Goal: Answer question/provide support

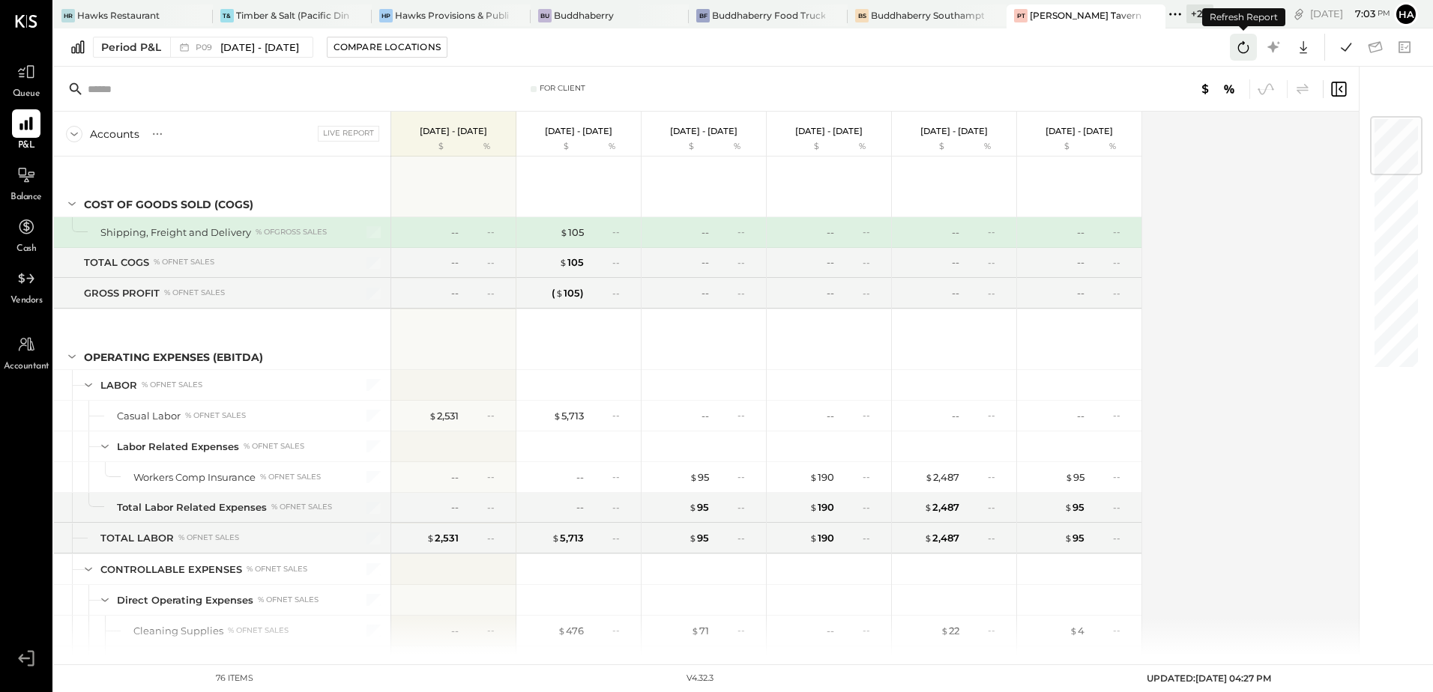
click at [1240, 48] on icon at bounding box center [1243, 46] width 19 height 19
click at [423, 15] on div "Hawks Provisions & Public House" at bounding box center [451, 15] width 113 height 13
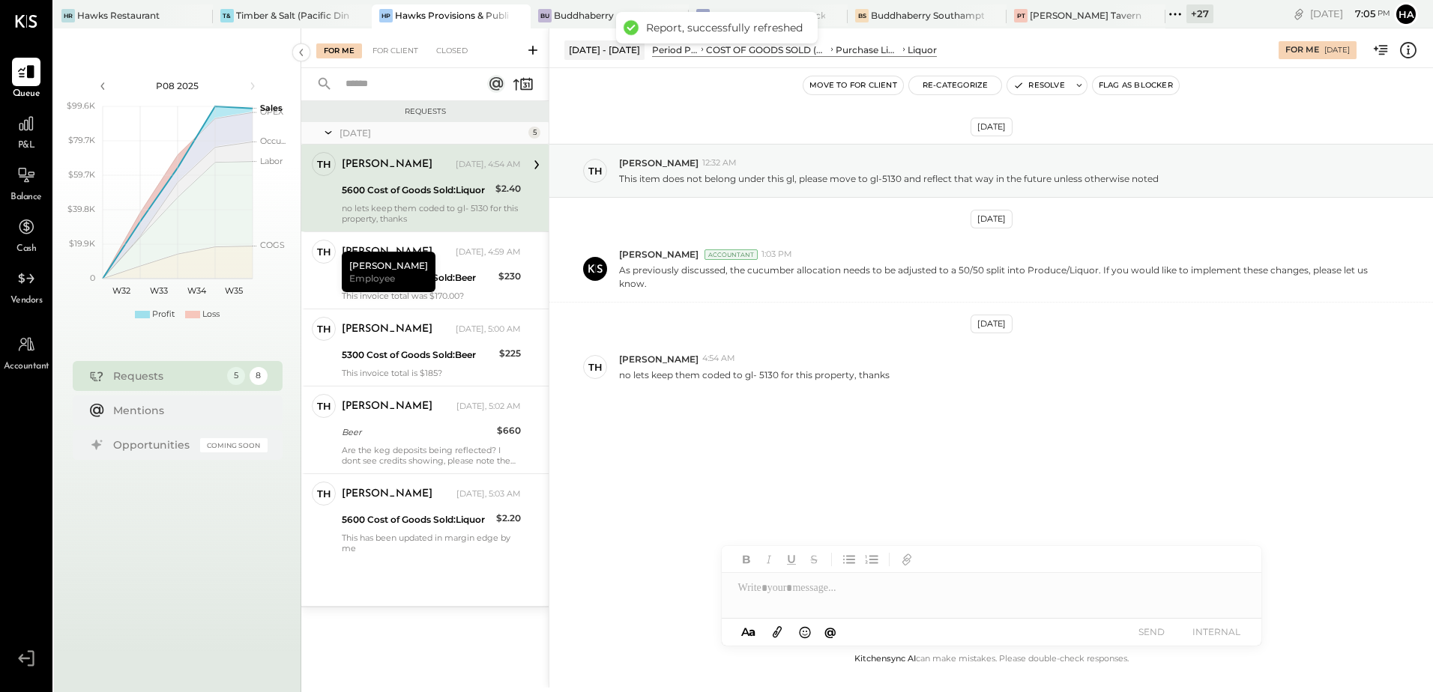
click at [443, 175] on div "Thomas Yesterday, 4:54 AM" at bounding box center [431, 164] width 179 height 25
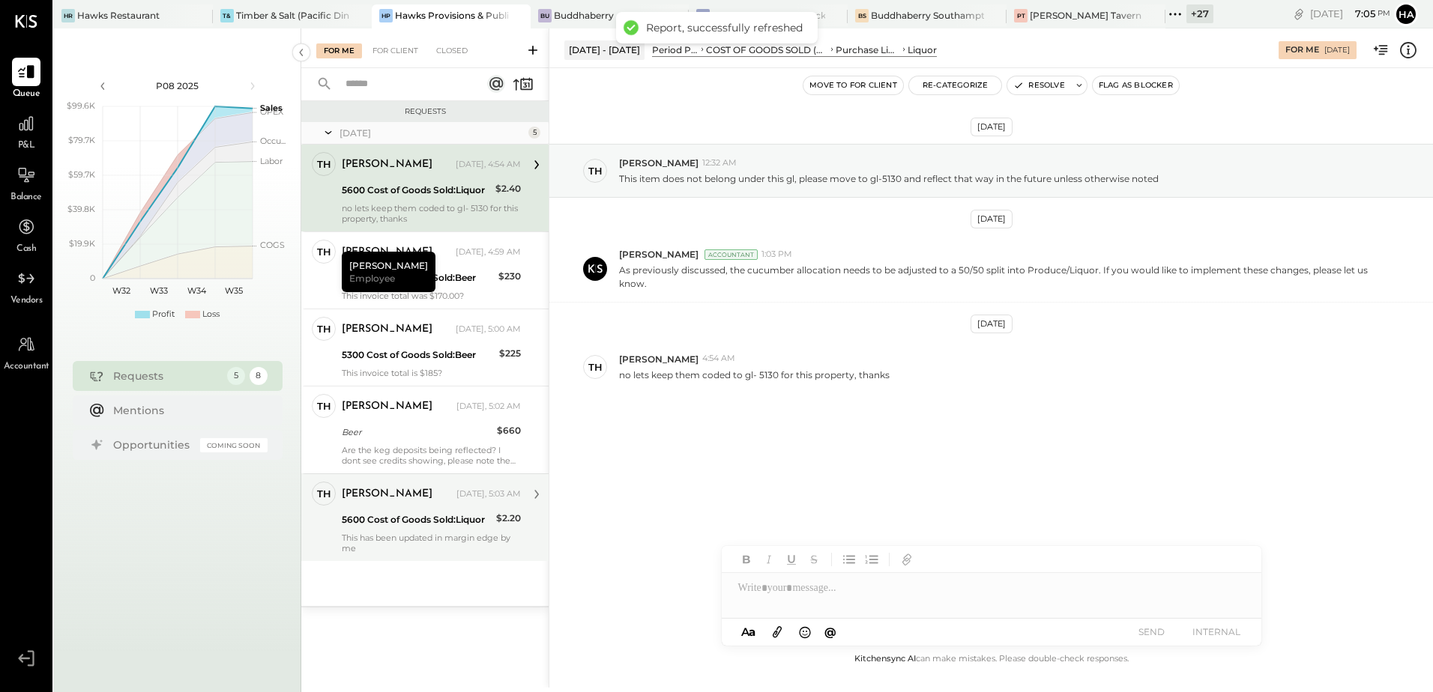
click at [423, 522] on div "5600 Cost of Goods Sold:Liquor" at bounding box center [417, 520] width 150 height 15
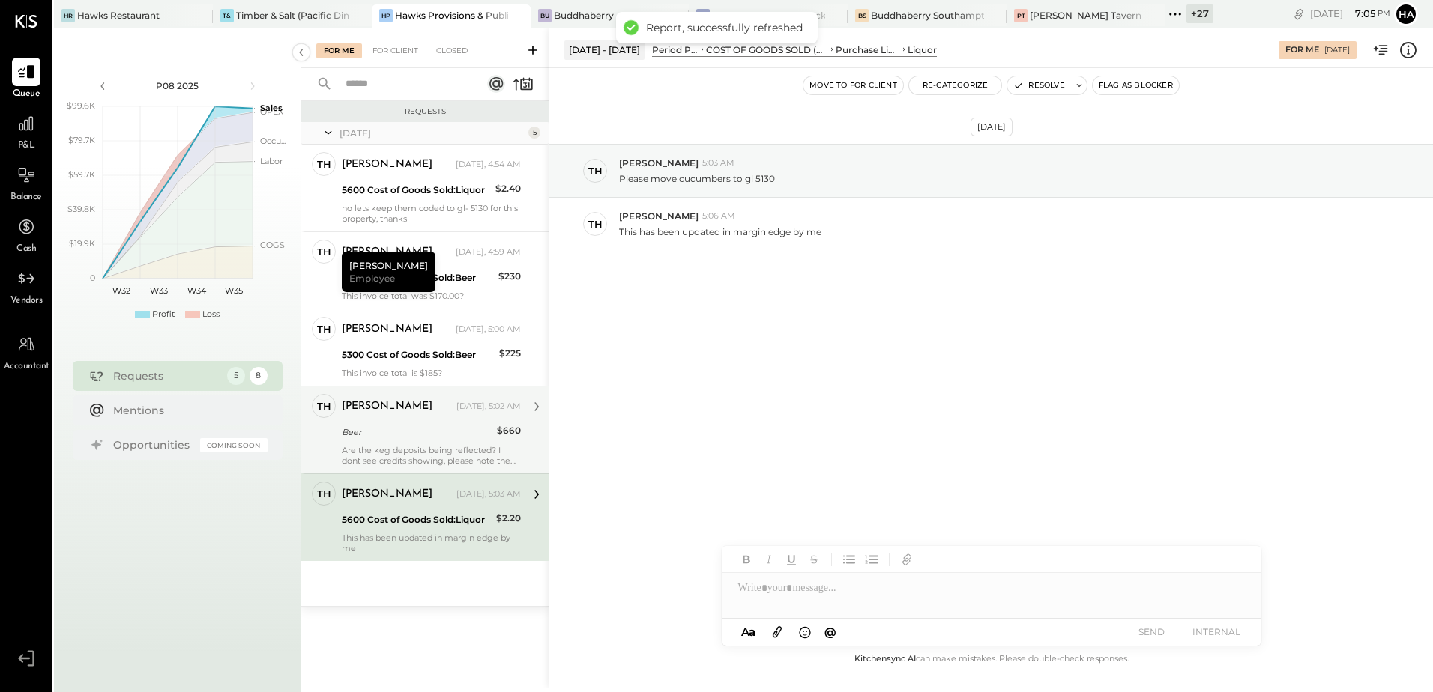
click at [405, 431] on div "Beer" at bounding box center [417, 432] width 151 height 15
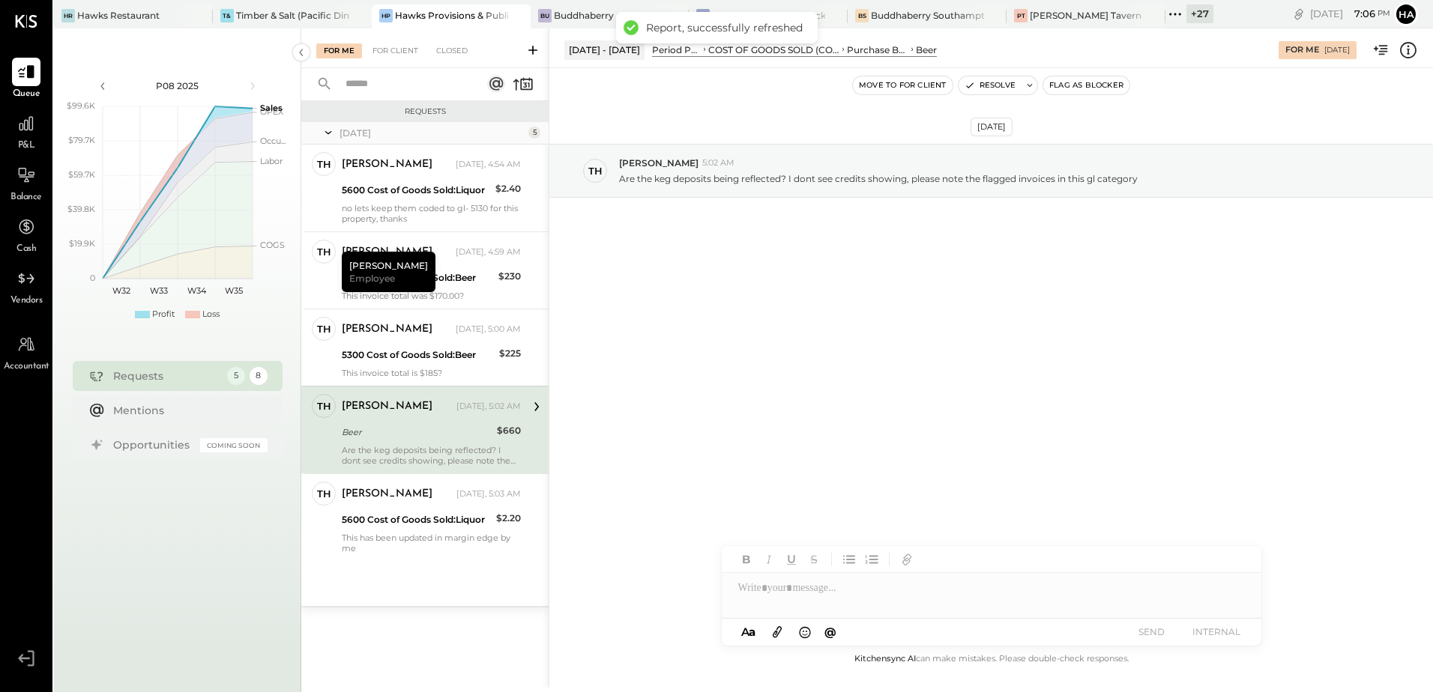
click at [893, 310] on div "Sep 1st, 2025 Th Thomas 5:02 AM Are the keg deposits being reflected? I dont se…" at bounding box center [991, 208] width 884 height 205
click at [402, 354] on div "5300 Cost of Goods Sold:Beer" at bounding box center [418, 355] width 153 height 15
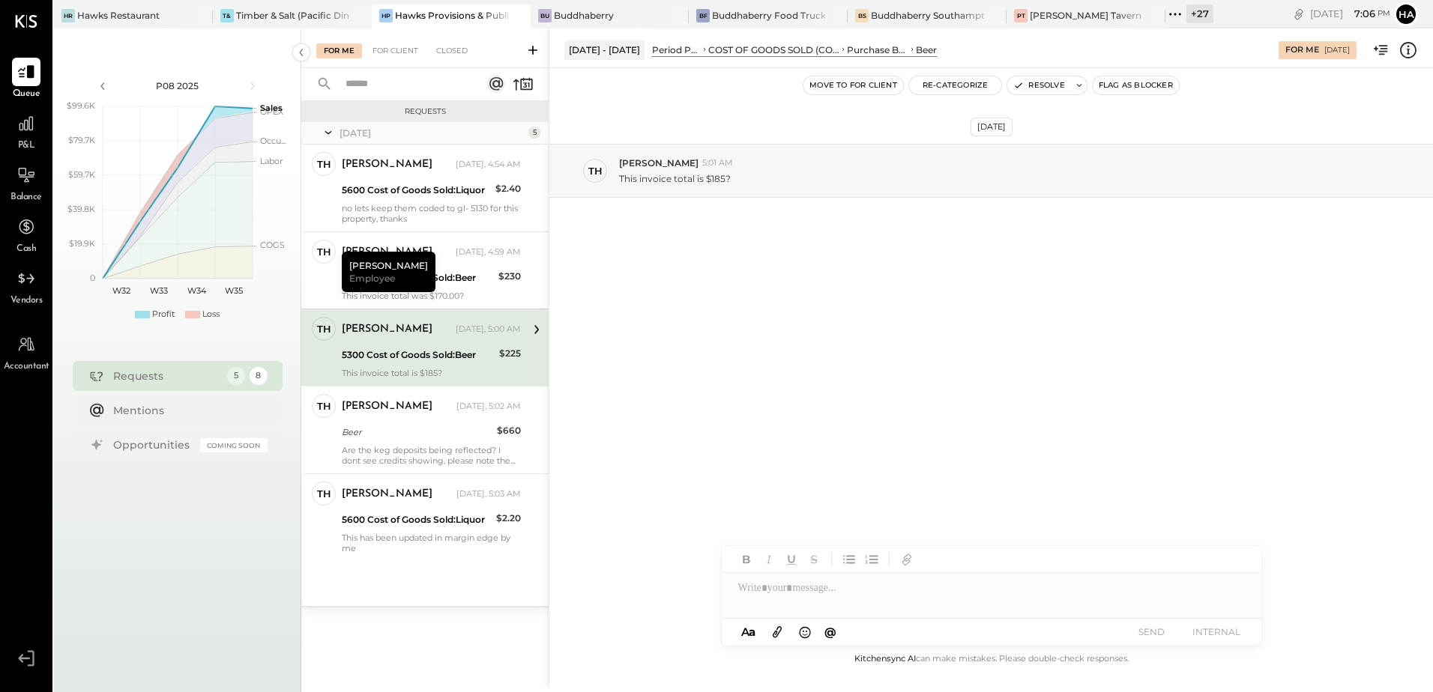
click at [1413, 54] on icon at bounding box center [1407, 49] width 19 height 19
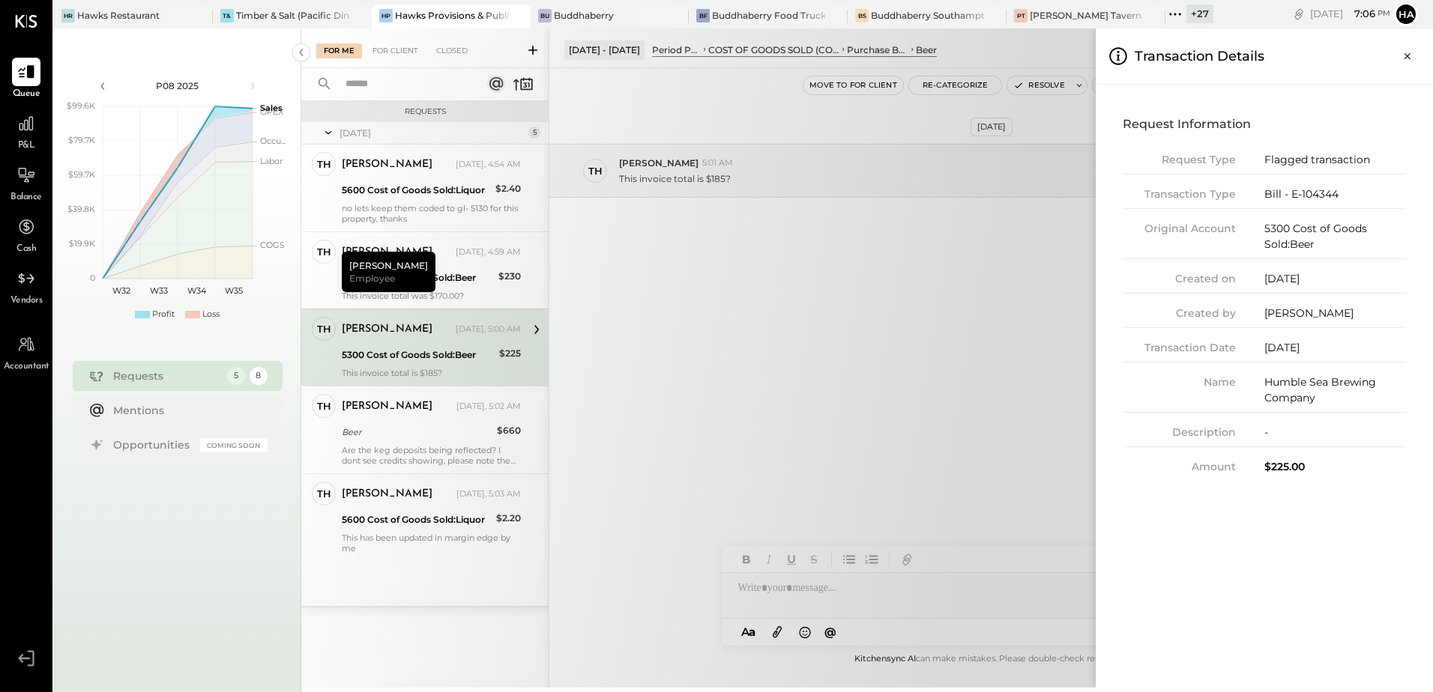
click at [1321, 197] on div "Bill - E-104344" at bounding box center [1335, 195] width 142 height 16
drag, startPoint x: 1321, startPoint y: 197, endPoint x: 1354, endPoint y: 202, distance: 32.5
click at [1354, 202] on div "Bill - E-104344" at bounding box center [1335, 195] width 142 height 16
click at [1319, 193] on div "Bill - E-104344" at bounding box center [1335, 195] width 142 height 16
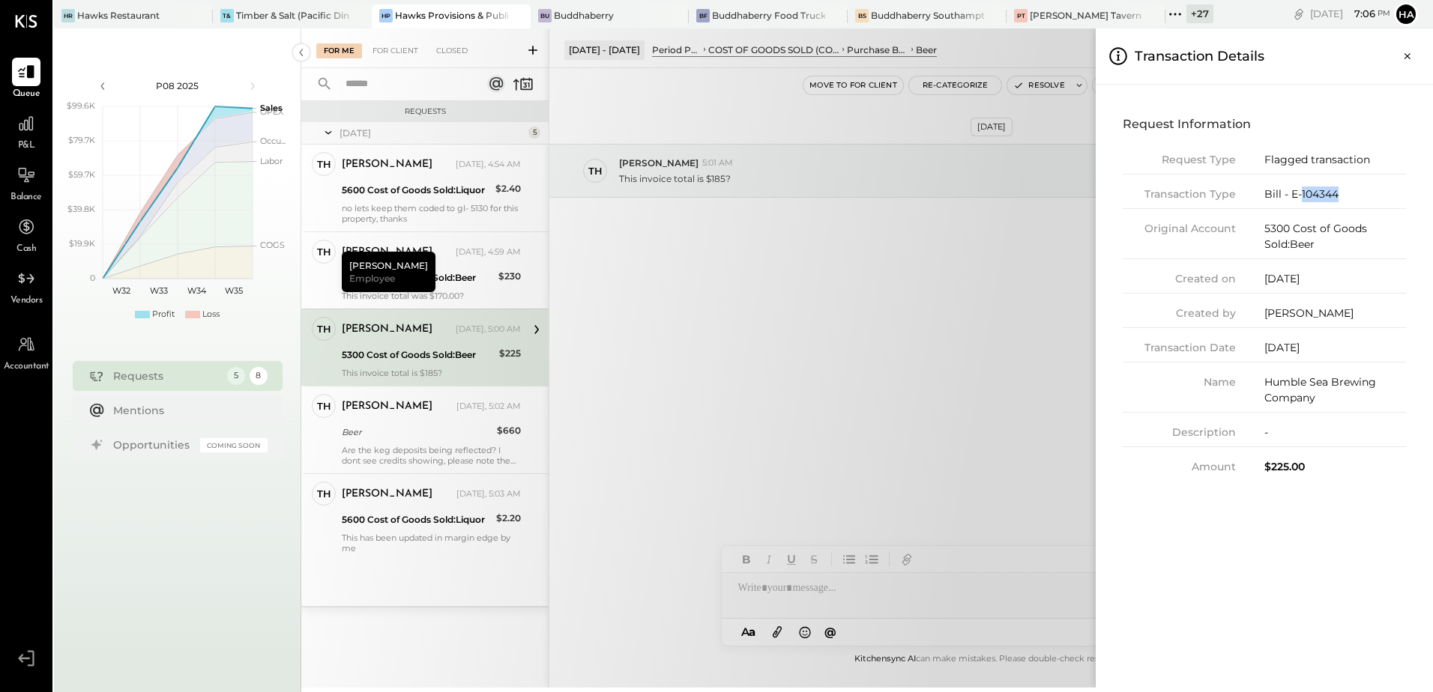
click at [1319, 193] on div "Bill - E-104344" at bounding box center [1335, 195] width 142 height 16
copy div "104344"
click at [1413, 49] on icon "Close panel" at bounding box center [1407, 56] width 15 height 15
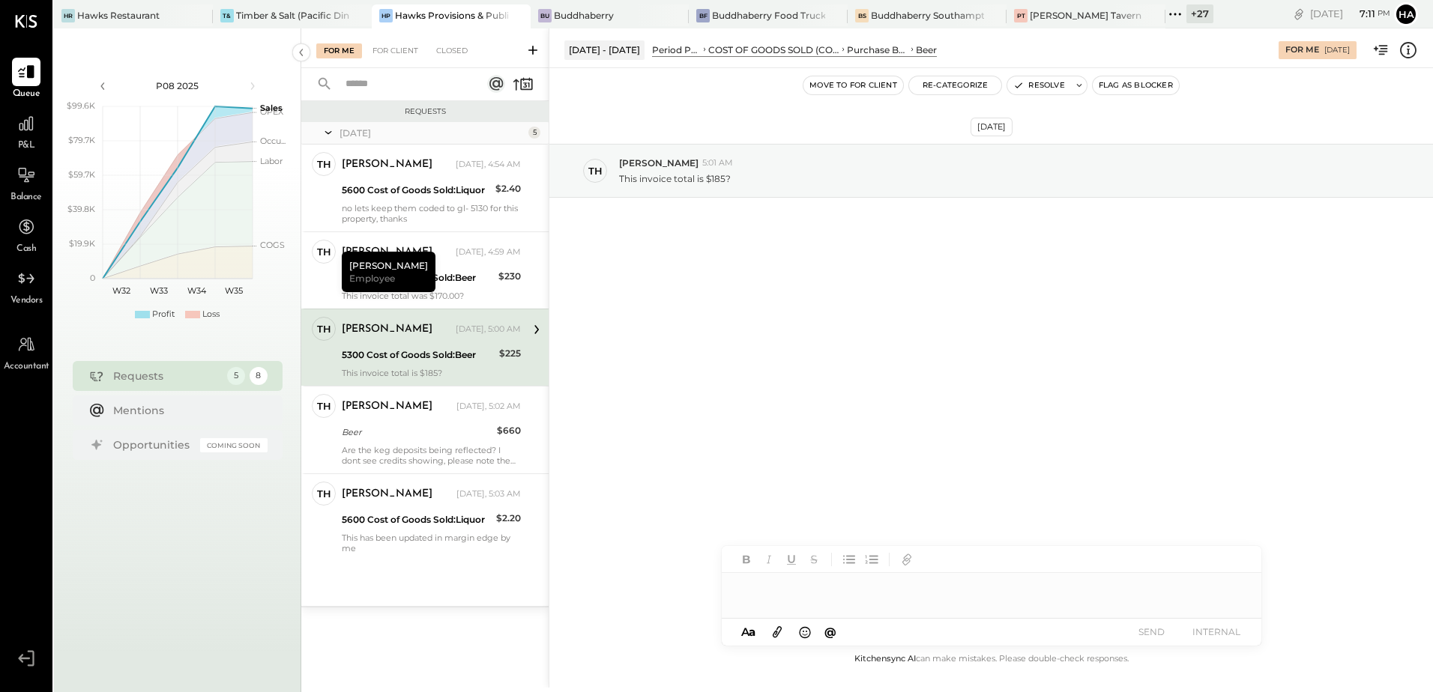
click at [804, 593] on div at bounding box center [992, 588] width 540 height 30
click at [1078, 604] on div "**********" at bounding box center [977, 603] width 478 height 15
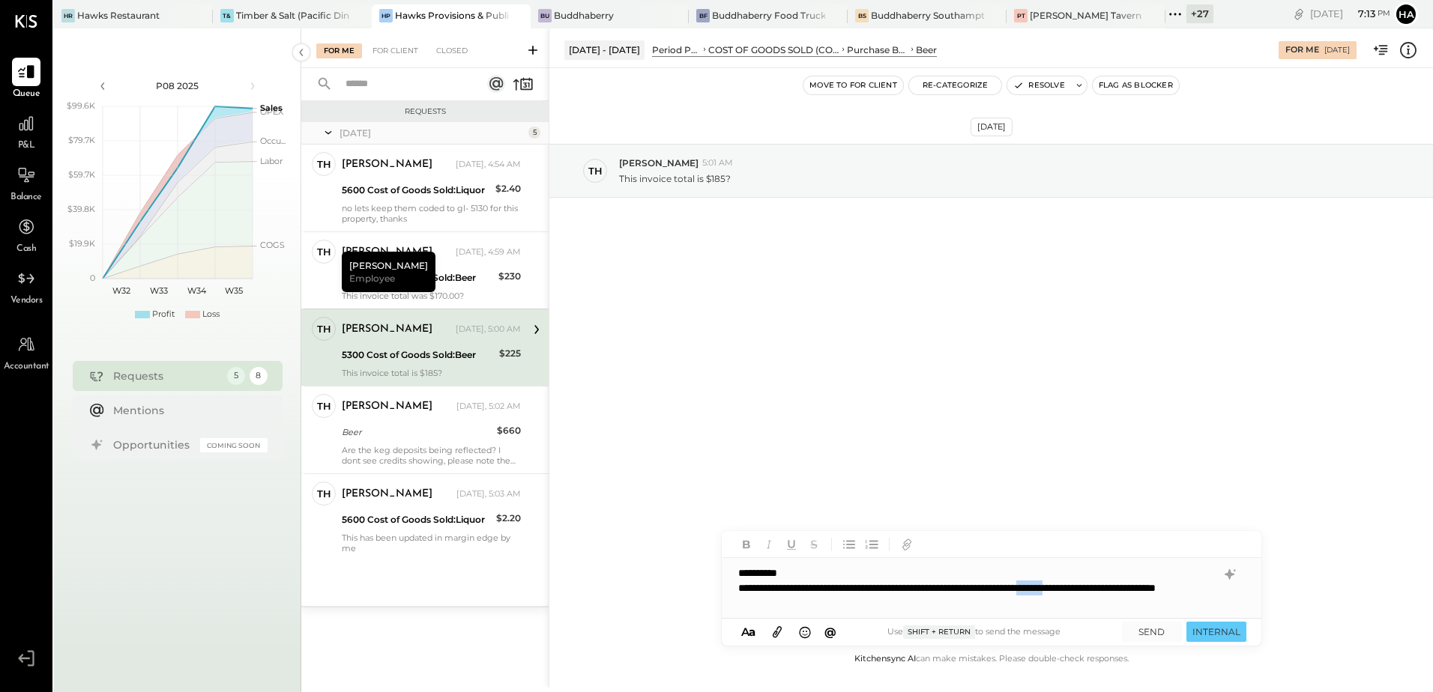
copy div "*******"
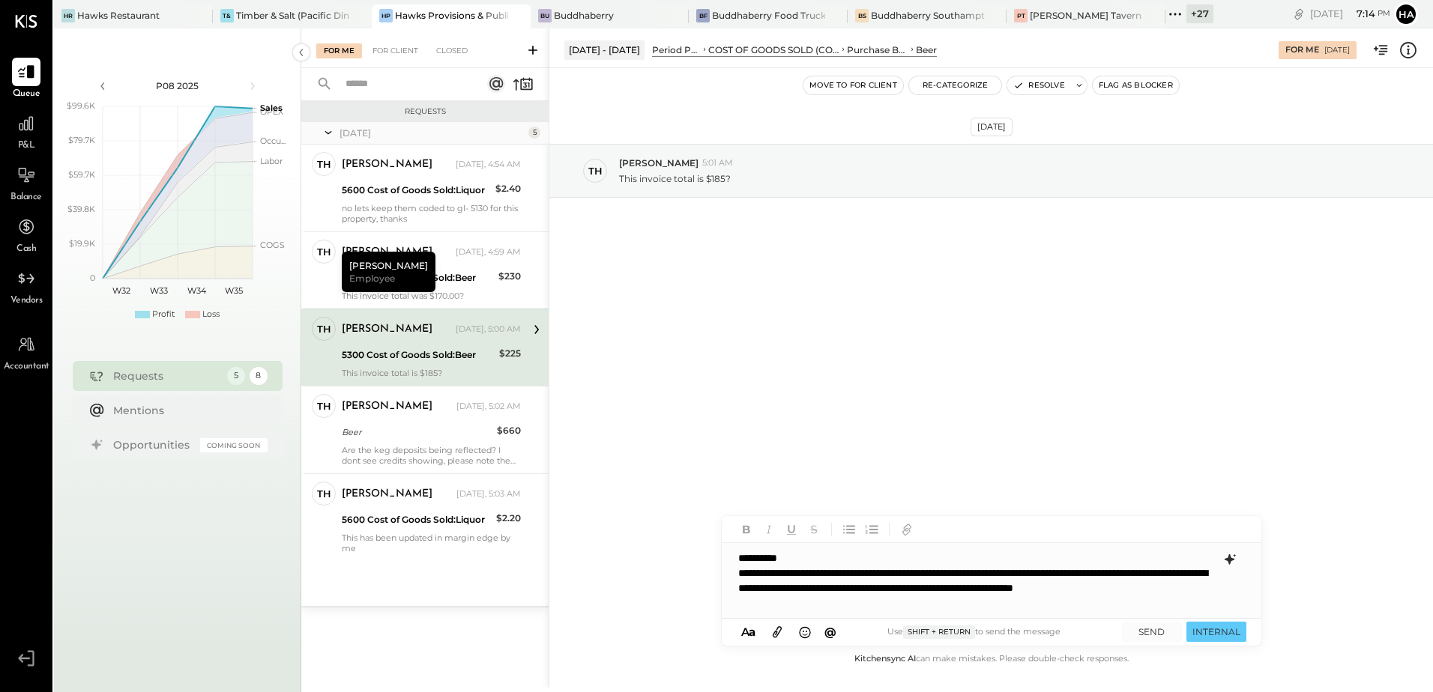
click at [1228, 564] on icon at bounding box center [1230, 560] width 18 height 18
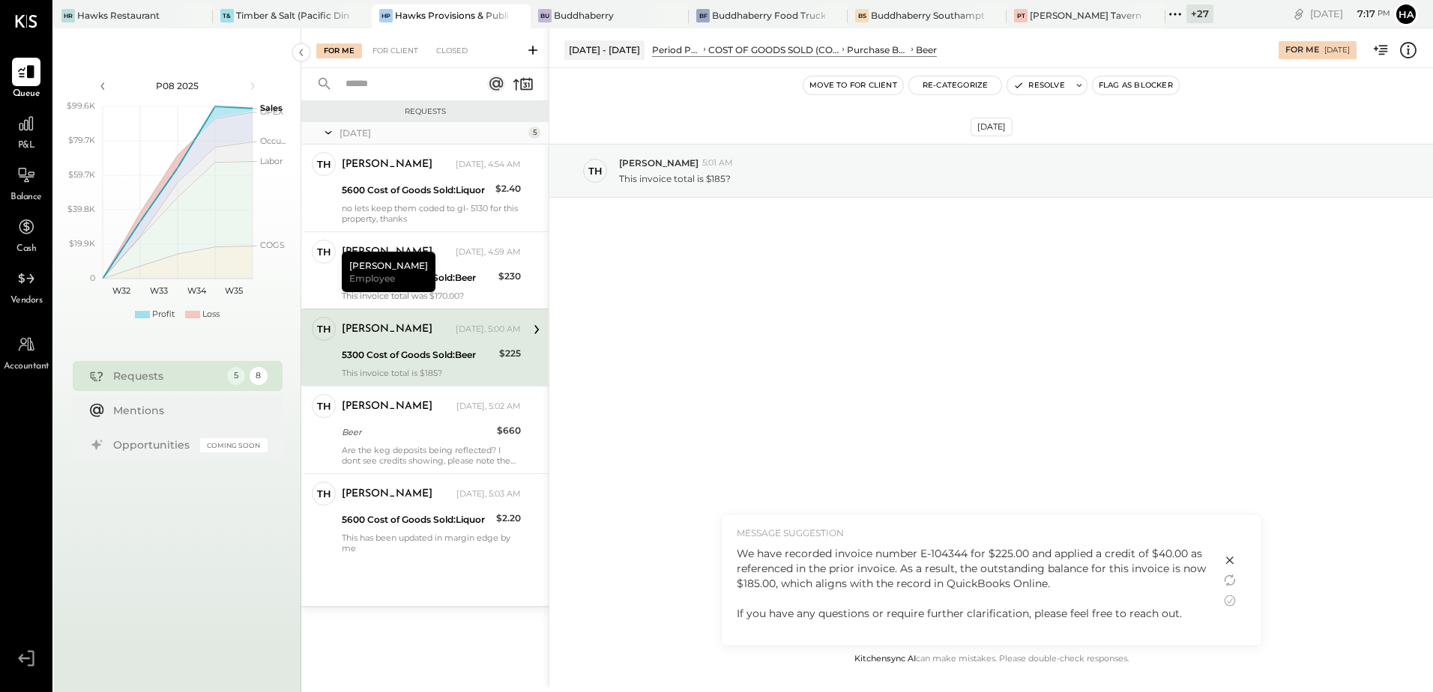
scroll to position [40, 0]
click at [1042, 570] on div "Hi Thomas, We have recorded invoice number E-104344 for $225.00 and applied a c…" at bounding box center [971, 571] width 469 height 135
drag, startPoint x: 1045, startPoint y: 570, endPoint x: 947, endPoint y: 576, distance: 98.3
click at [947, 576] on div "Hi Thomas, We have recorded invoice number E-104344 for $225.00 and applied a c…" at bounding box center [971, 571] width 469 height 135
drag, startPoint x: 947, startPoint y: 576, endPoint x: 993, endPoint y: 570, distance: 46.9
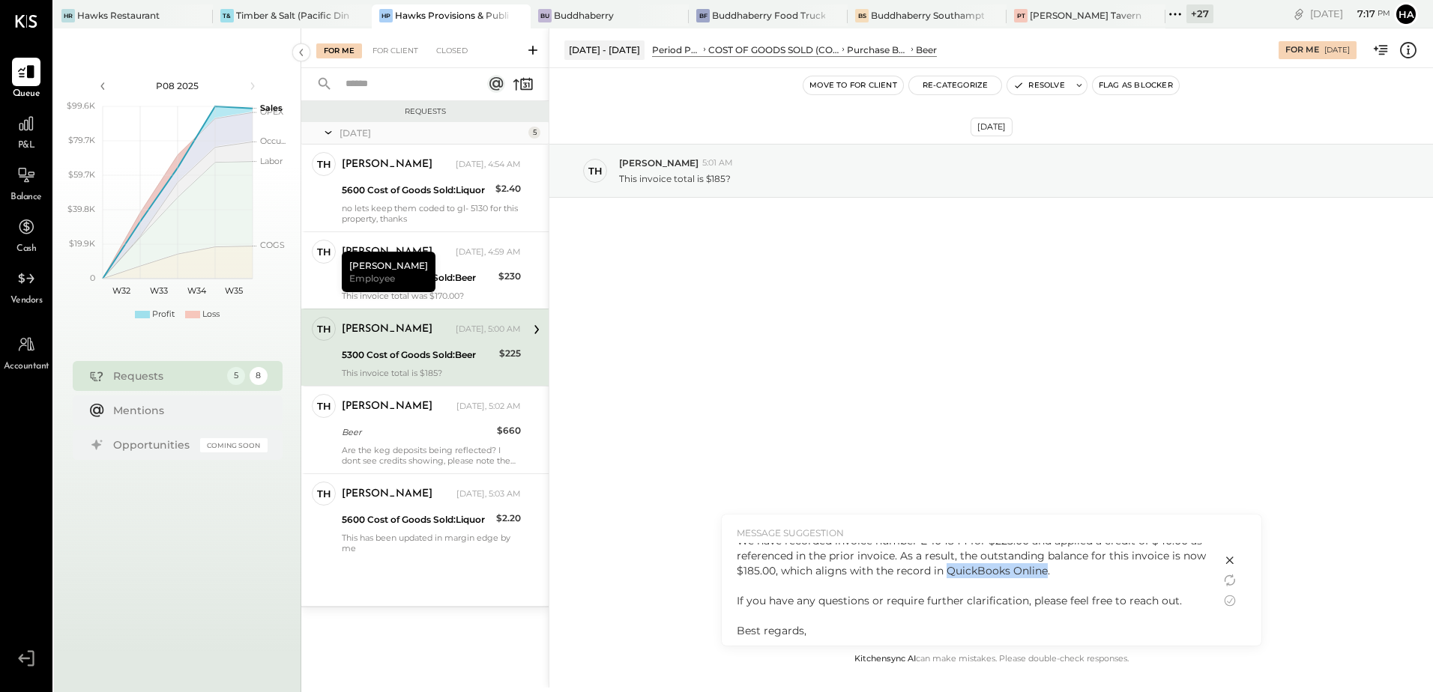
click at [993, 570] on div "Hi Thomas, We have recorded invoice number E-104344 for $225.00 and applied a c…" at bounding box center [971, 571] width 469 height 135
click at [1043, 570] on div "Hi Thomas, We have recorded invoice number E-104344 for $225.00 and applied a c…" at bounding box center [971, 571] width 469 height 135
click at [1231, 597] on icon at bounding box center [1230, 601] width 18 height 18
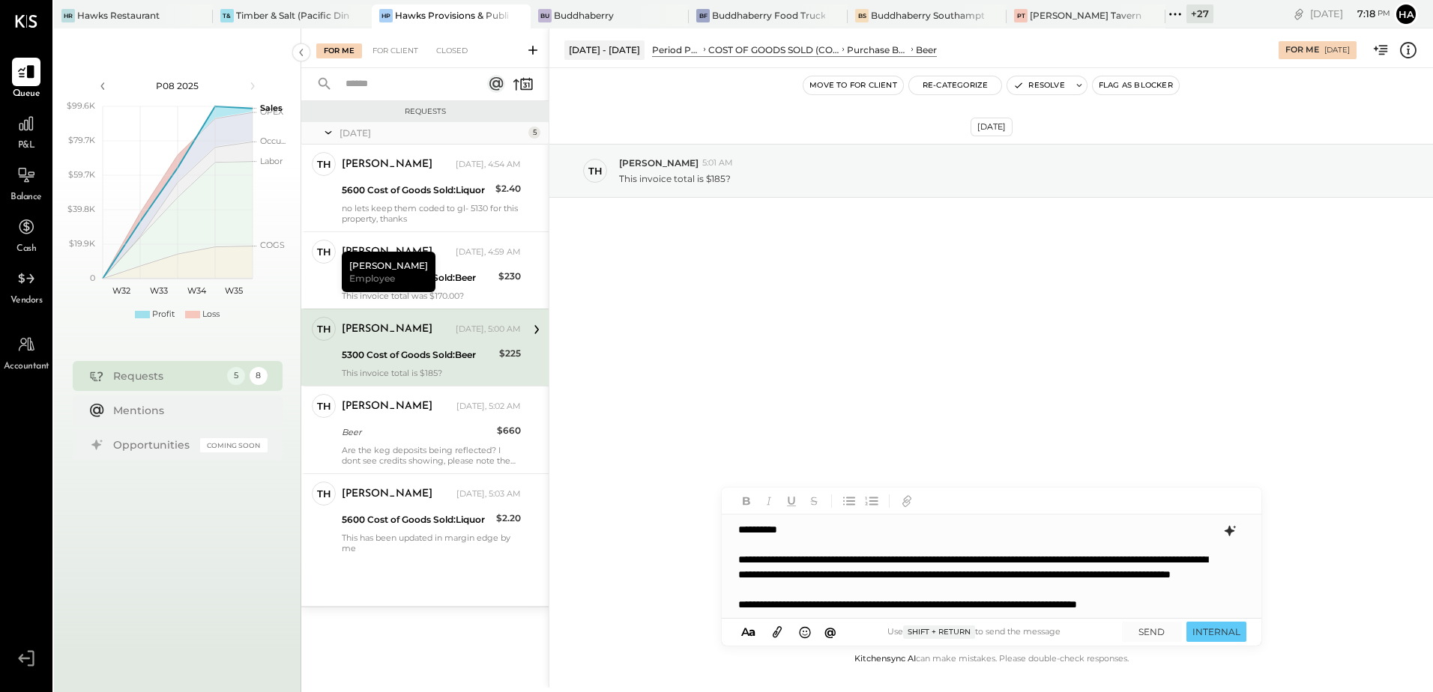
click at [1051, 589] on div "**********" at bounding box center [991, 567] width 538 height 105
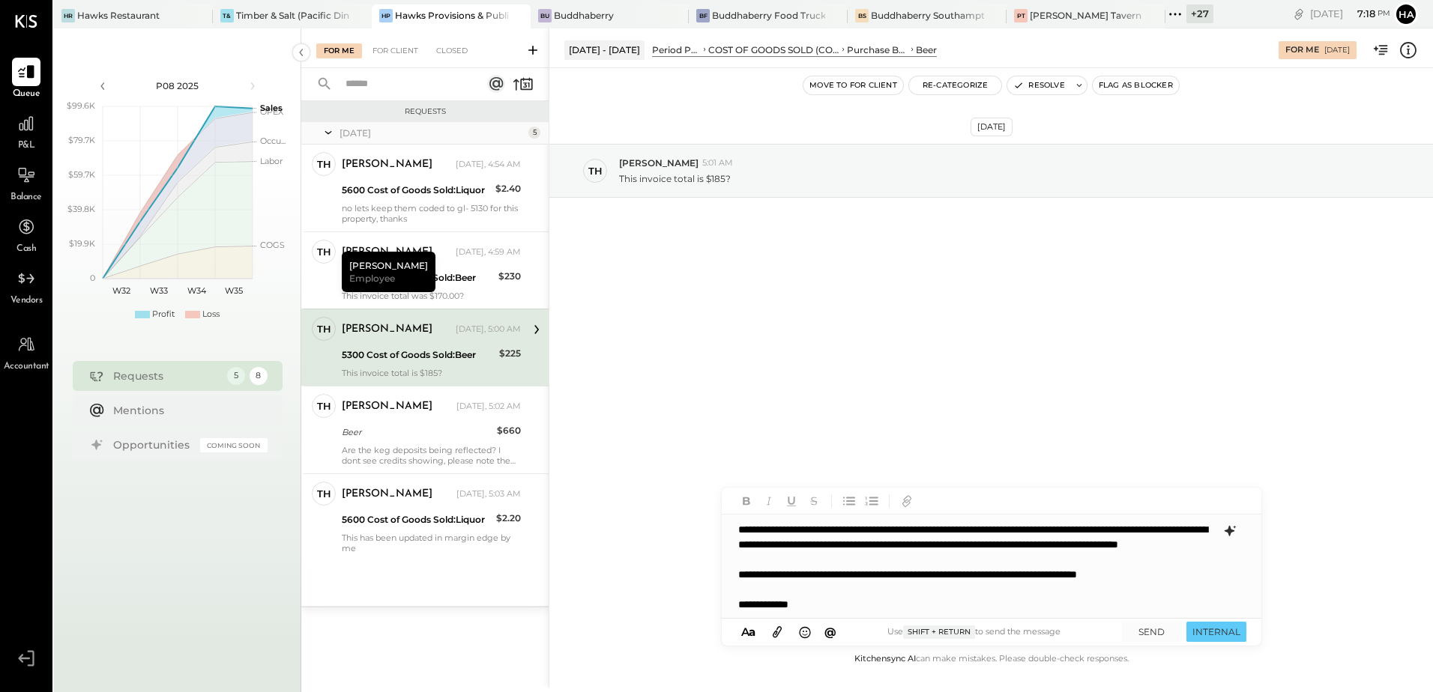
click at [833, 606] on div "**********" at bounding box center [991, 567] width 538 height 105
click at [1156, 632] on button "SEND" at bounding box center [1152, 632] width 60 height 20
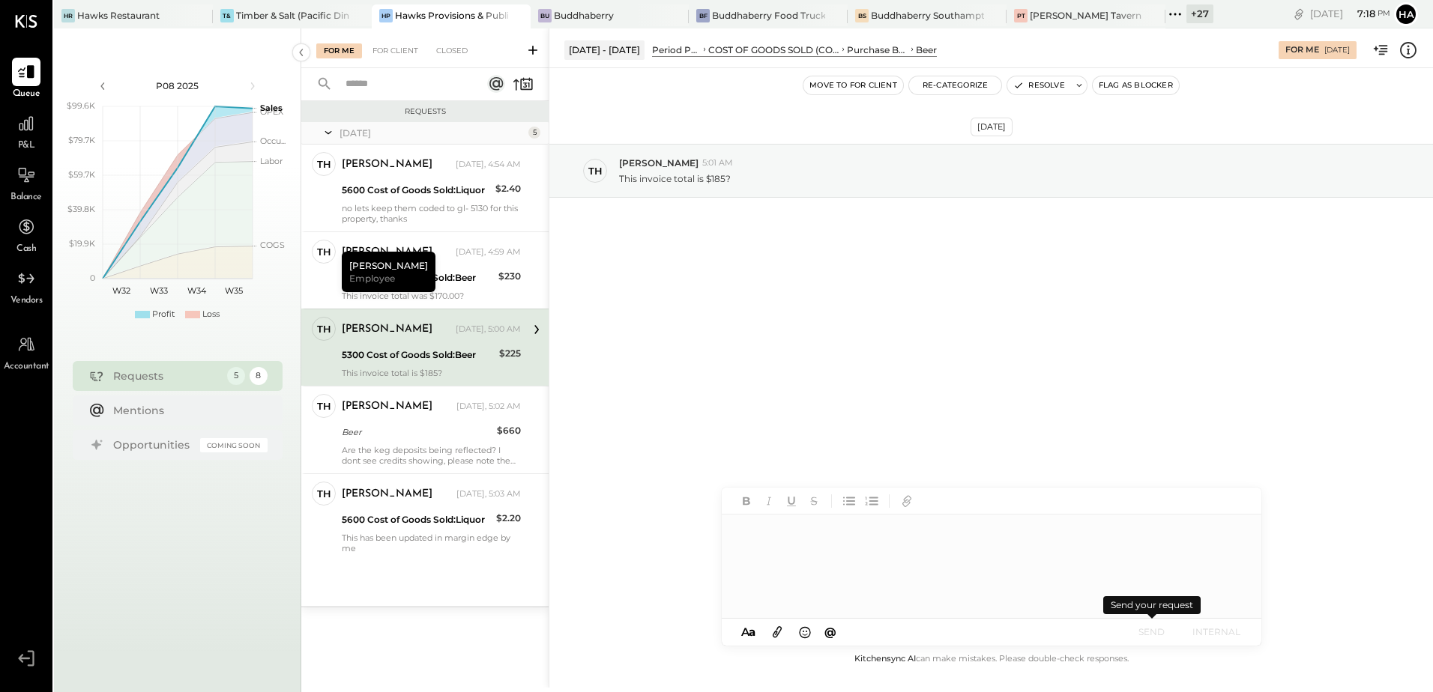
scroll to position [0, 0]
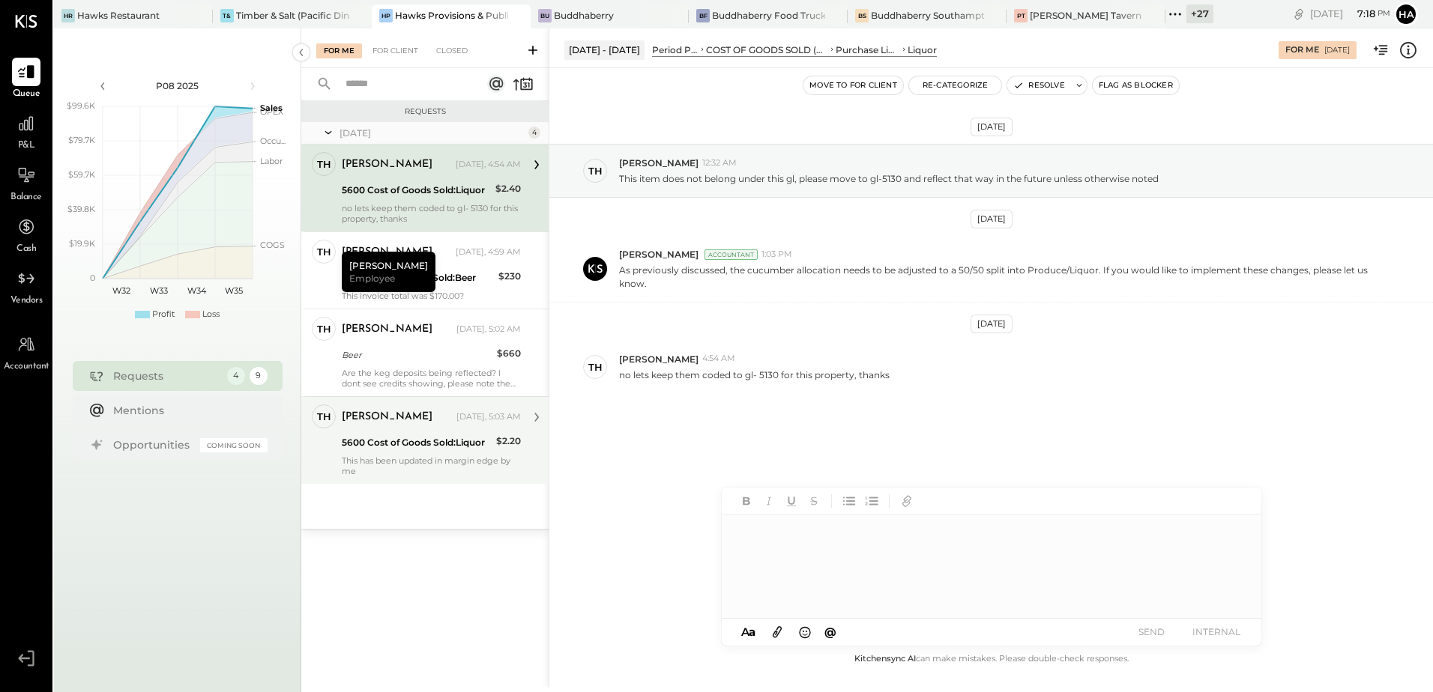
click at [412, 441] on div "5600 Cost of Goods Sold:Liquor" at bounding box center [417, 442] width 150 height 15
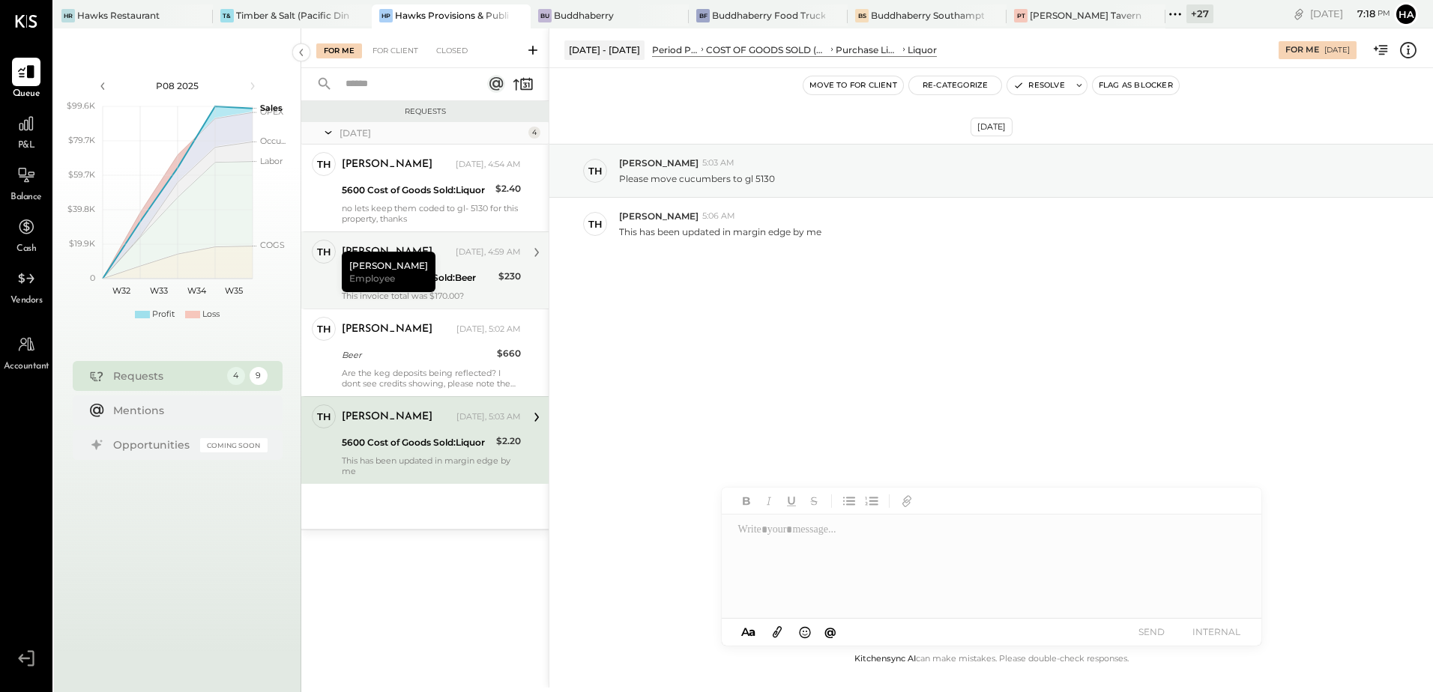
click at [459, 254] on div "Yesterday, 4:59 AM" at bounding box center [488, 253] width 65 height 12
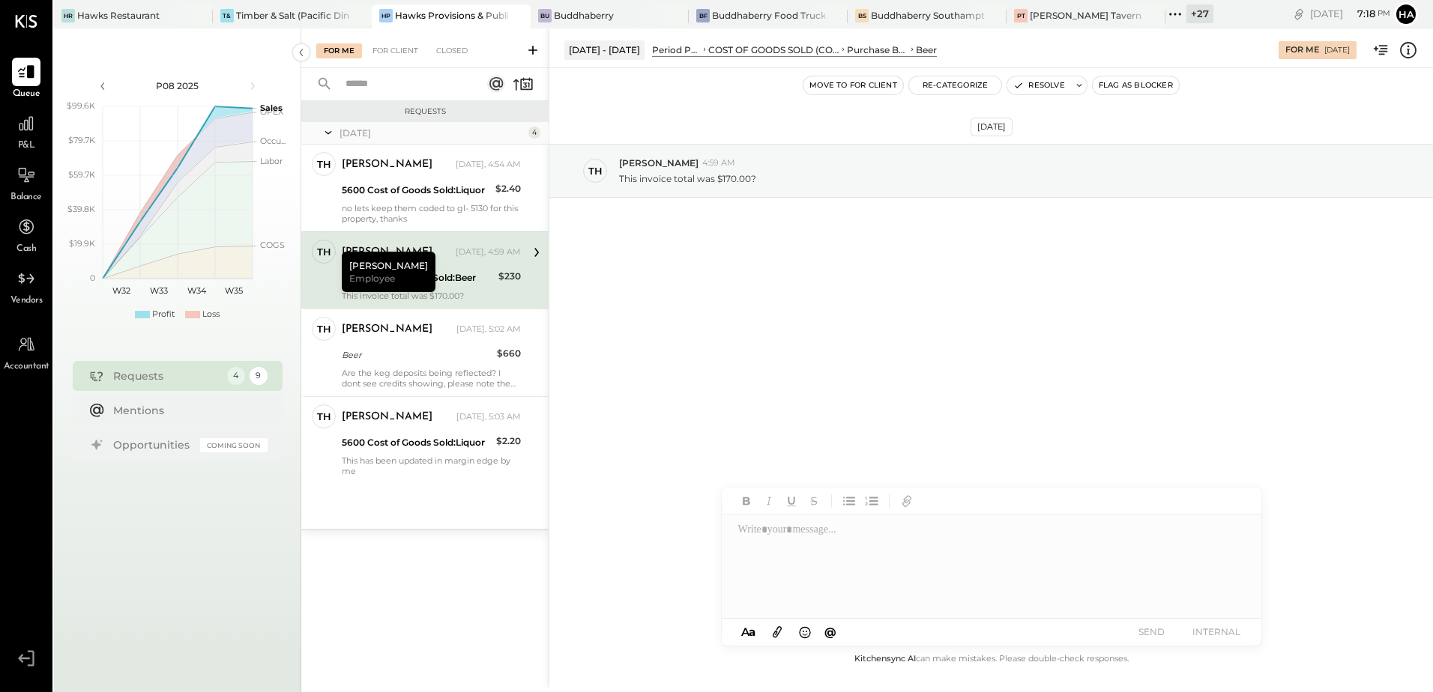
click at [1405, 49] on icon at bounding box center [1407, 49] width 19 height 19
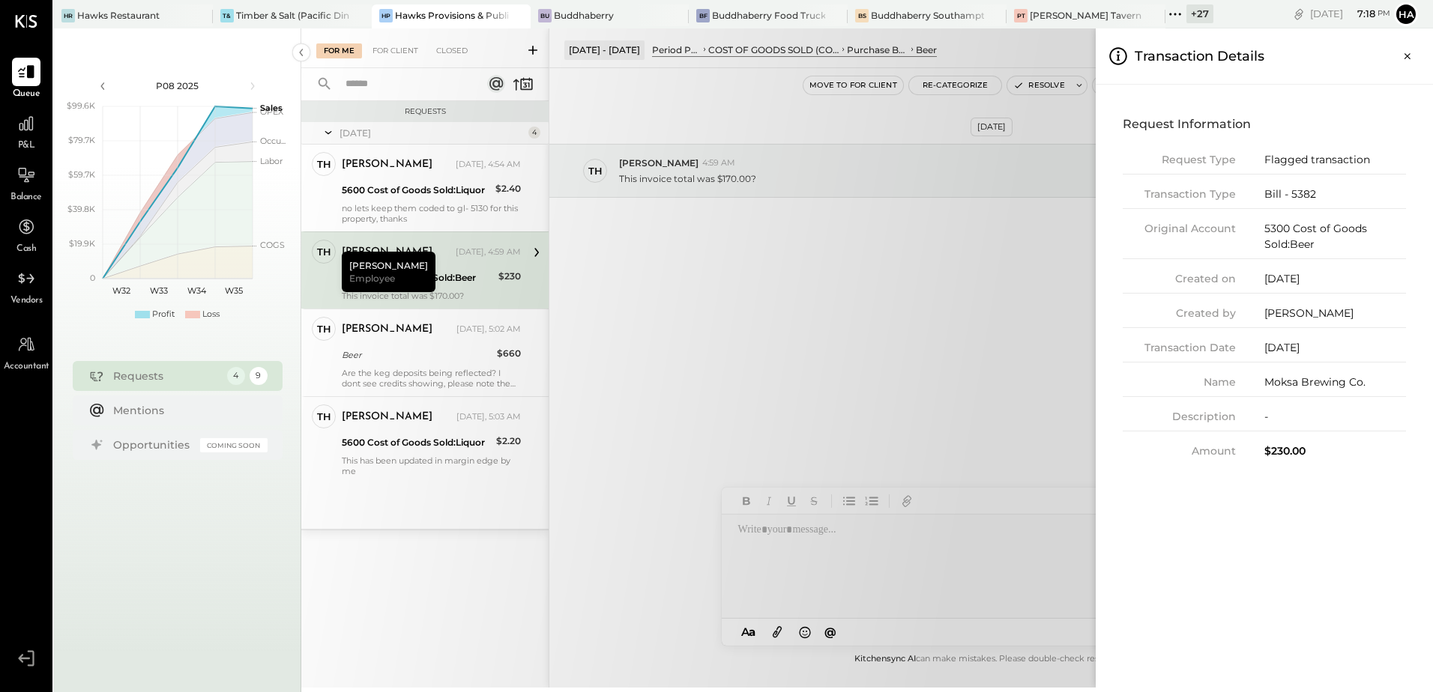
click at [1305, 191] on div "Bill - 5382" at bounding box center [1335, 195] width 142 height 16
copy div "5382"
click at [1407, 58] on icon "Close panel" at bounding box center [1407, 56] width 15 height 15
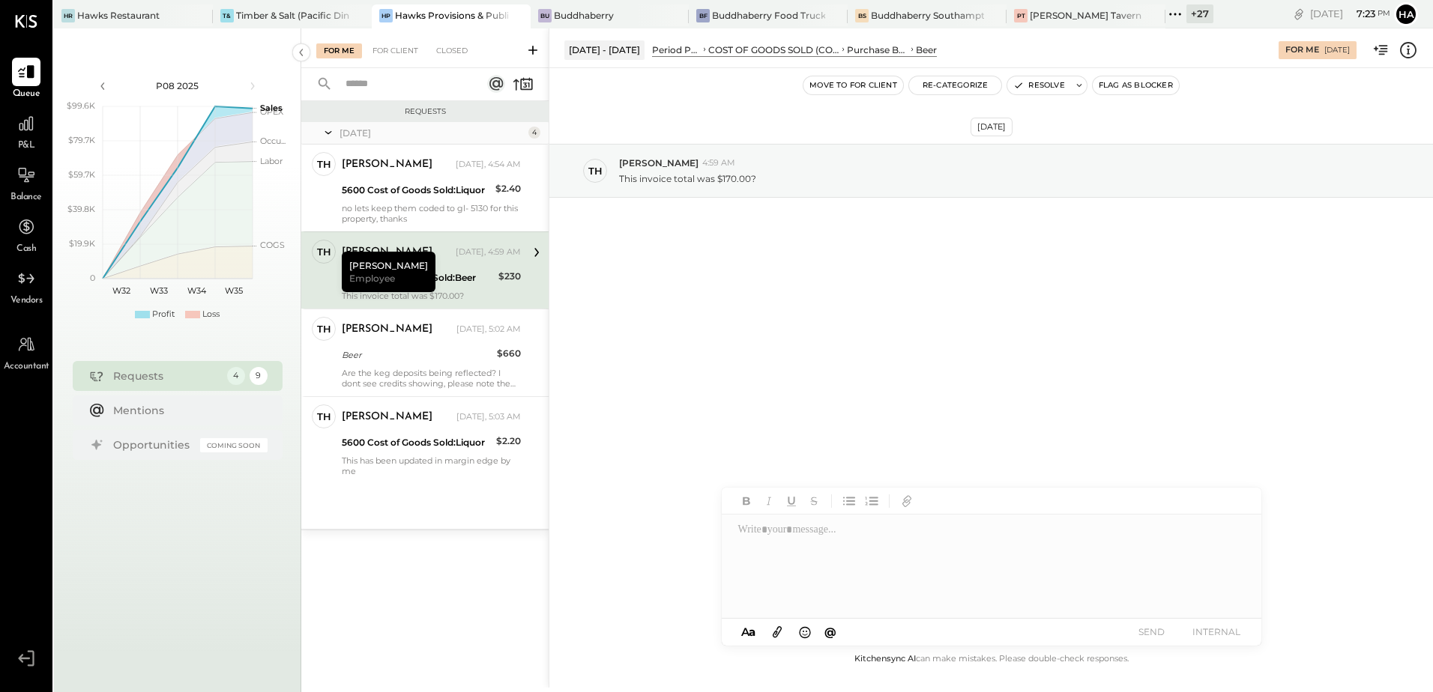
click at [830, 542] on div at bounding box center [991, 567] width 538 height 105
click at [918, 612] on div "**********" at bounding box center [992, 588] width 540 height 60
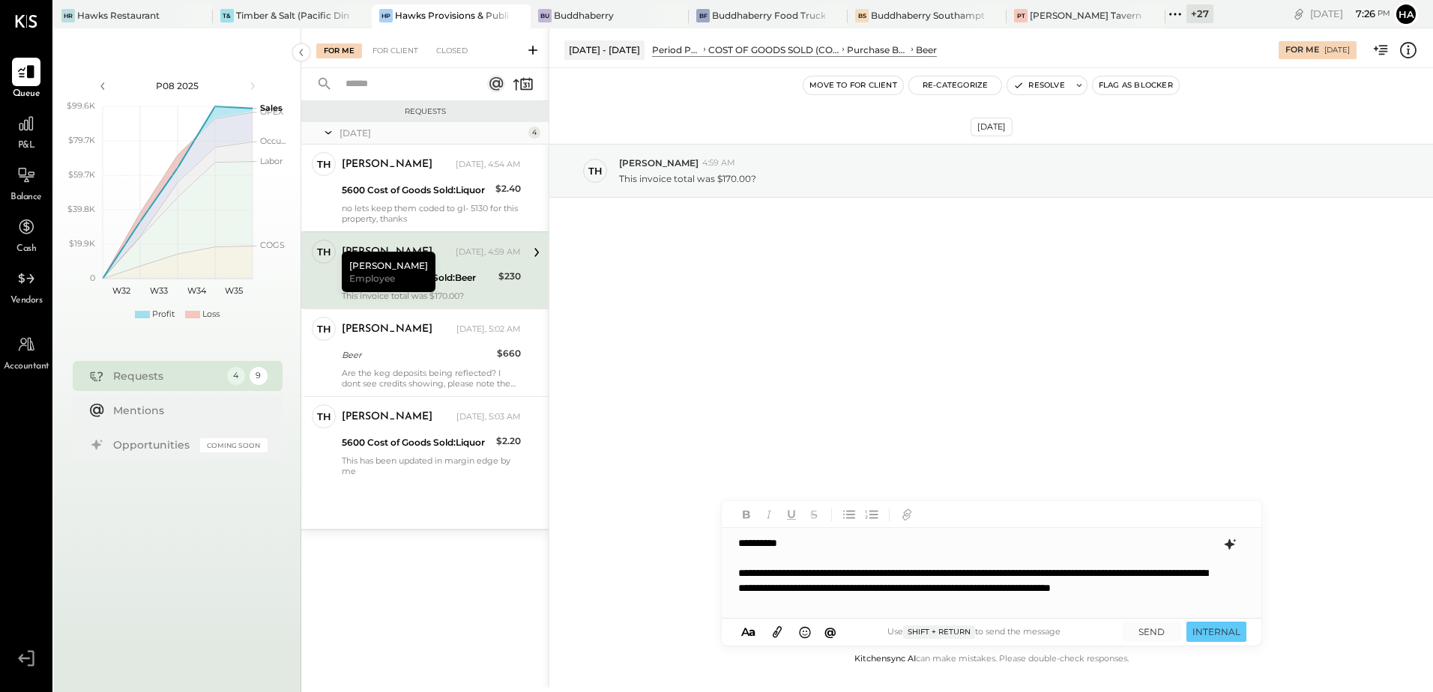
click at [1234, 548] on icon at bounding box center [1230, 545] width 18 height 18
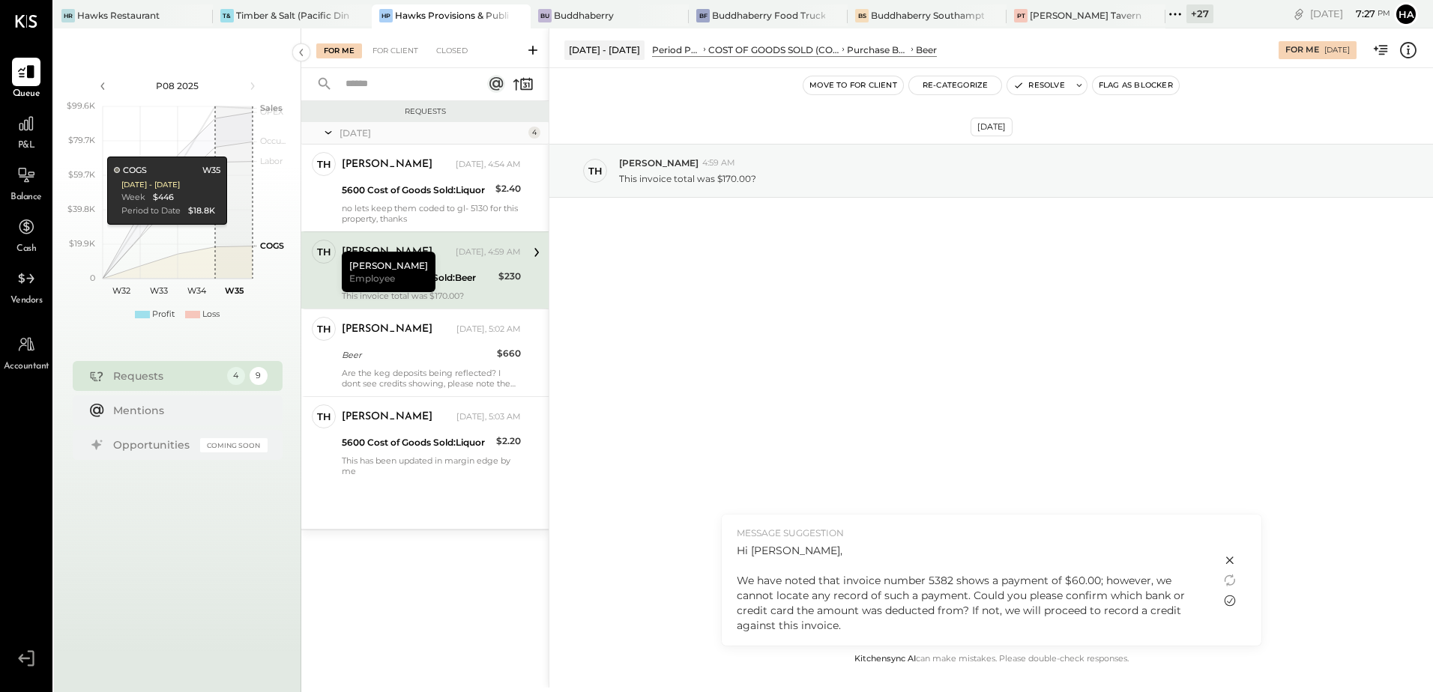
click at [1229, 600] on icon at bounding box center [1230, 601] width 18 height 18
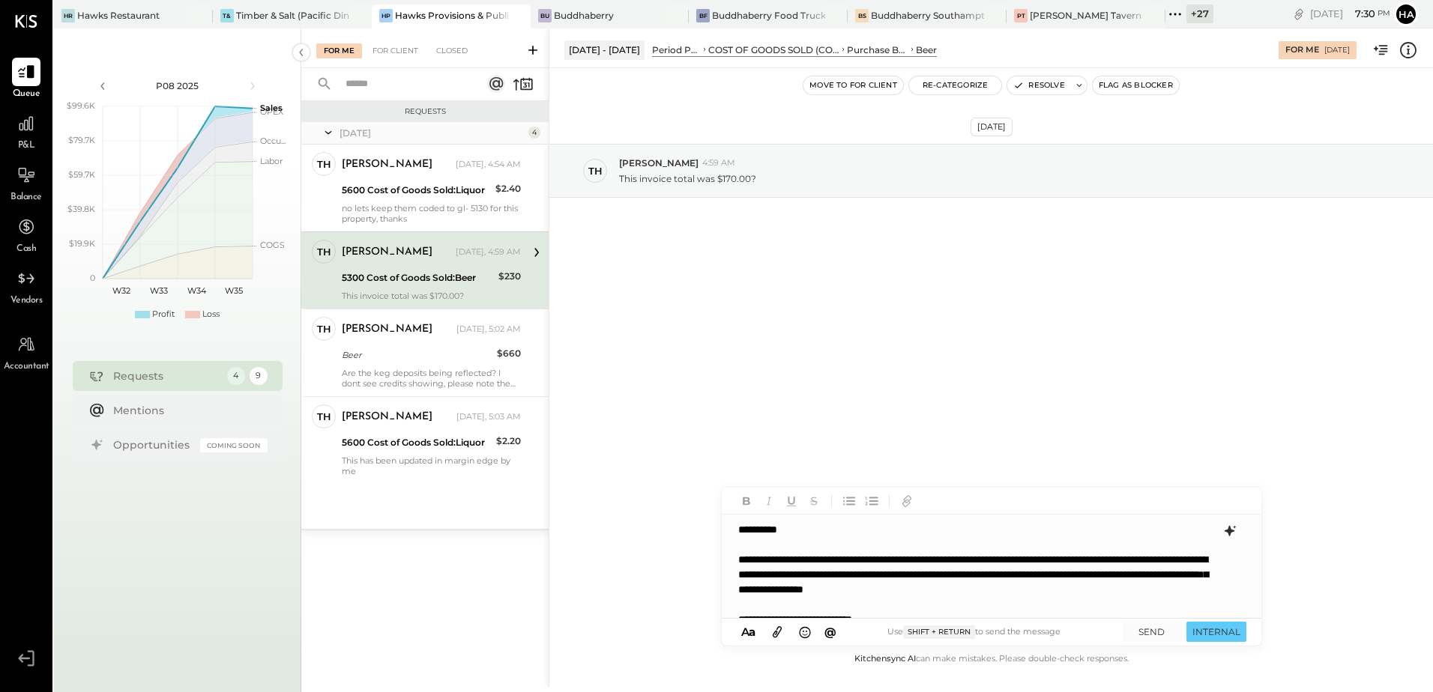
click at [1411, 51] on icon at bounding box center [1407, 49] width 19 height 19
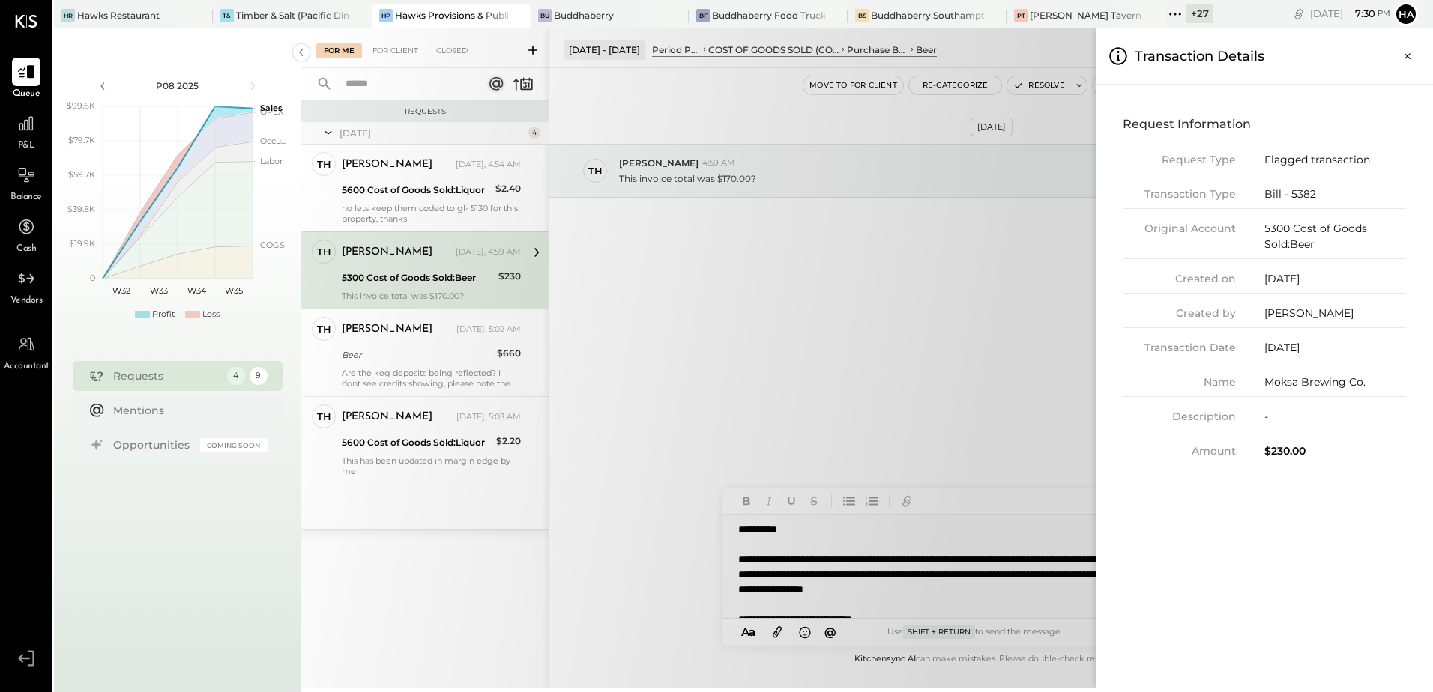
click at [690, 214] on div "For Me For Client Closed Requests Yesterday 4 Th Thomas Employee Thomas Yesterd…" at bounding box center [867, 358] width 1132 height 660
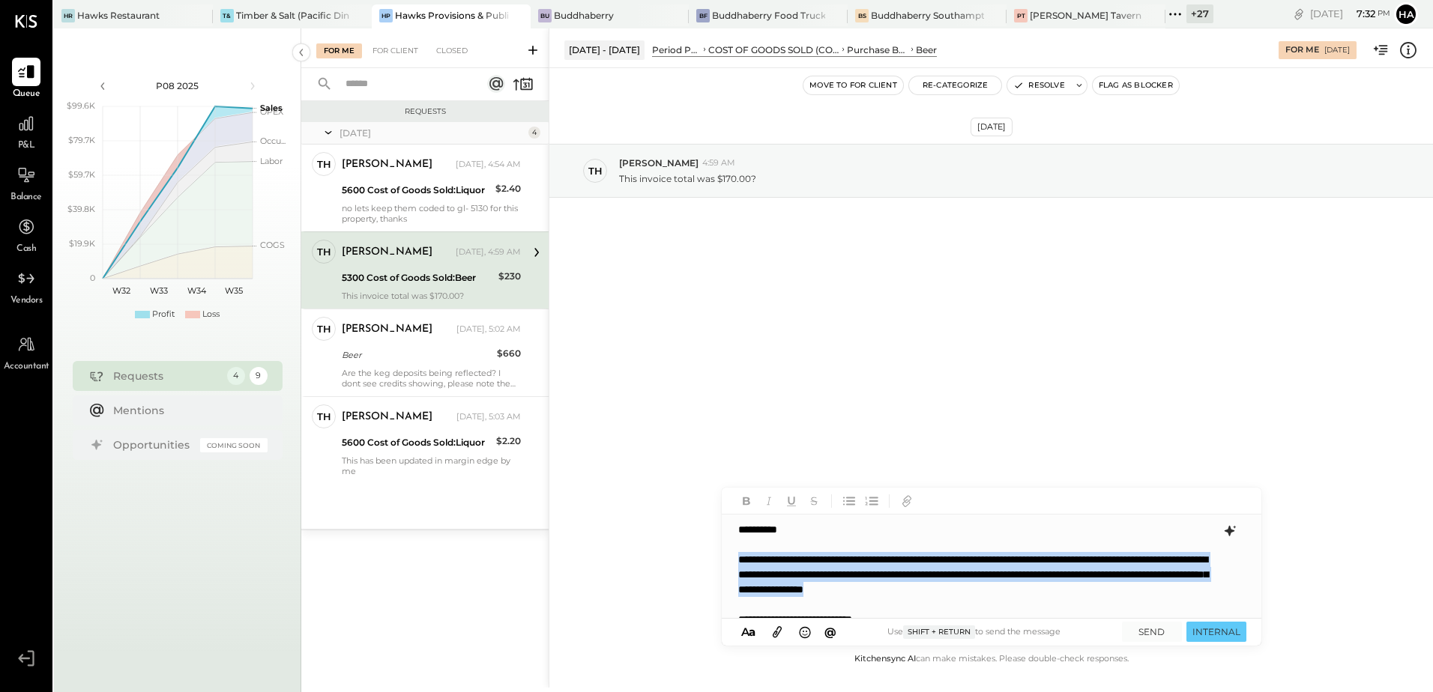
drag, startPoint x: 791, startPoint y: 608, endPoint x: 719, endPoint y: 564, distance: 84.1
click at [719, 564] on div "Aug 4 - 31, 2025 Period P&L COST OF GOODS SOLD (COGS) Purchase Beer Beer For Me…" at bounding box center [991, 358] width 884 height 660
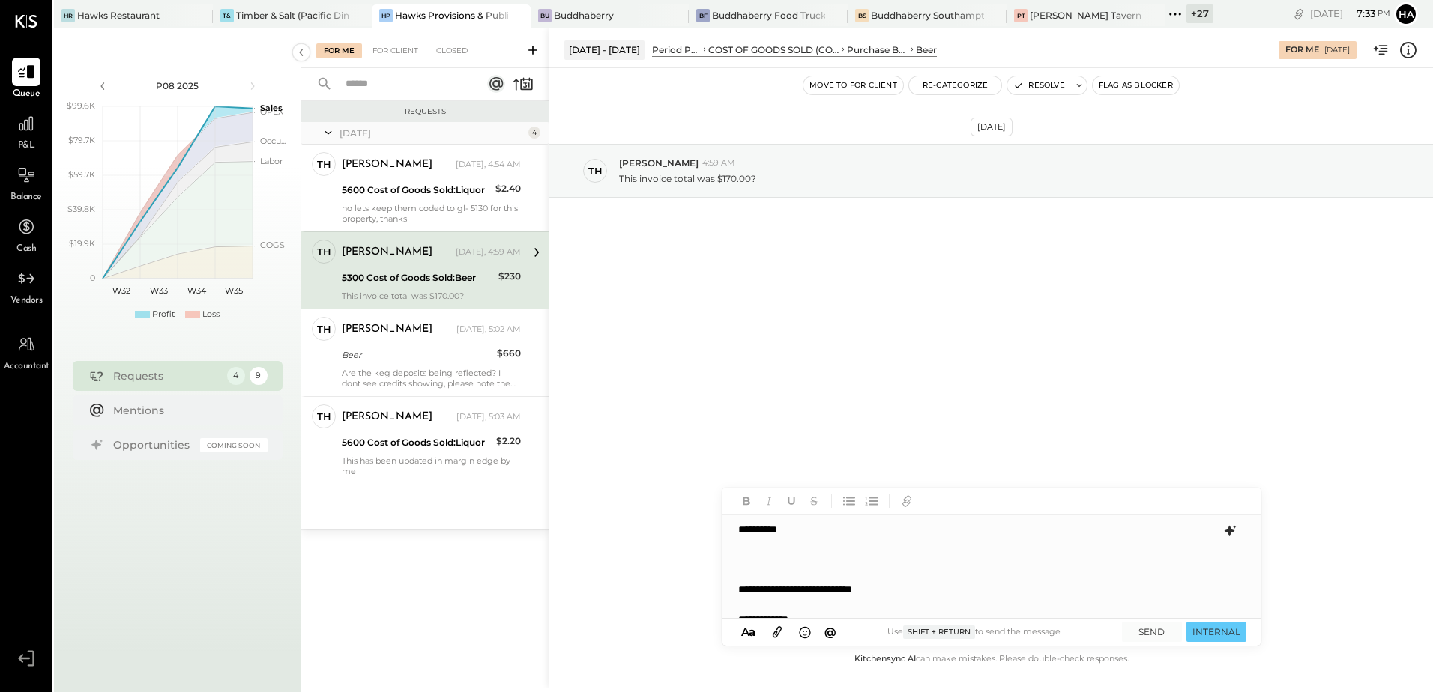
click at [775, 550] on div "**********" at bounding box center [991, 567] width 538 height 105
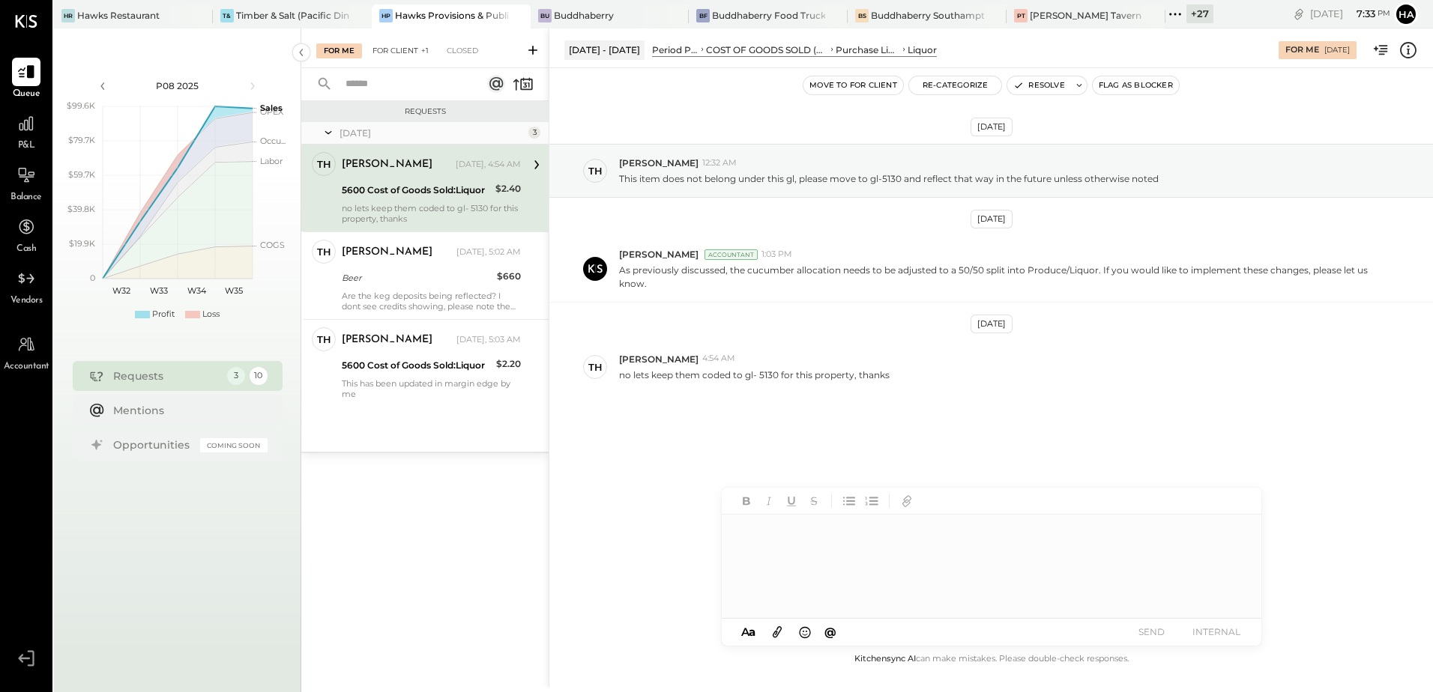
click at [408, 54] on div "For Client +1" at bounding box center [400, 50] width 71 height 15
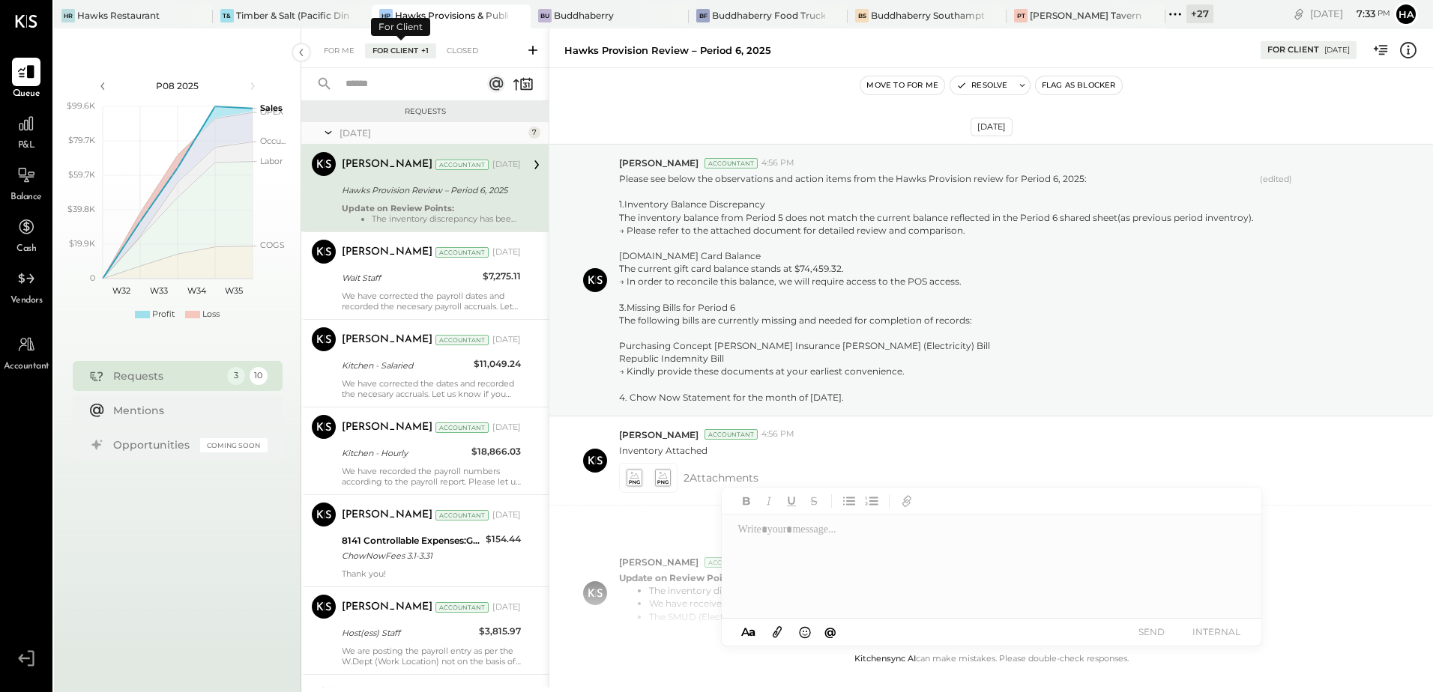
scroll to position [130, 0]
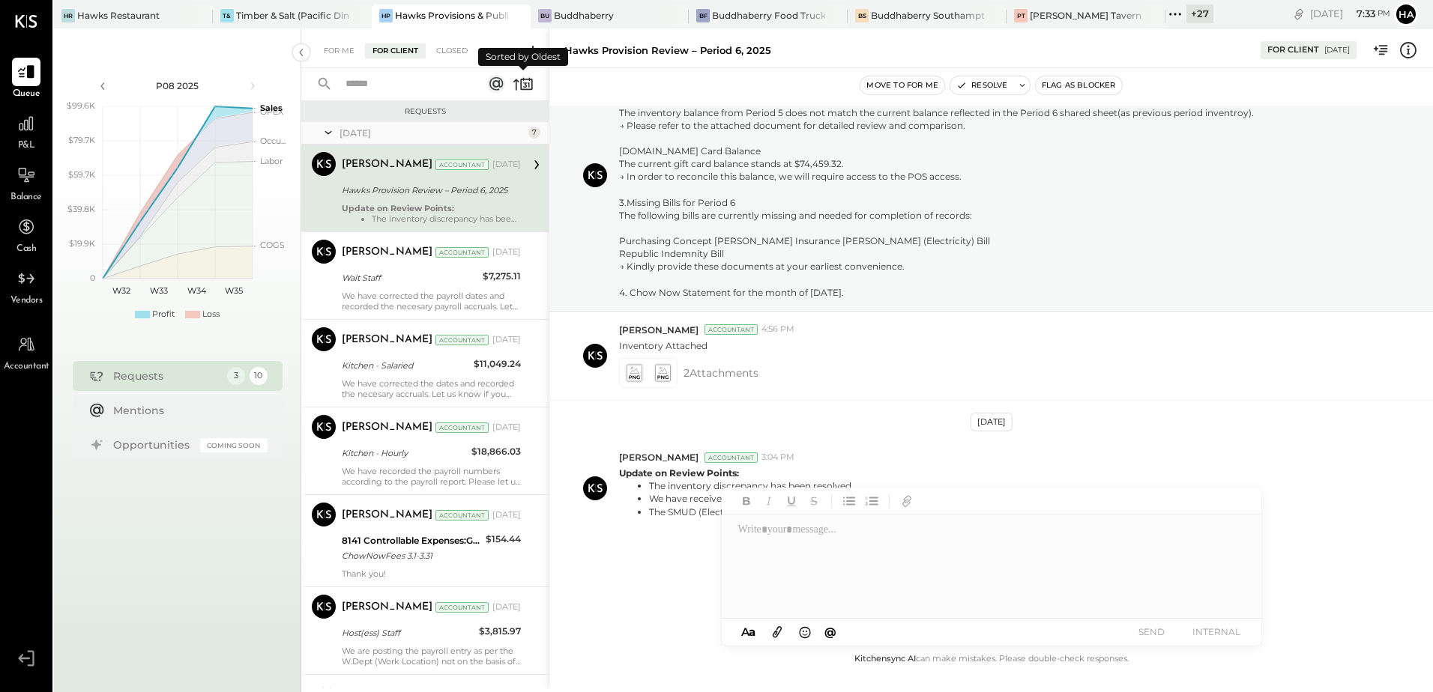
click at [522, 85] on icon at bounding box center [523, 83] width 21 height 21
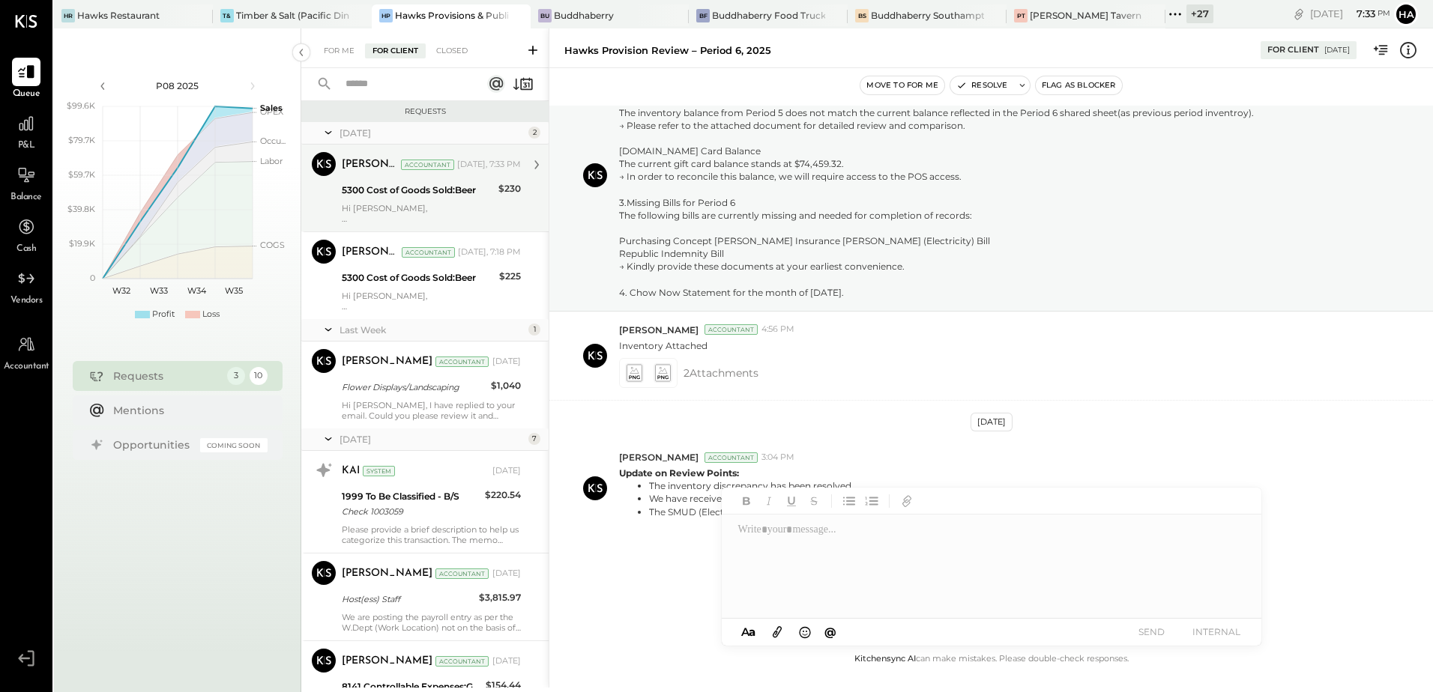
click at [456, 172] on div "Harsh Talajiya Accountant Today, 7:33 PM" at bounding box center [431, 164] width 179 height 21
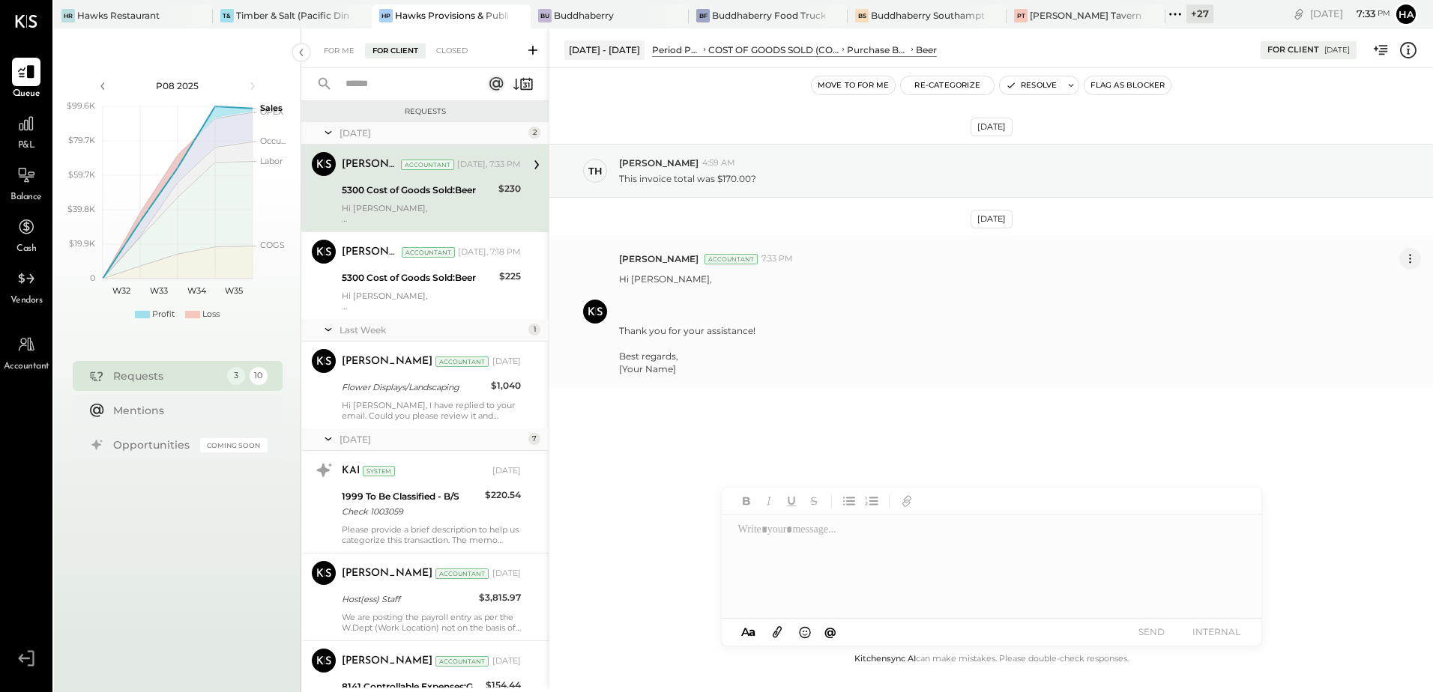
click at [1406, 264] on icon at bounding box center [1410, 259] width 16 height 16
click at [1398, 304] on button "Delete Message..." at bounding box center [1370, 309] width 101 height 25
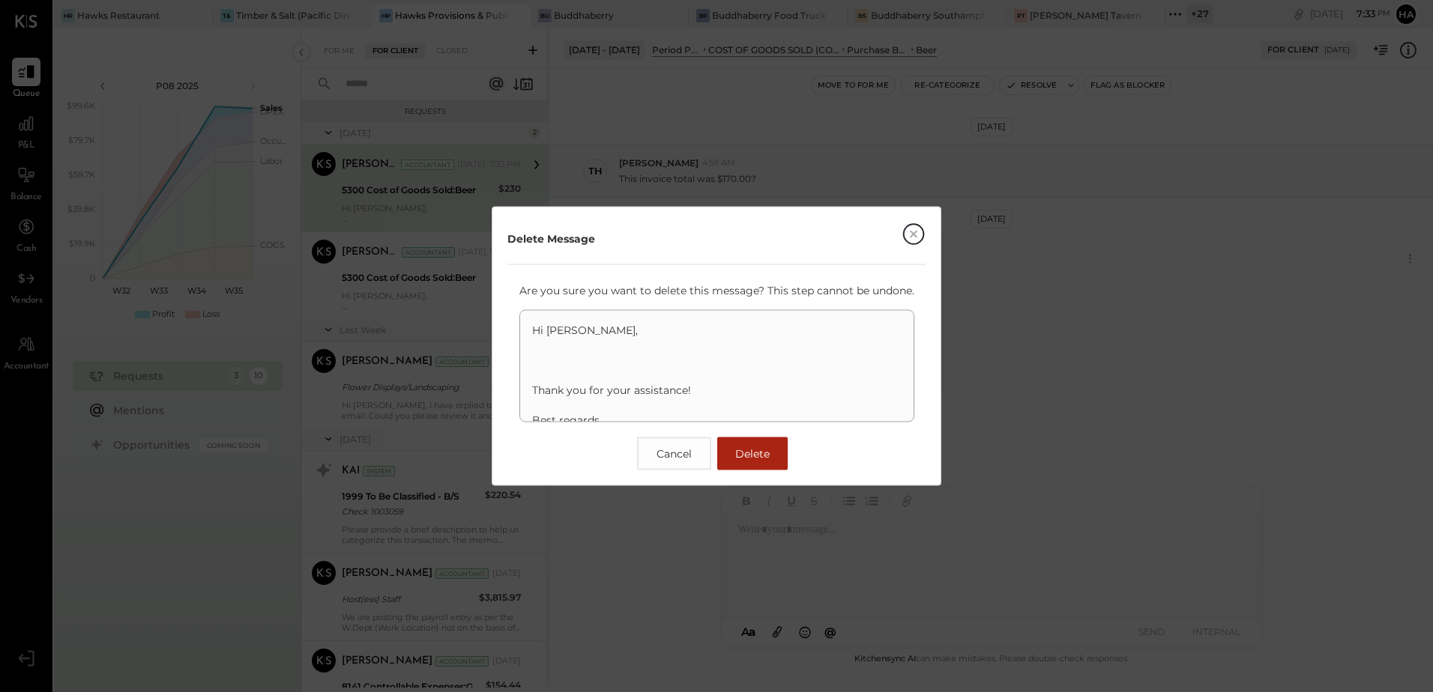
click at [763, 444] on button "Delete" at bounding box center [752, 454] width 70 height 33
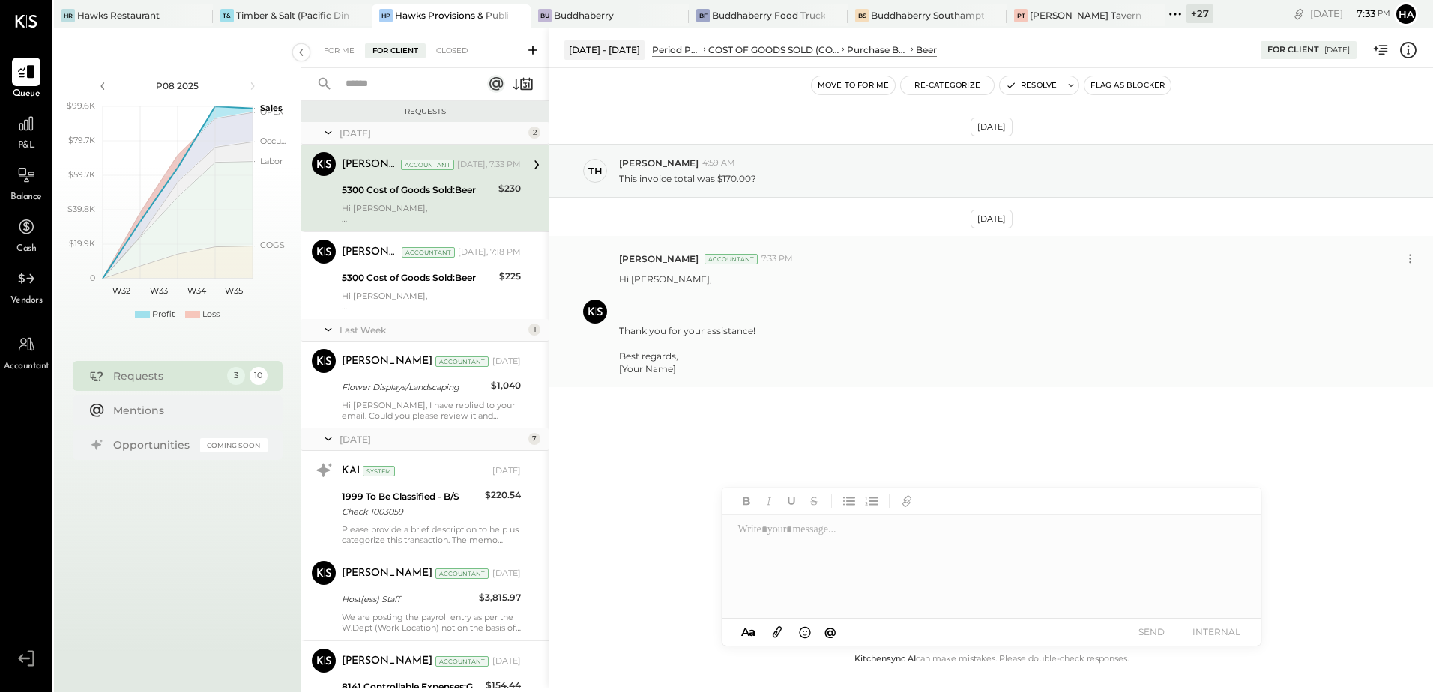
click at [782, 543] on div at bounding box center [991, 567] width 538 height 105
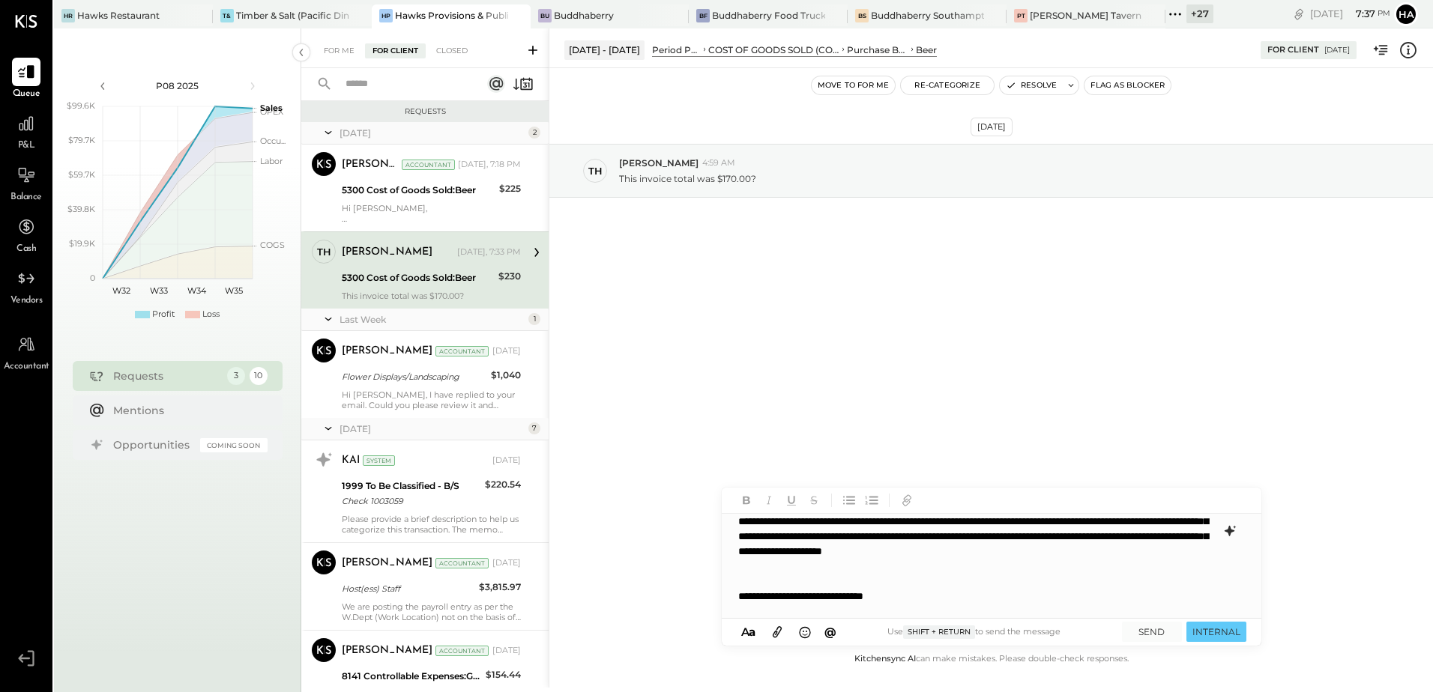
scroll to position [142, 0]
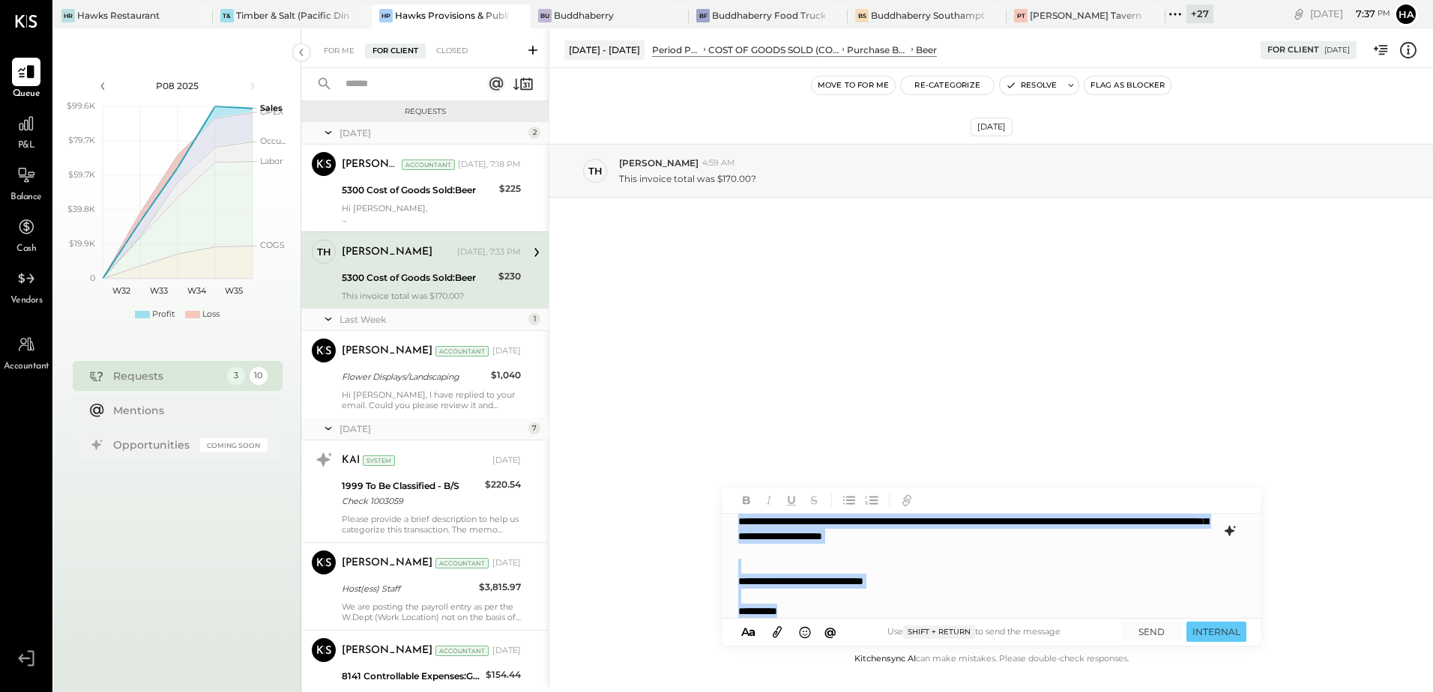
copy div "**********"
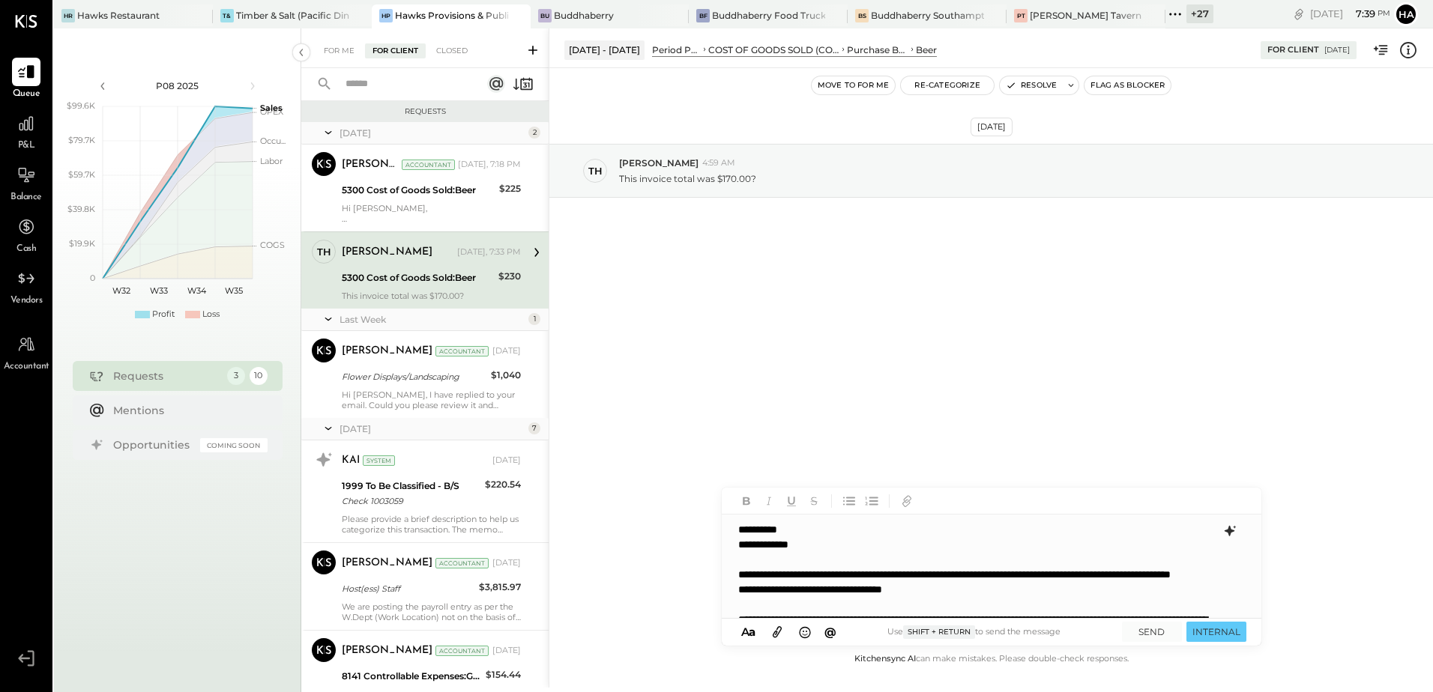
scroll to position [75, 0]
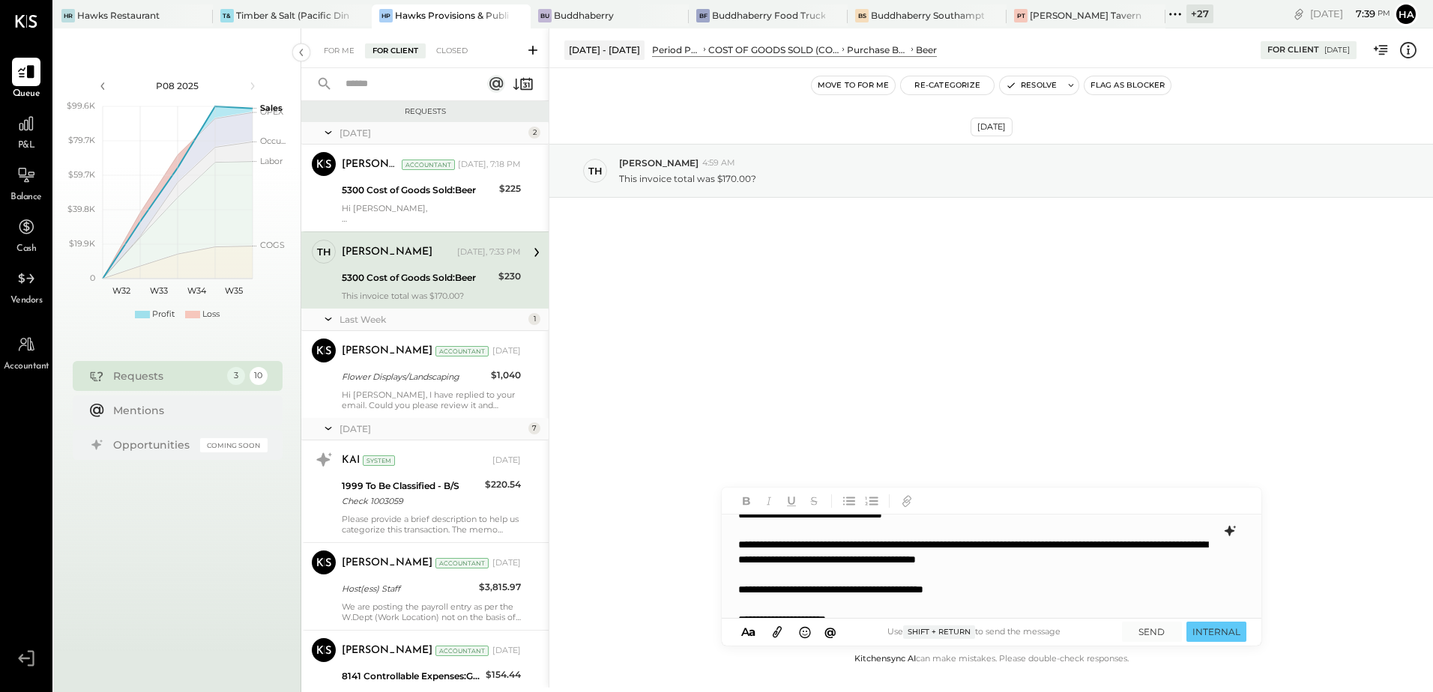
click at [783, 531] on div "**********" at bounding box center [991, 567] width 538 height 105
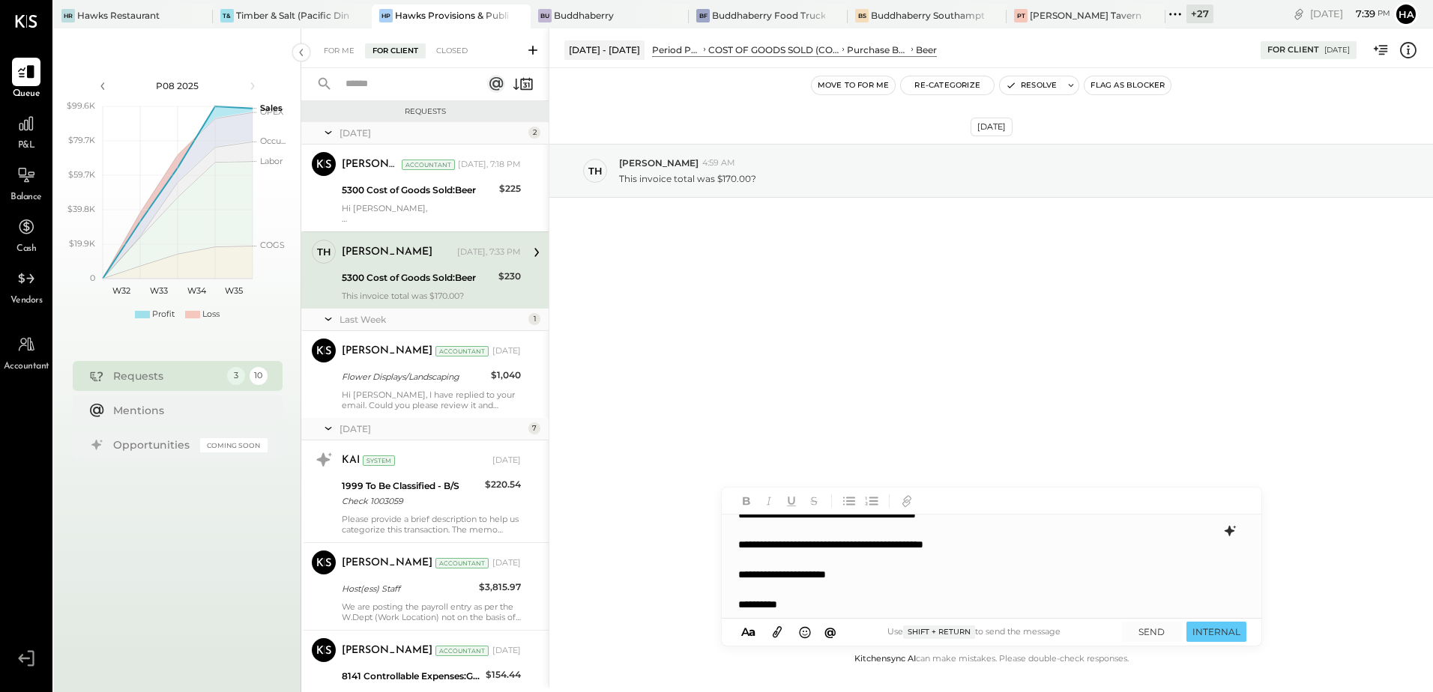
scroll to position [61, 0]
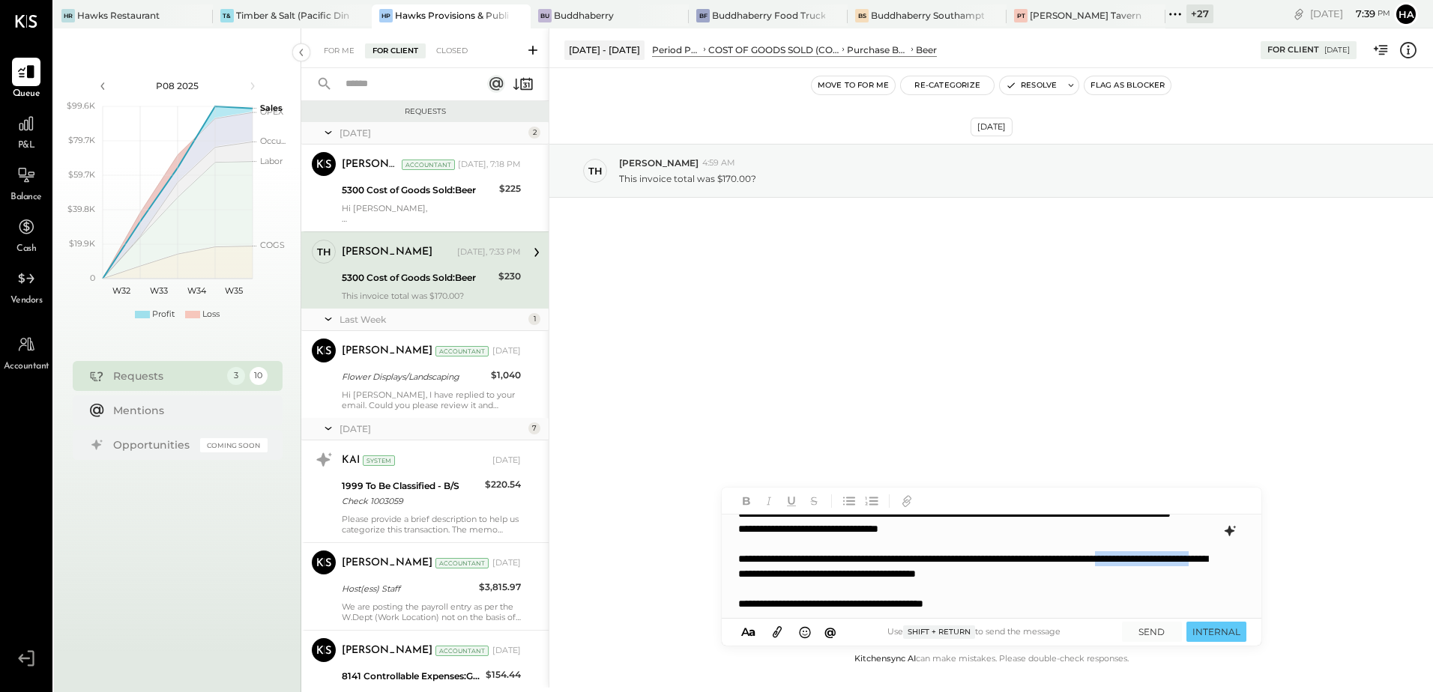
drag, startPoint x: 761, startPoint y: 589, endPoint x: 898, endPoint y: 592, distance: 136.4
click at [898, 592] on div "**********" at bounding box center [991, 567] width 538 height 105
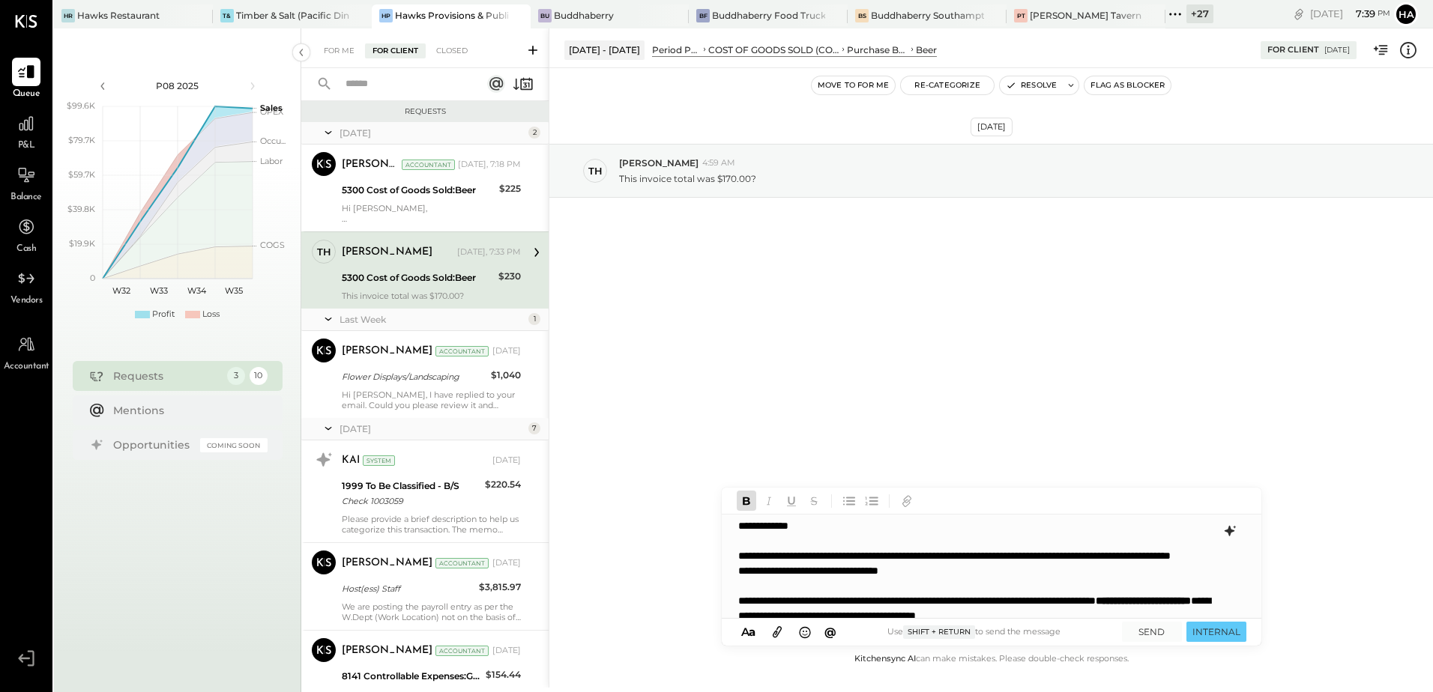
scroll to position [75, 0]
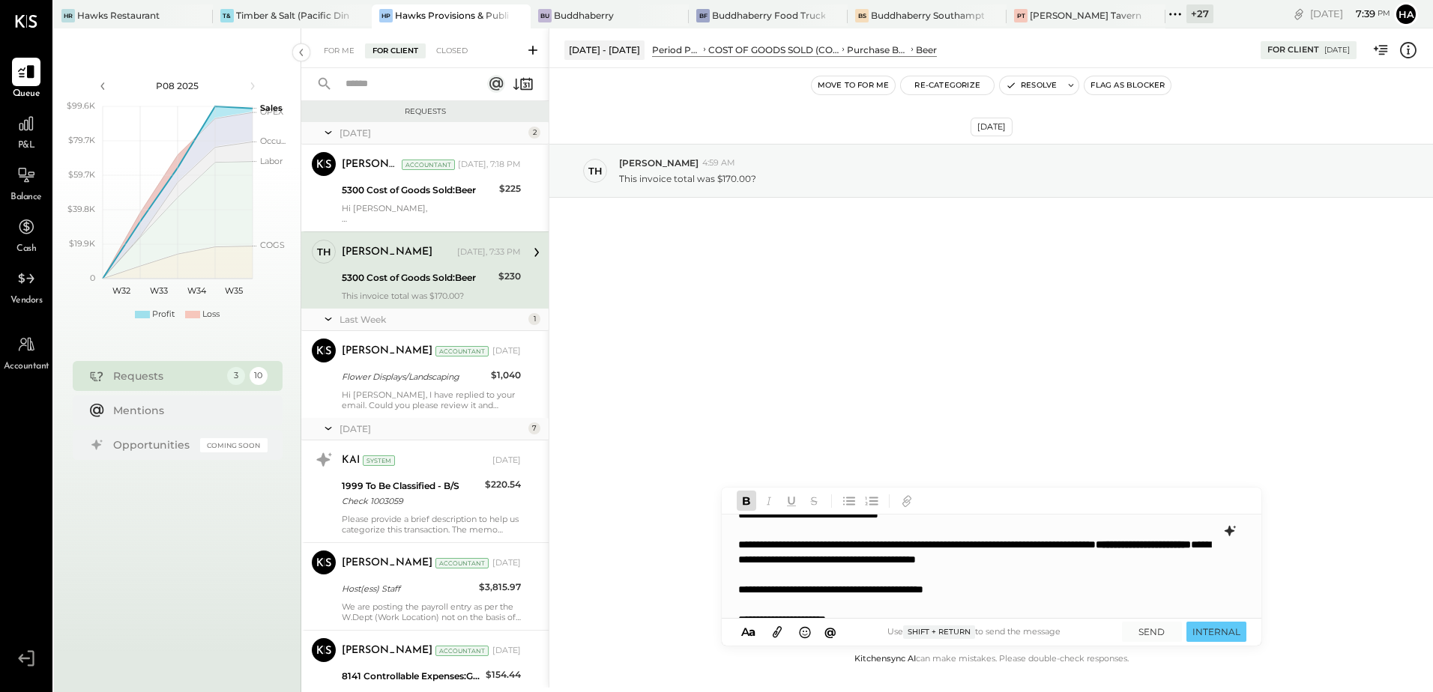
click at [959, 570] on div "**********" at bounding box center [991, 567] width 538 height 105
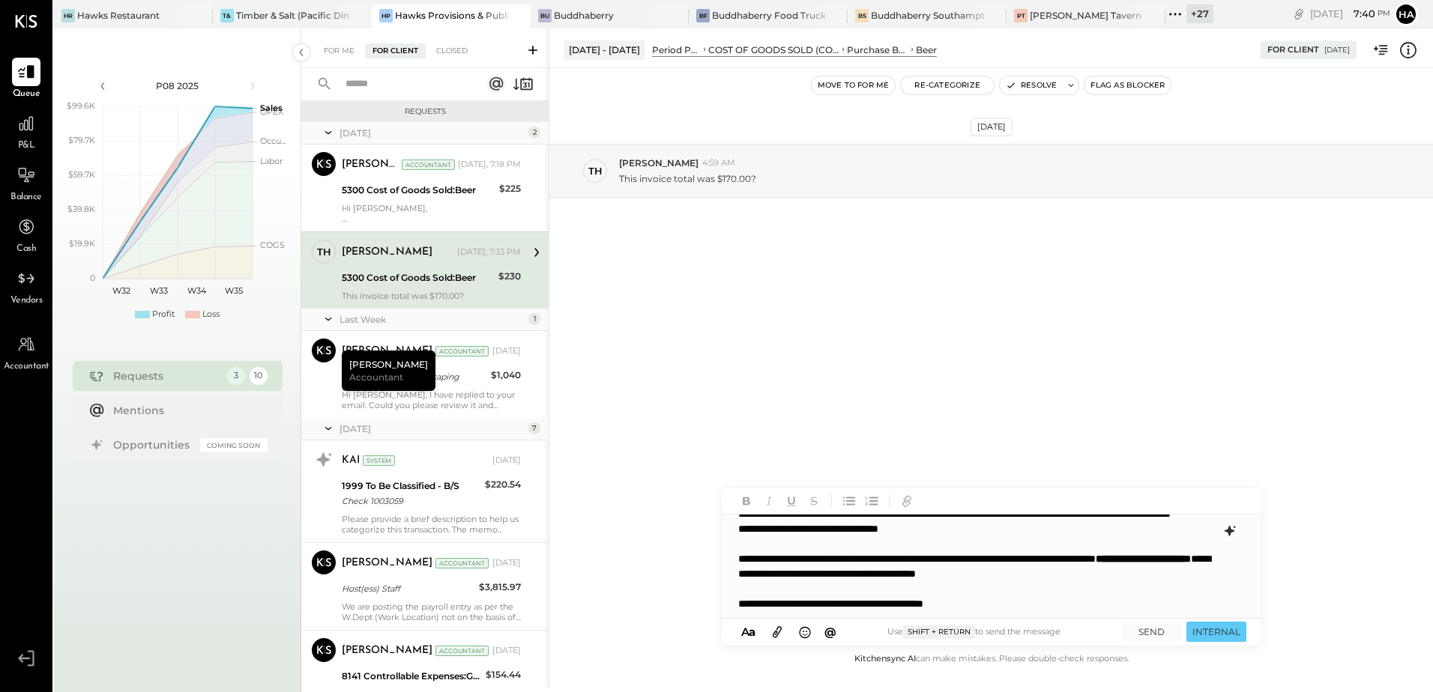
scroll to position [135, 0]
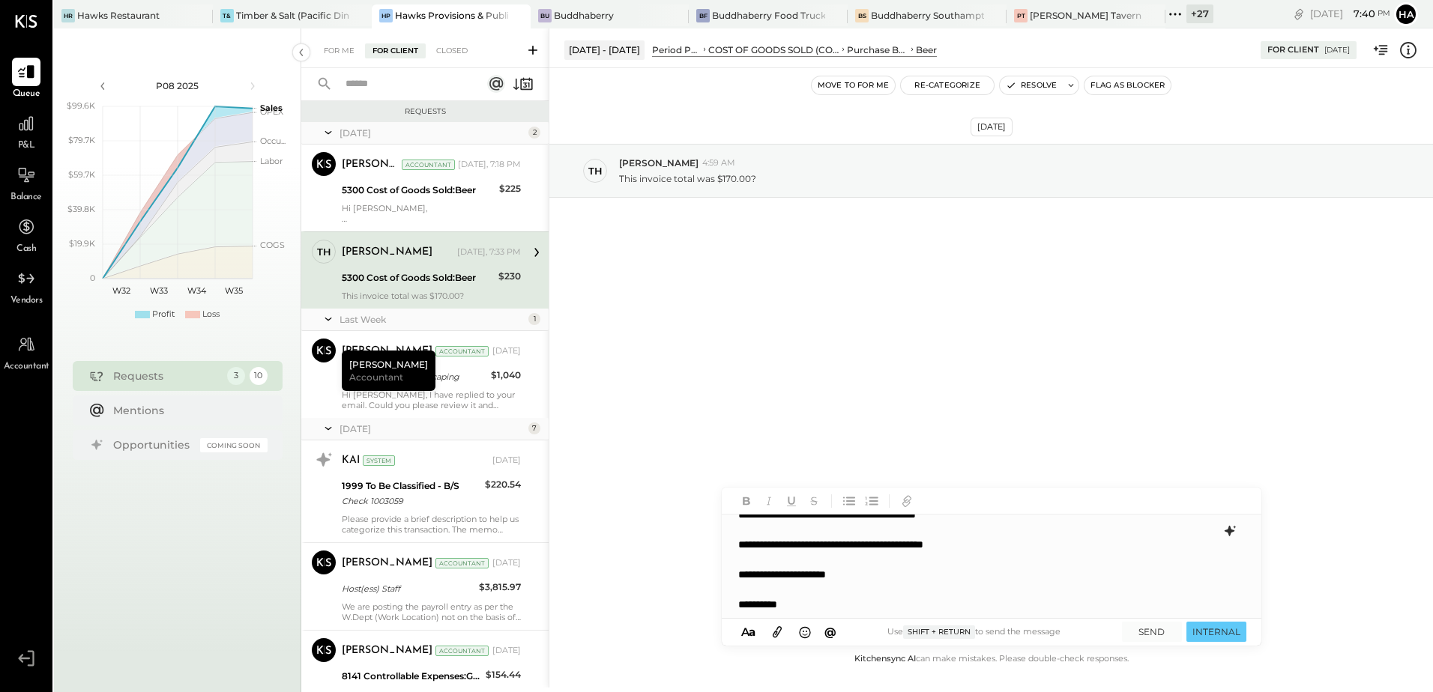
click at [855, 599] on div "**********" at bounding box center [991, 567] width 538 height 105
click at [772, 630] on icon at bounding box center [777, 632] width 16 height 17
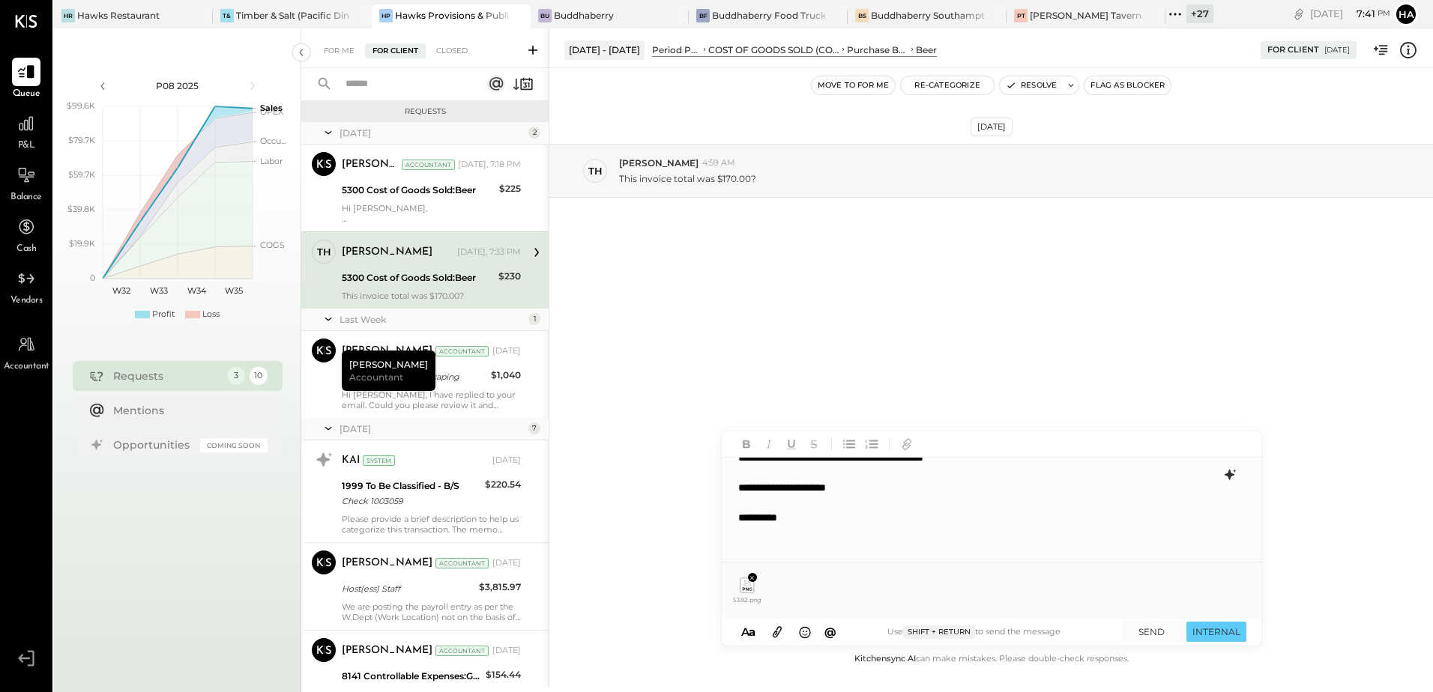
scroll to position [82, 0]
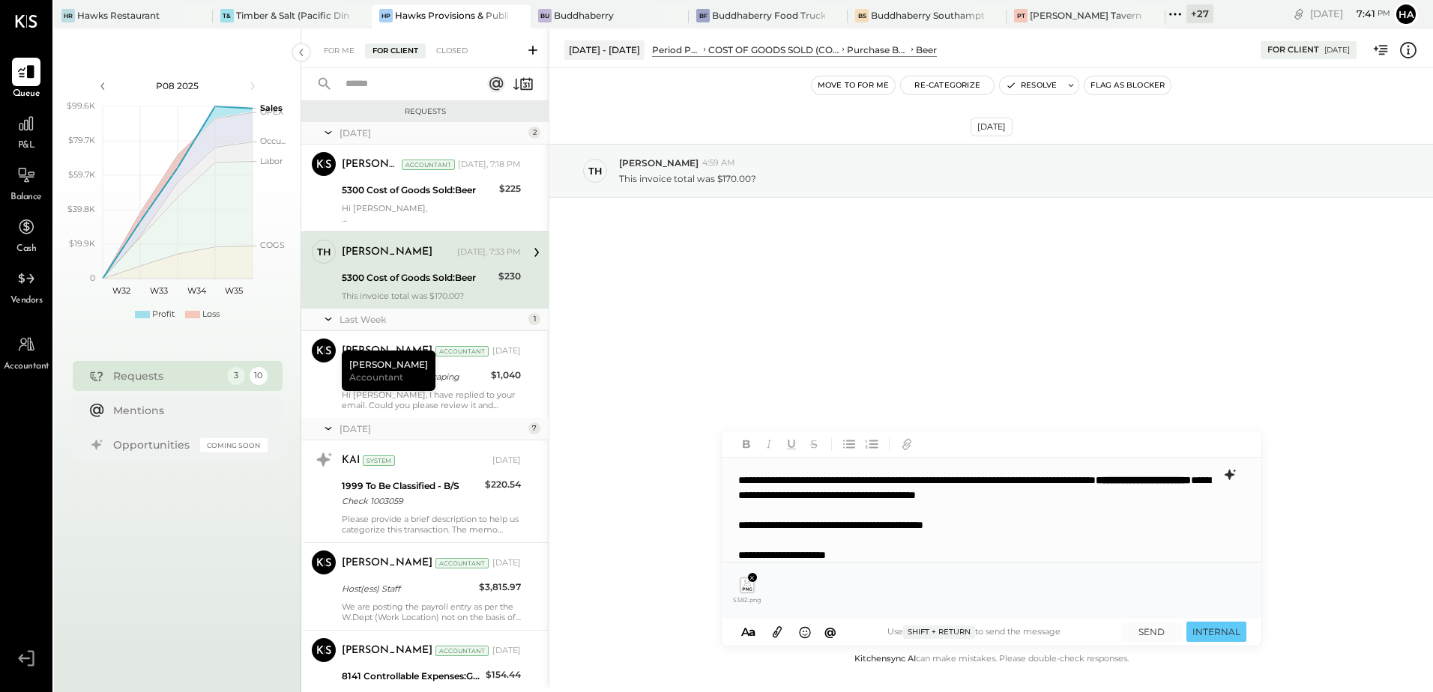
click at [1096, 486] on b "**********" at bounding box center [1143, 480] width 95 height 10
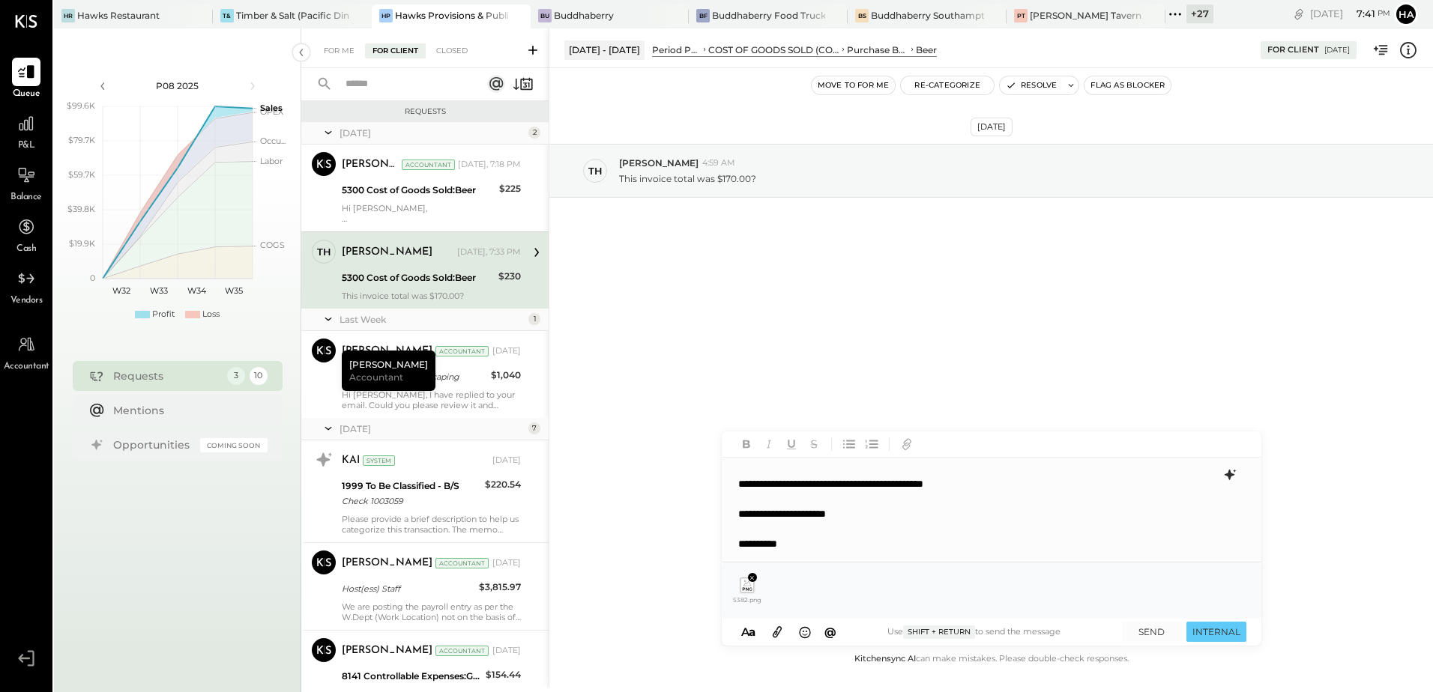
scroll to position [165, 0]
click at [822, 547] on div at bounding box center [976, 547] width 477 height 15
click at [1159, 632] on button "SEND" at bounding box center [1152, 632] width 60 height 20
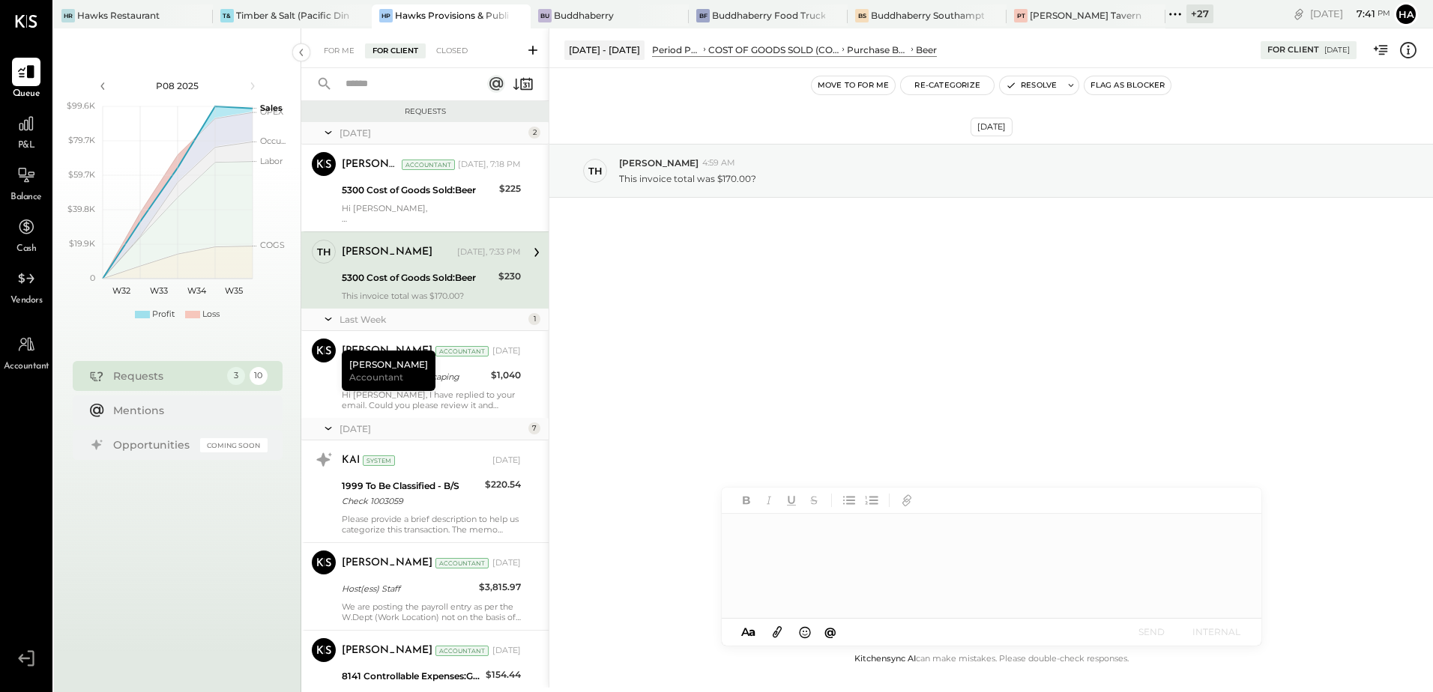
scroll to position [0, 0]
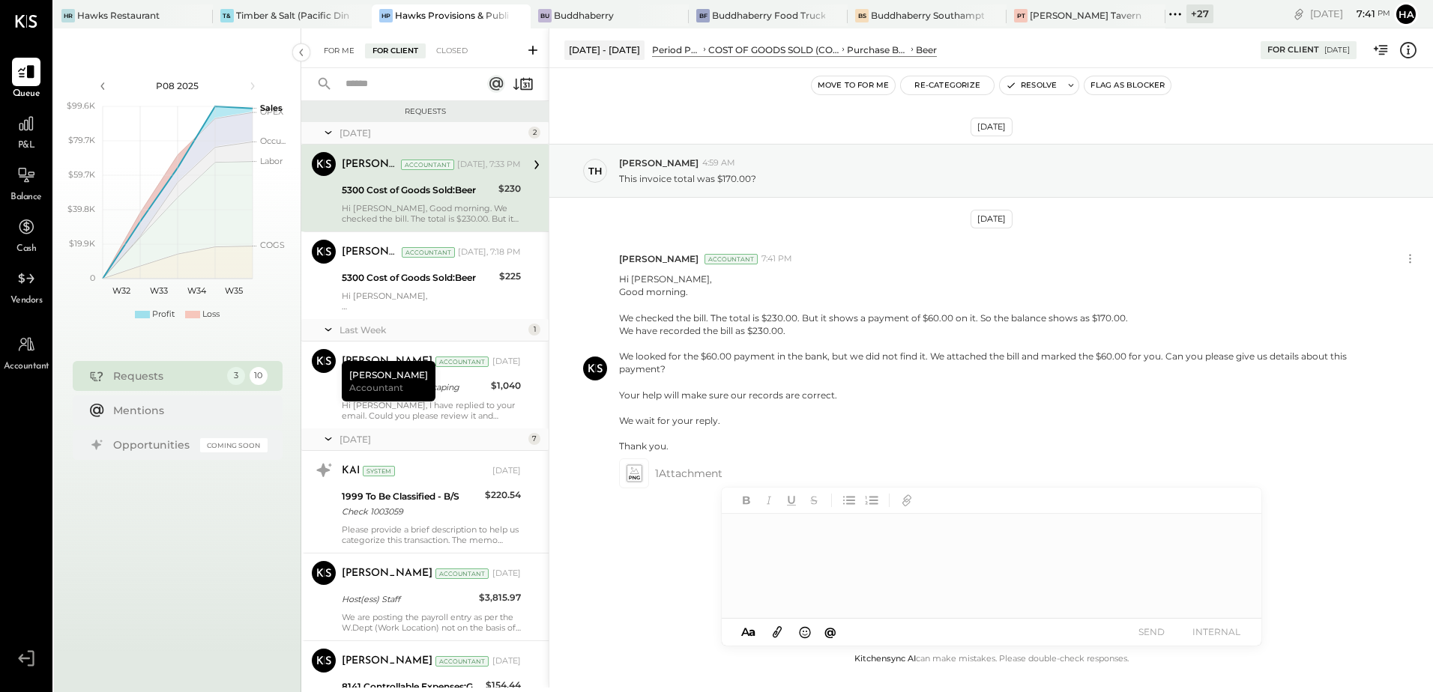
click at [338, 54] on div "For Me" at bounding box center [339, 50] width 46 height 15
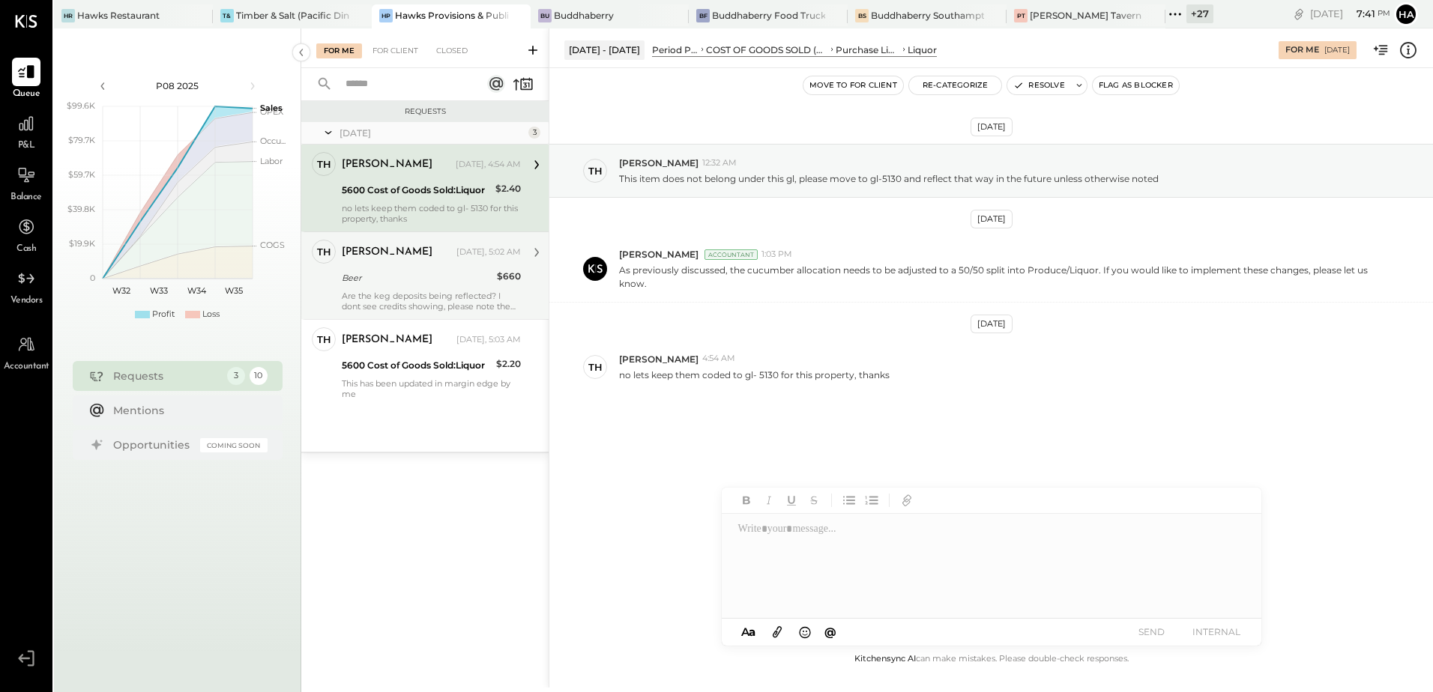
click at [446, 262] on div "Thomas Yesterday, 5:02 AM" at bounding box center [431, 252] width 179 height 21
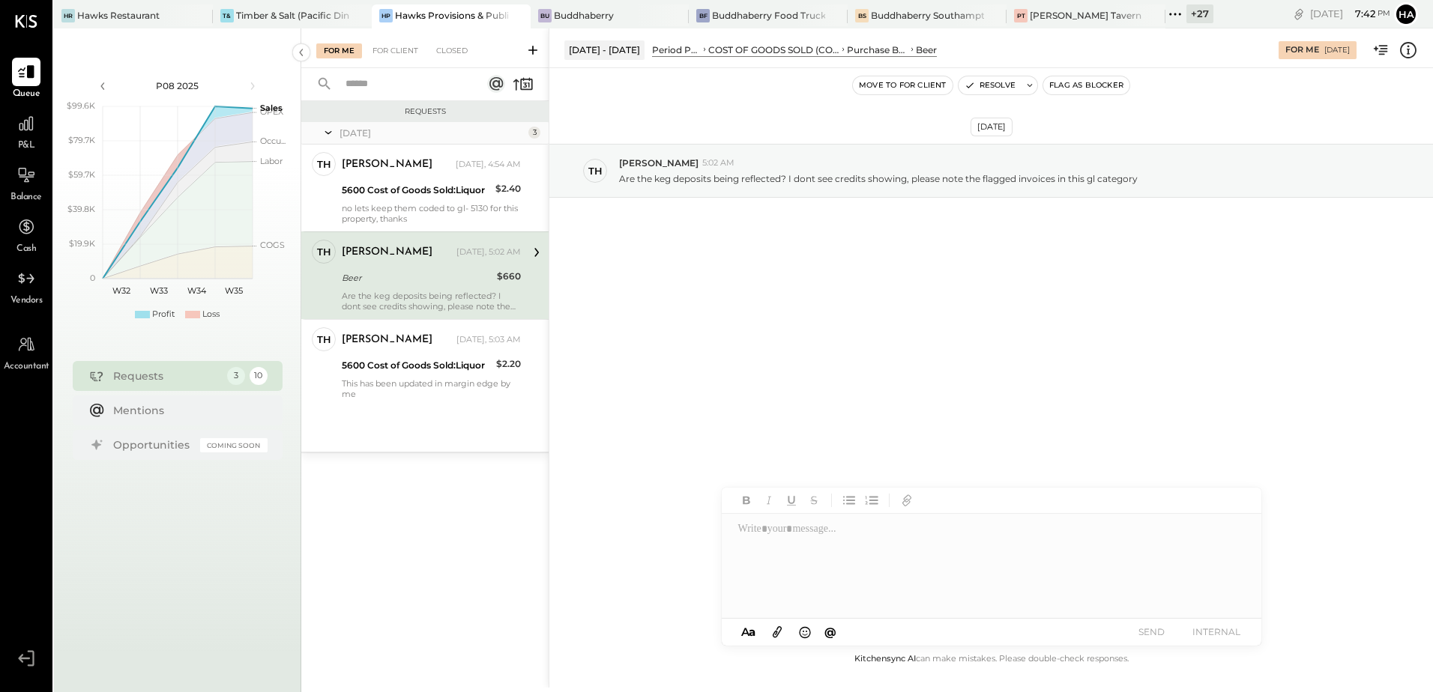
click at [1404, 50] on icon at bounding box center [1407, 49] width 19 height 19
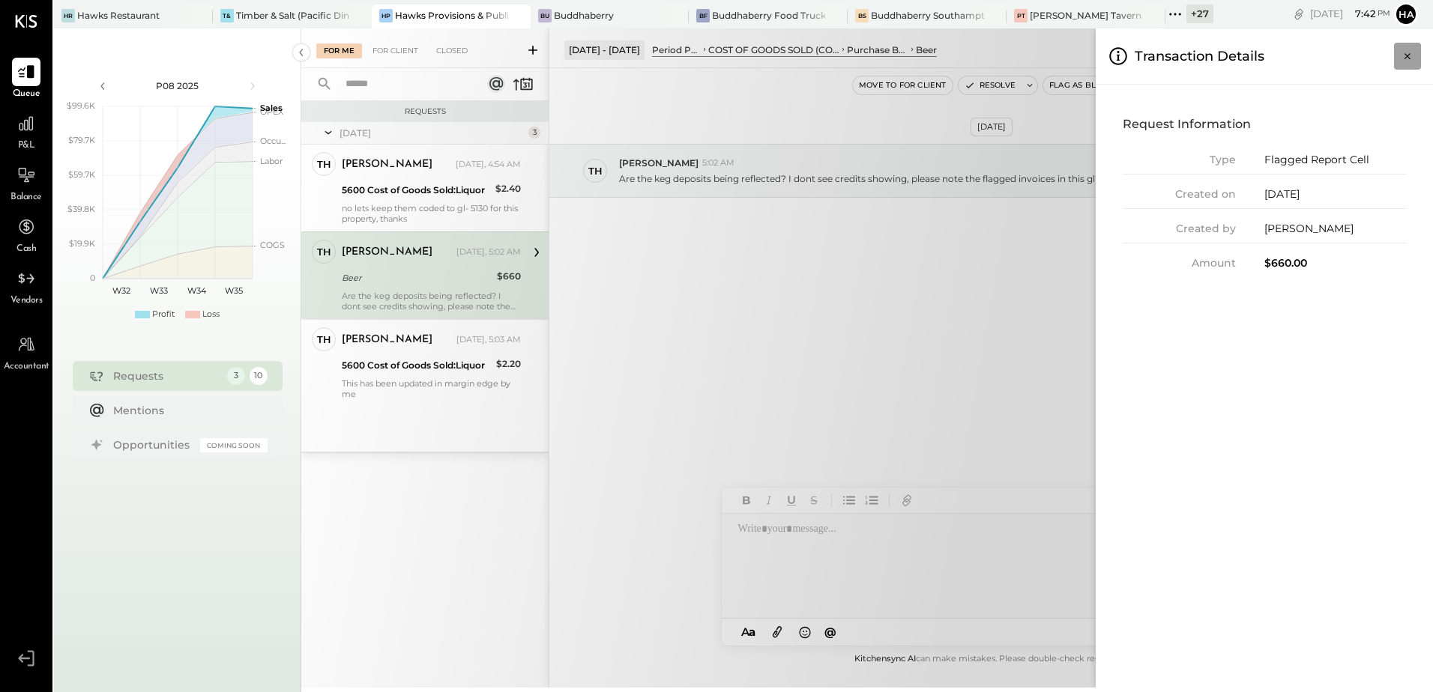
click at [1408, 55] on icon "Close panel" at bounding box center [1407, 56] width 6 height 6
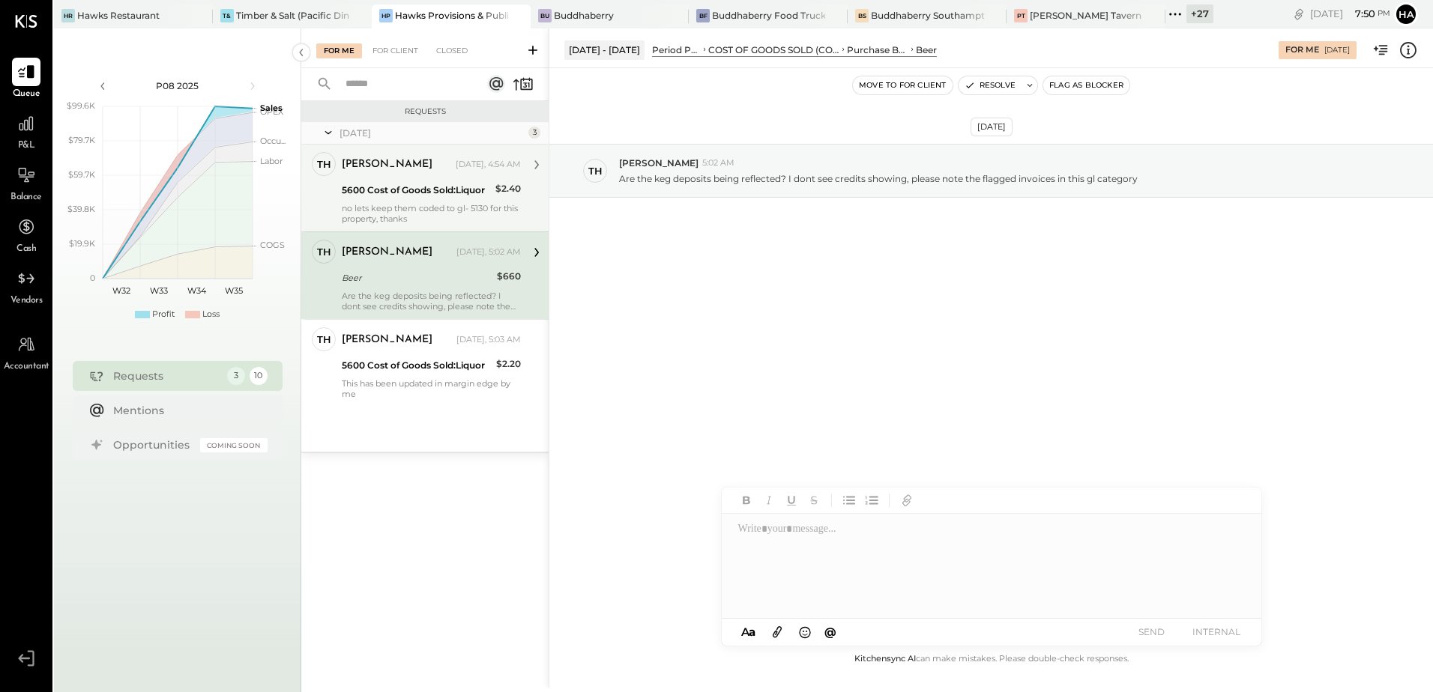
click at [426, 181] on div "5600 Cost of Goods Sold:Liquor" at bounding box center [416, 190] width 149 height 18
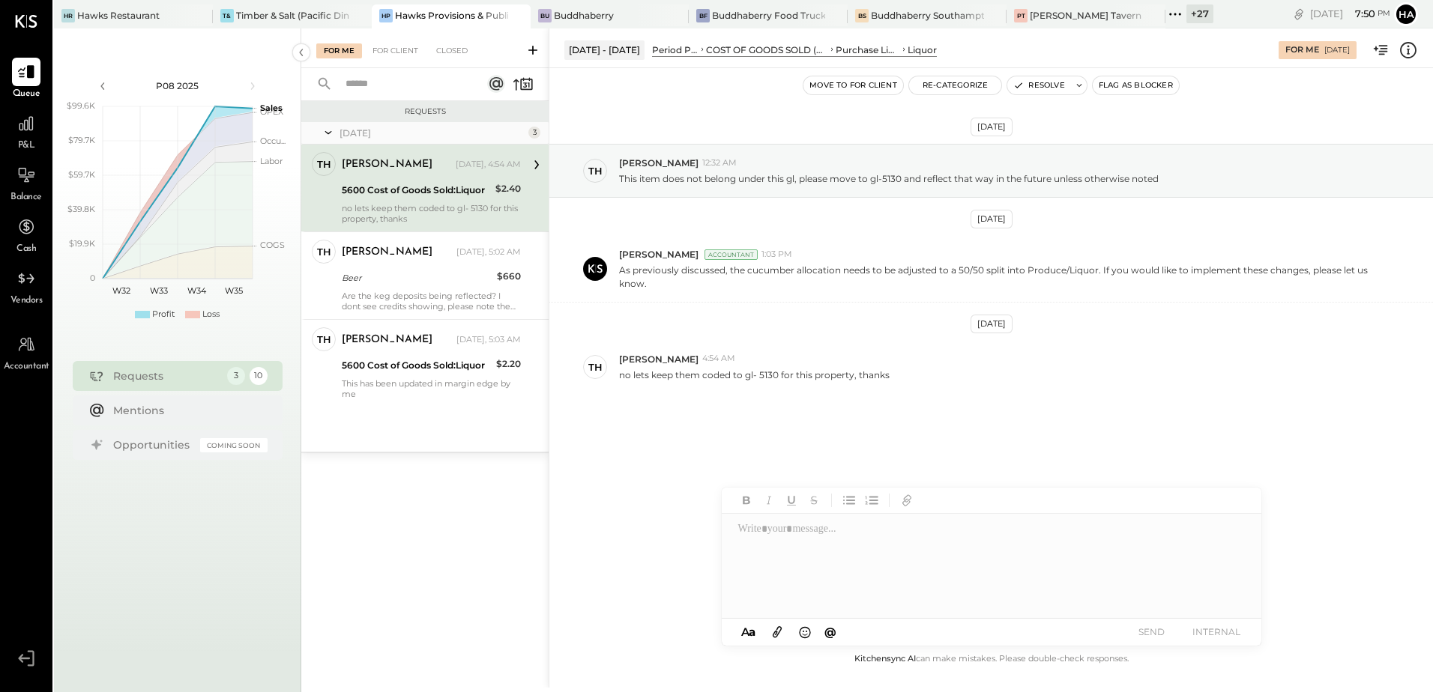
click at [1412, 49] on icon at bounding box center [1407, 49] width 19 height 19
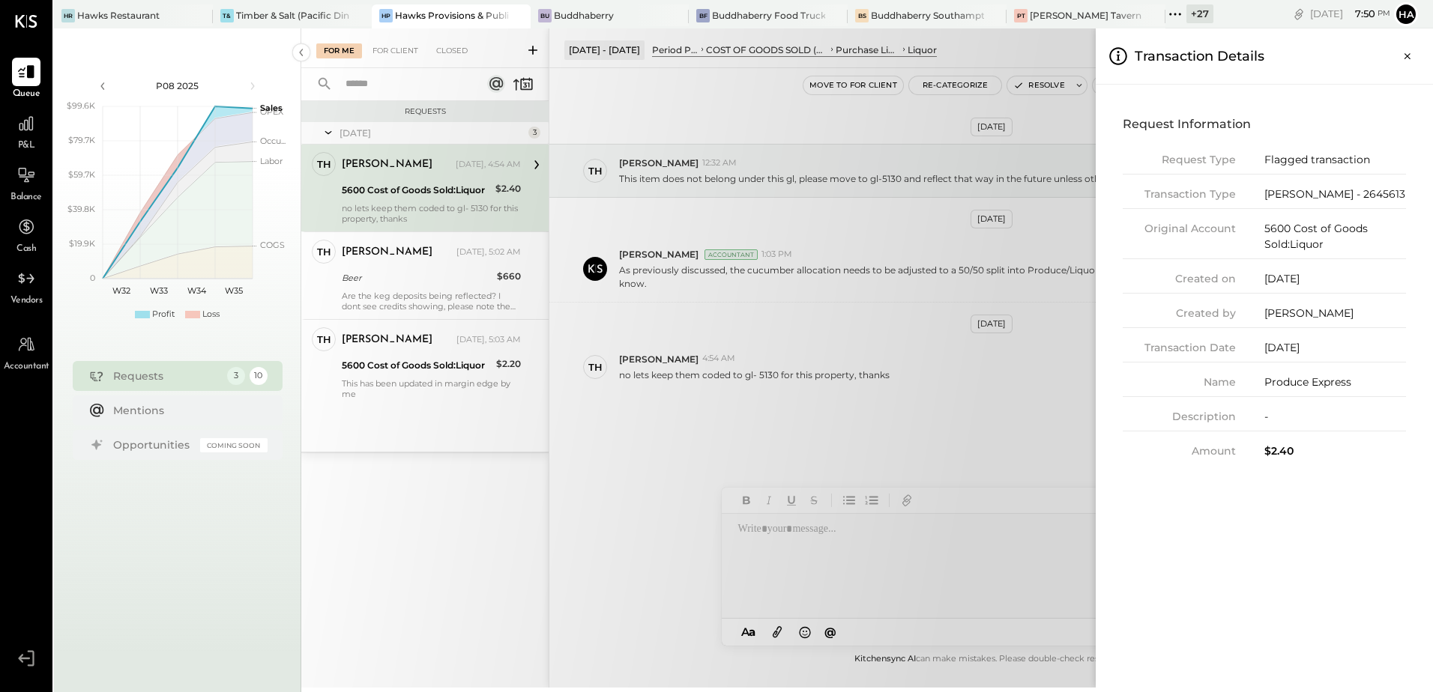
click at [1317, 193] on div "Bill - 2645613" at bounding box center [1335, 195] width 142 height 16
drag, startPoint x: 1317, startPoint y: 193, endPoint x: 1283, endPoint y: 105, distance: 94.6
click at [1283, 105] on div "Request Information Request Type Flagged transaction Transaction Type Bill - 26…" at bounding box center [1264, 286] width 313 height 378
click at [1302, 192] on div "Bill - 2645613" at bounding box center [1335, 195] width 142 height 16
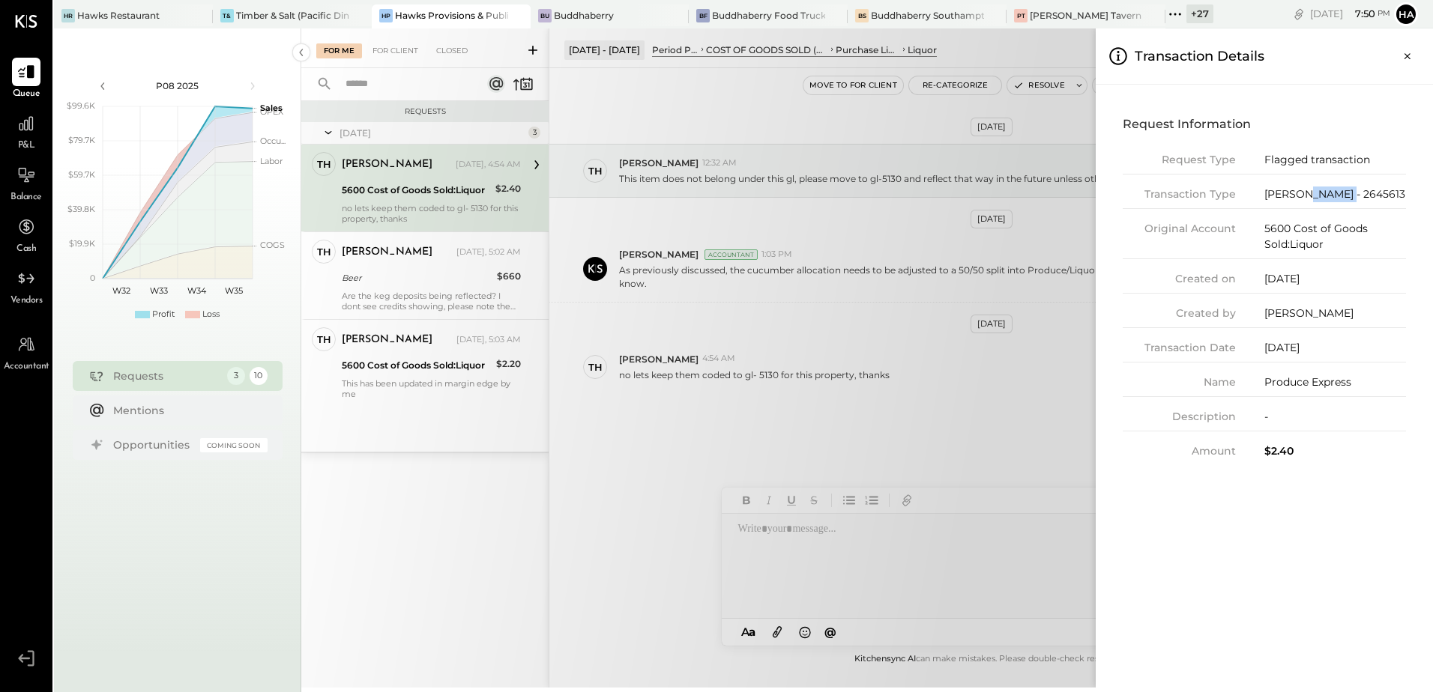
click at [1302, 192] on div "Bill - 2645613" at bounding box center [1335, 195] width 142 height 16
copy div "2645613"
click at [969, 368] on div "For Me For Client Closed Requests Yesterday 3 Th Thomas Employee Thomas Yesterd…" at bounding box center [867, 358] width 1132 height 660
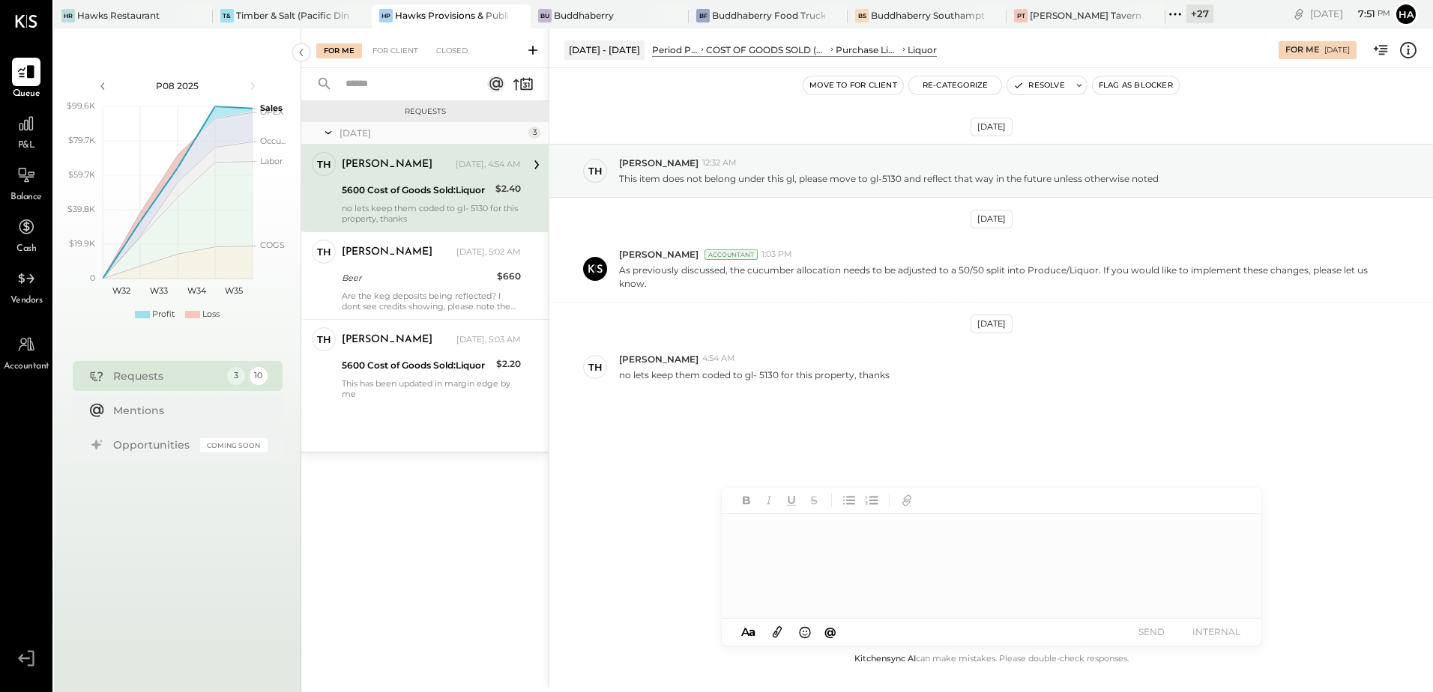
click at [801, 541] on div at bounding box center [991, 566] width 538 height 105
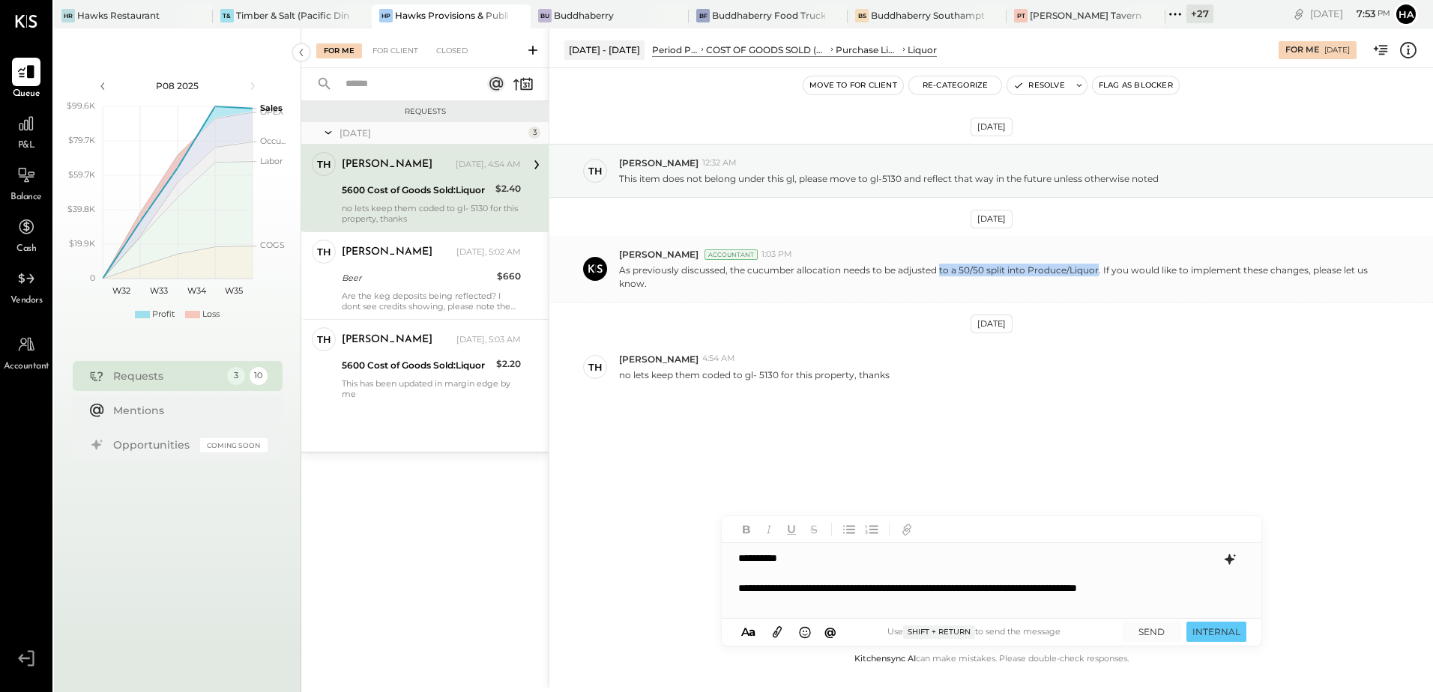
drag, startPoint x: 940, startPoint y: 271, endPoint x: 1096, endPoint y: 268, distance: 155.9
click at [1096, 268] on p "As previously discussed, the cucumber allocation needs to be adjusted to a 50/5…" at bounding box center [1000, 276] width 762 height 25
copy p "to a 50/50 split into Produce/Liquor"
click at [854, 603] on div "**********" at bounding box center [977, 596] width 478 height 30
click at [1230, 561] on icon at bounding box center [1229, 560] width 10 height 10
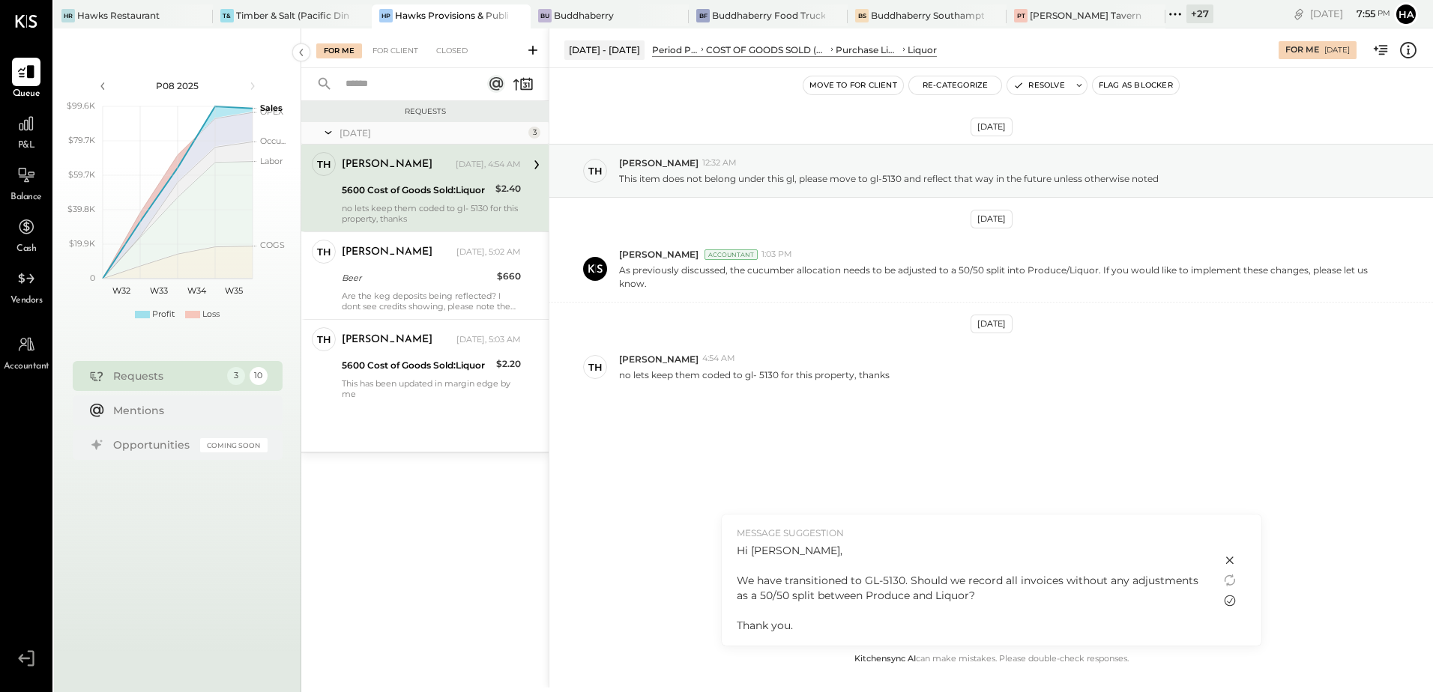
click at [1231, 599] on icon at bounding box center [1230, 601] width 18 height 18
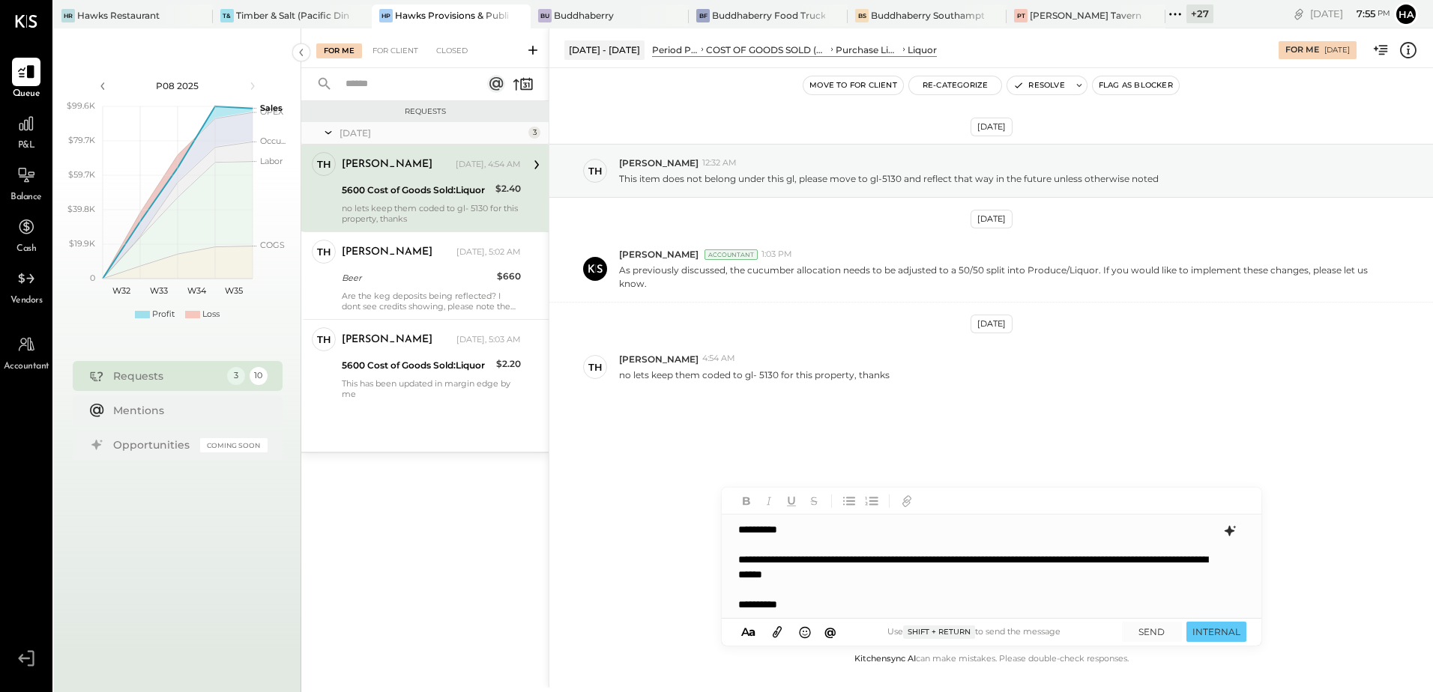
click at [957, 574] on div "**********" at bounding box center [991, 567] width 538 height 104
click at [1232, 531] on icon at bounding box center [1229, 531] width 10 height 10
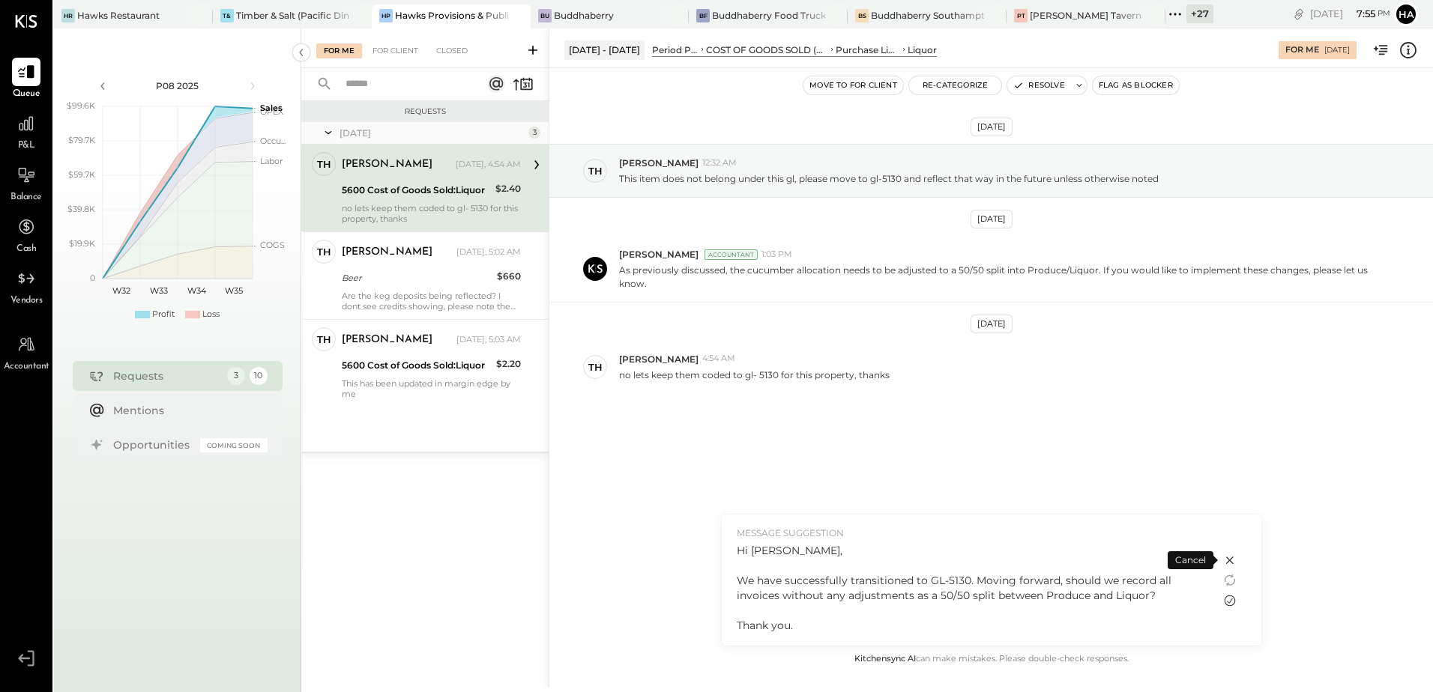
click at [1232, 603] on icon at bounding box center [1230, 601] width 18 height 18
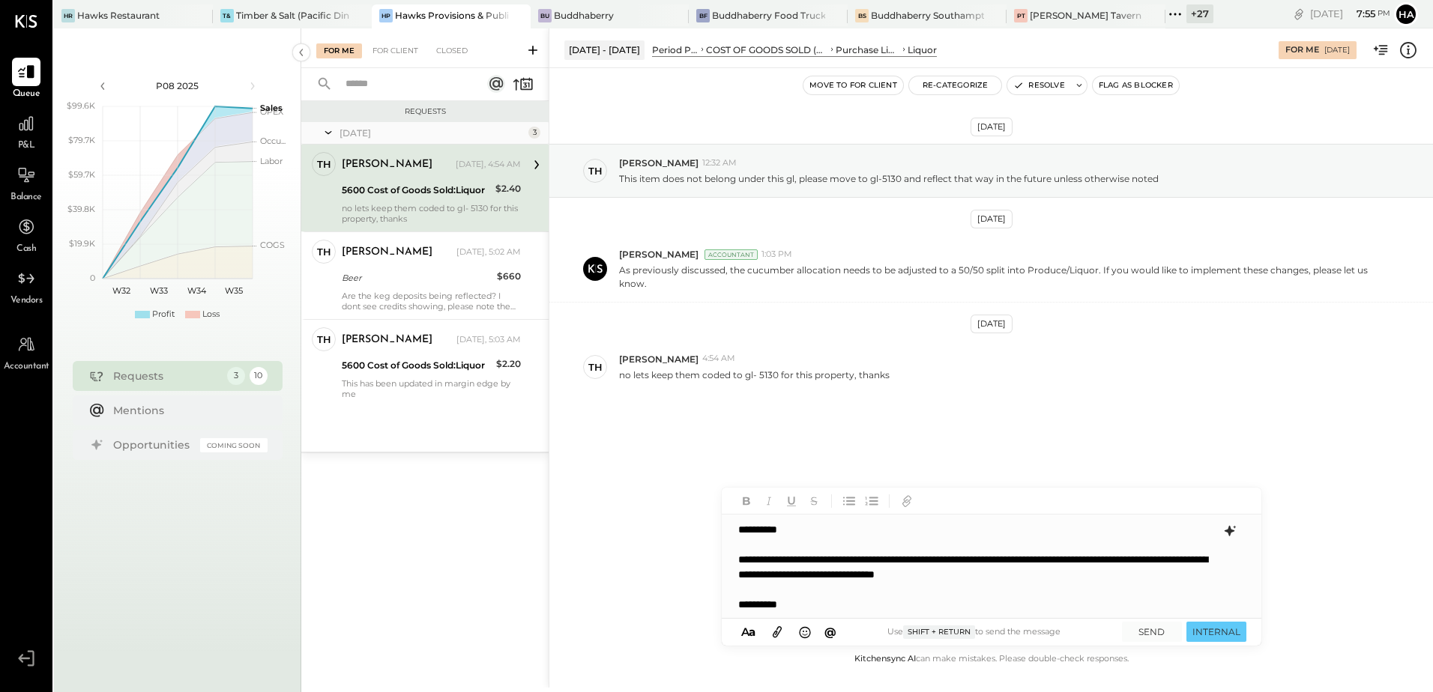
scroll to position [1, 0]
click at [968, 562] on div "**********" at bounding box center [991, 566] width 538 height 104
click at [1156, 633] on button "SEND" at bounding box center [1152, 632] width 60 height 20
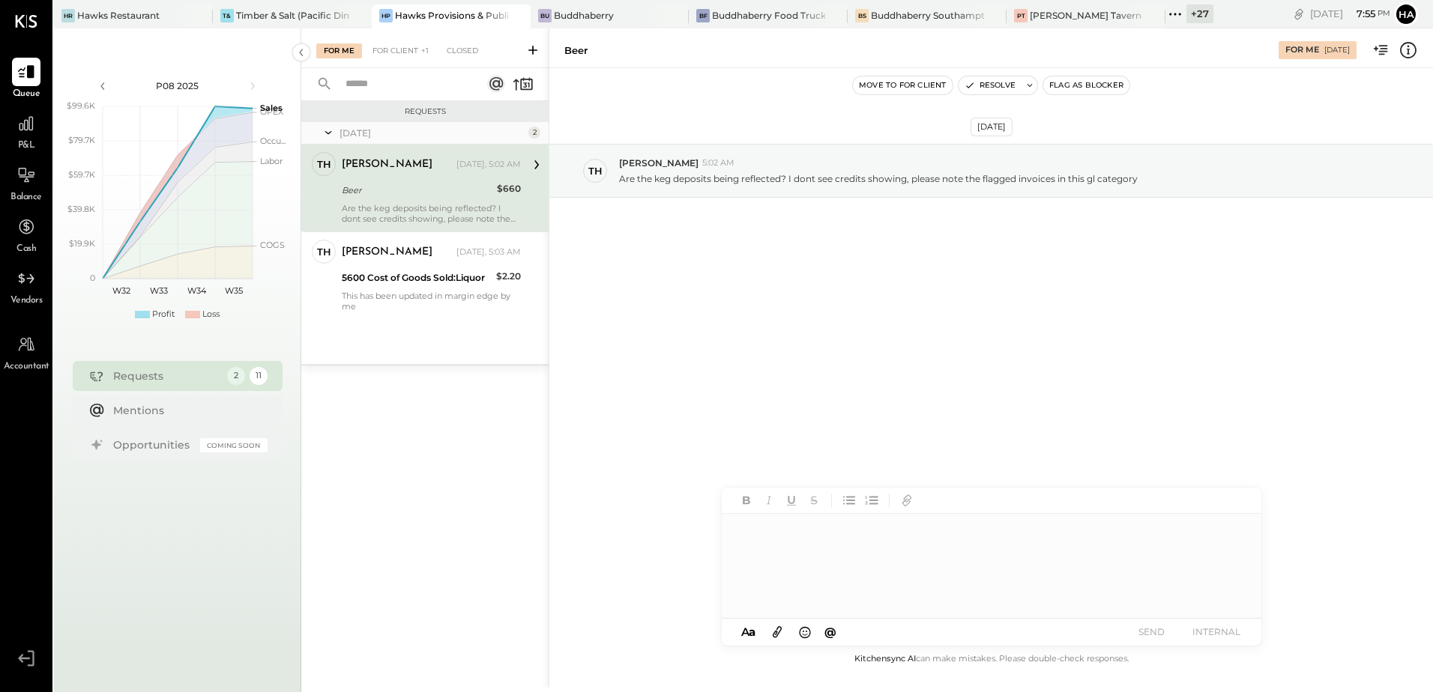
click at [408, 187] on div "Beer" at bounding box center [417, 190] width 151 height 15
click at [1406, 48] on icon at bounding box center [1407, 49] width 19 height 19
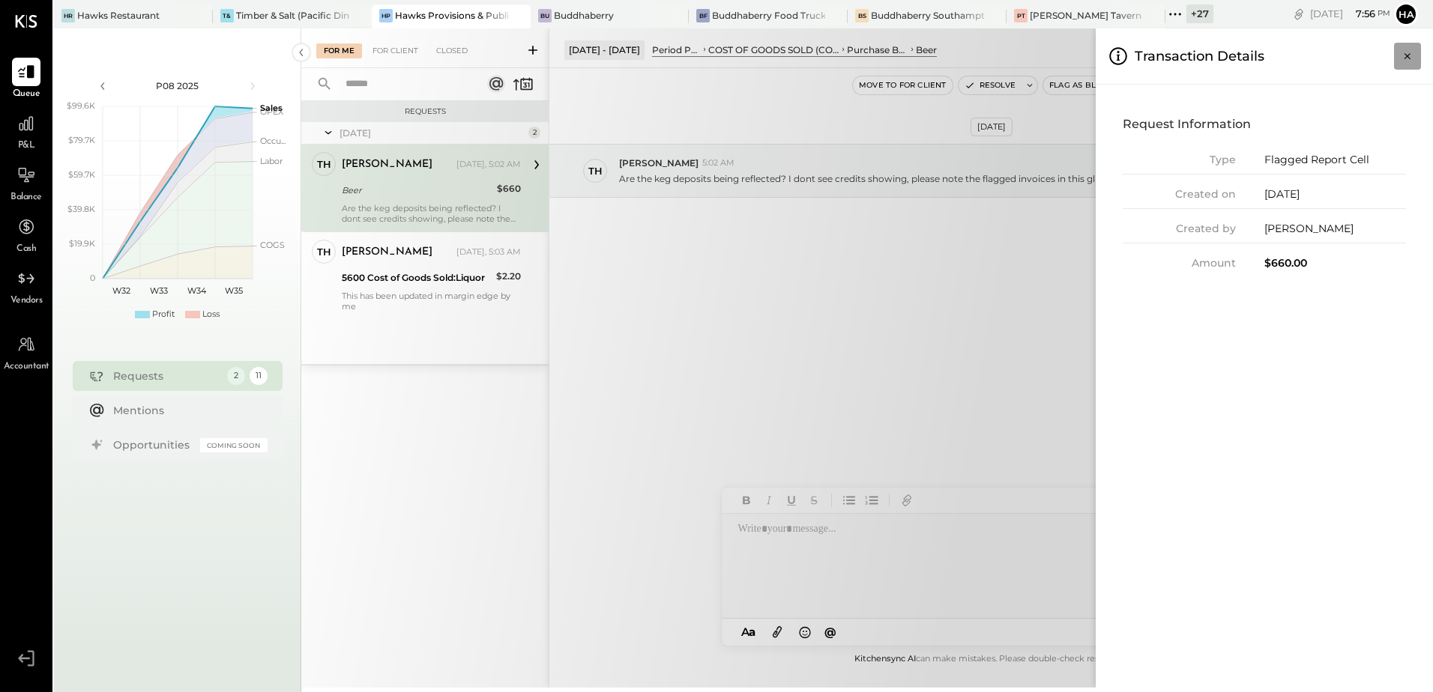
click at [1408, 55] on icon "Close panel" at bounding box center [1407, 56] width 15 height 15
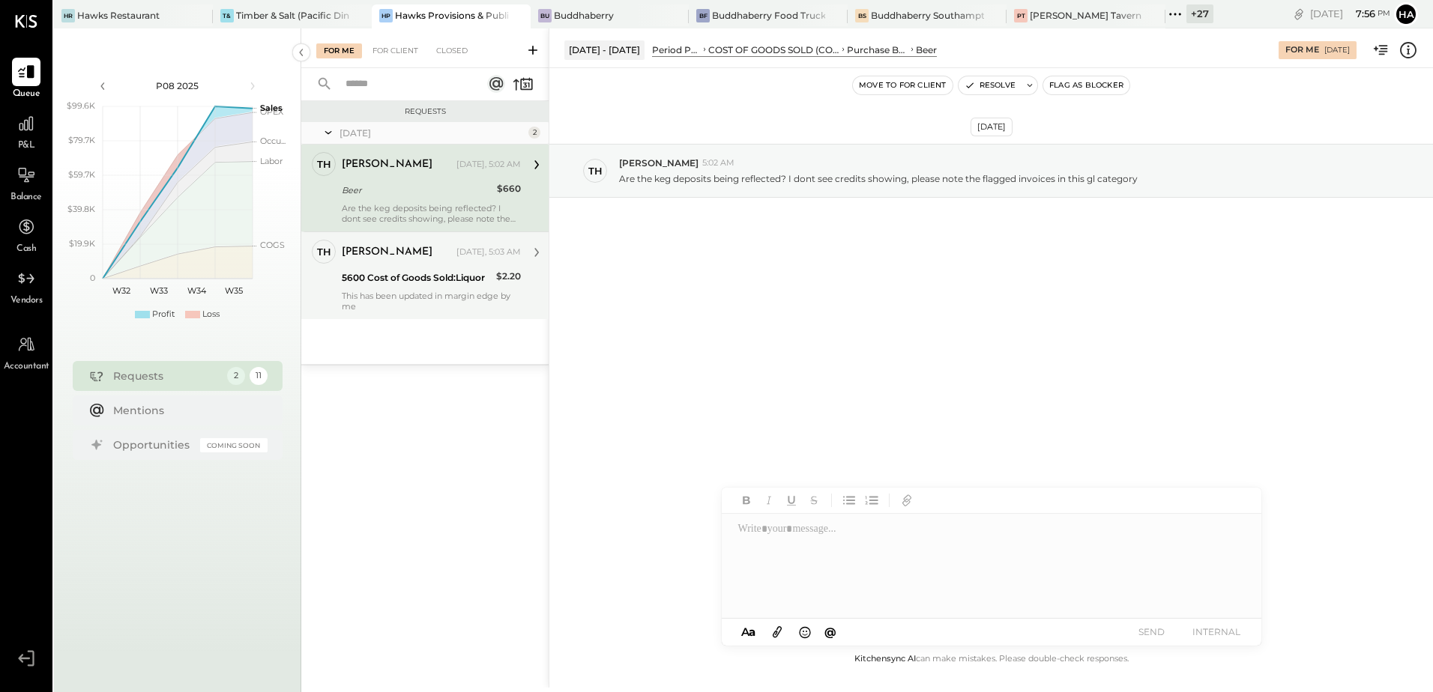
click at [447, 275] on div "5600 Cost of Goods Sold:Liquor" at bounding box center [417, 278] width 150 height 15
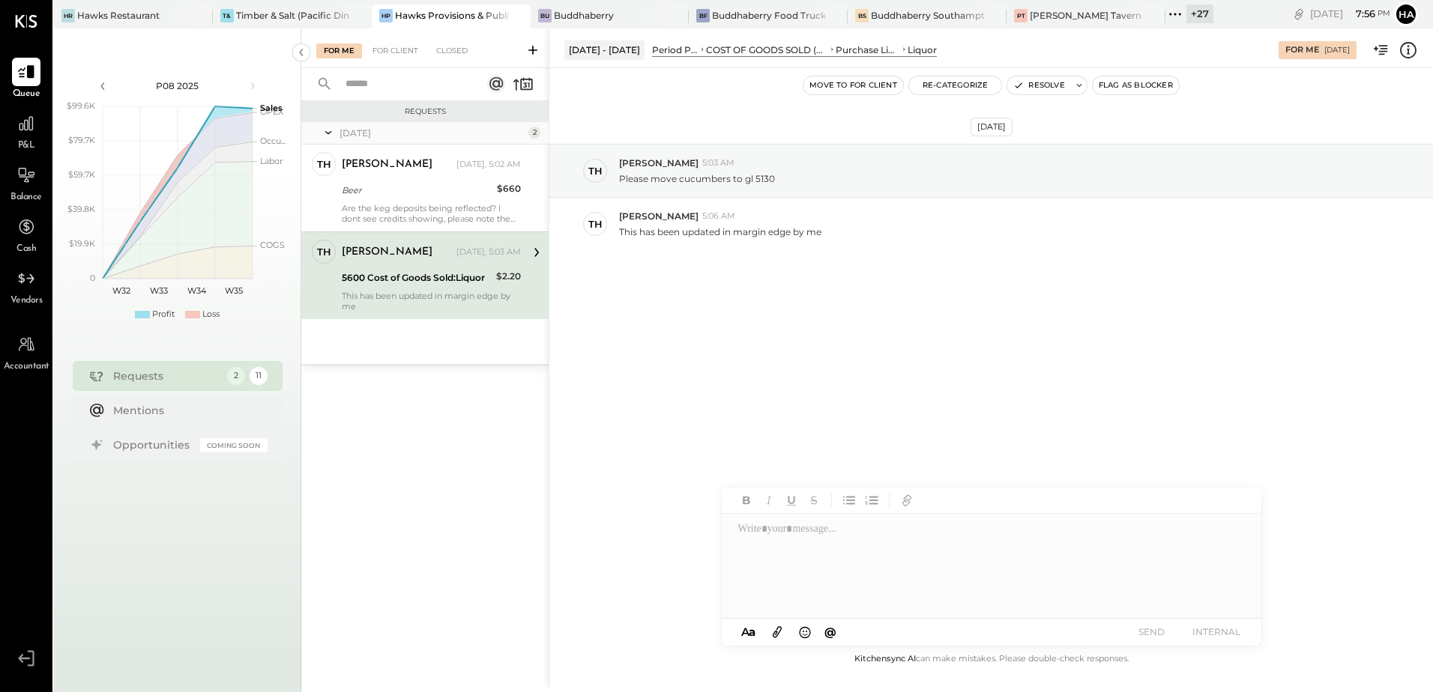
click at [1410, 40] on icon at bounding box center [1407, 49] width 19 height 19
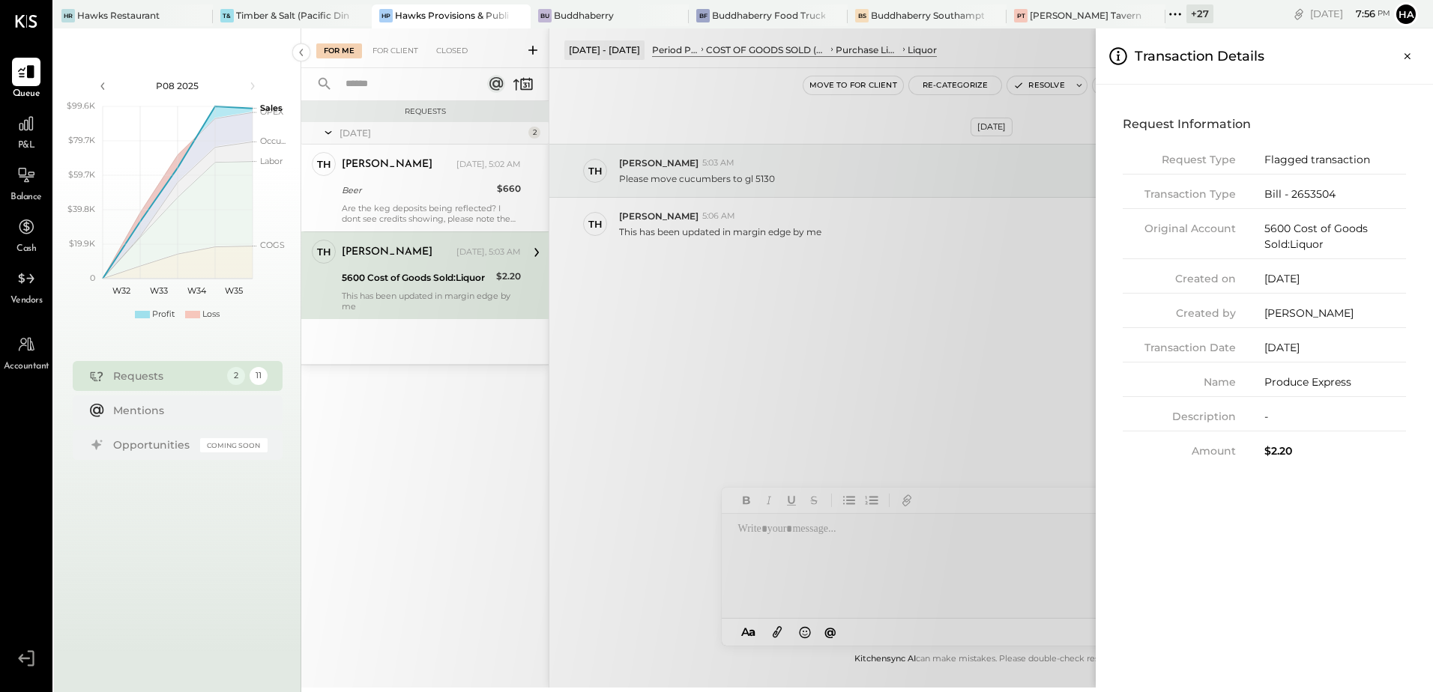
click at [1302, 196] on div "Bill - 2653504" at bounding box center [1335, 195] width 142 height 16
copy div "2653504"
click at [1413, 56] on icon "Close panel" at bounding box center [1407, 56] width 15 height 15
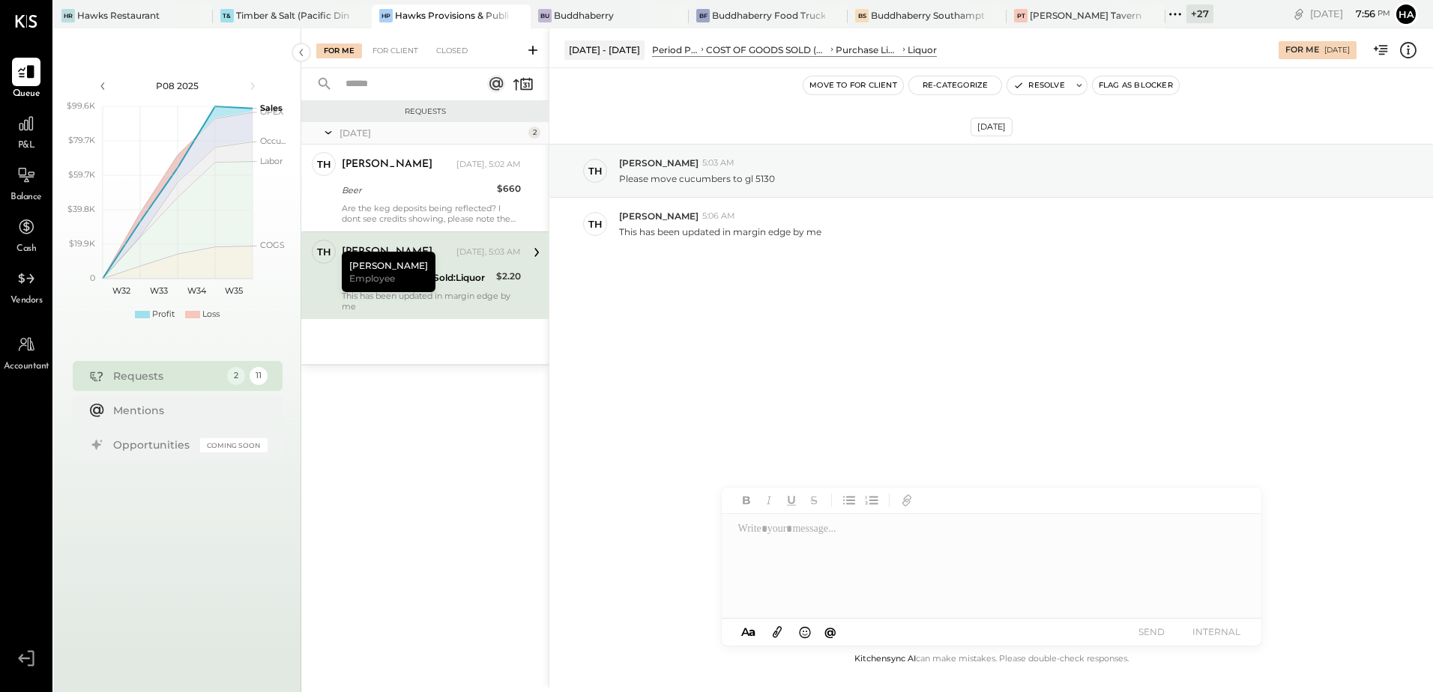
click at [830, 546] on div at bounding box center [991, 566] width 538 height 104
click at [1221, 575] on icon at bounding box center [1230, 575] width 18 height 18
click at [1230, 598] on icon at bounding box center [1230, 601] width 18 height 18
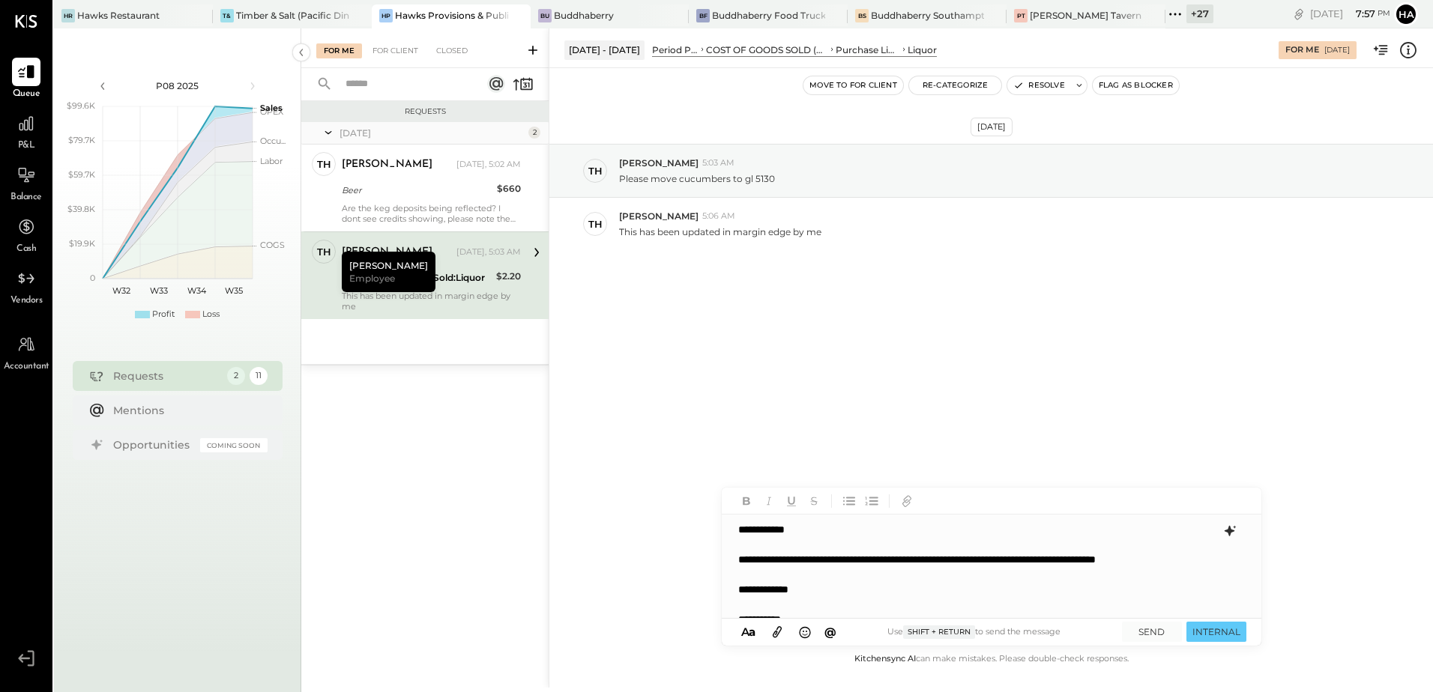
click at [1114, 559] on p "**********" at bounding box center [975, 582] width 475 height 120
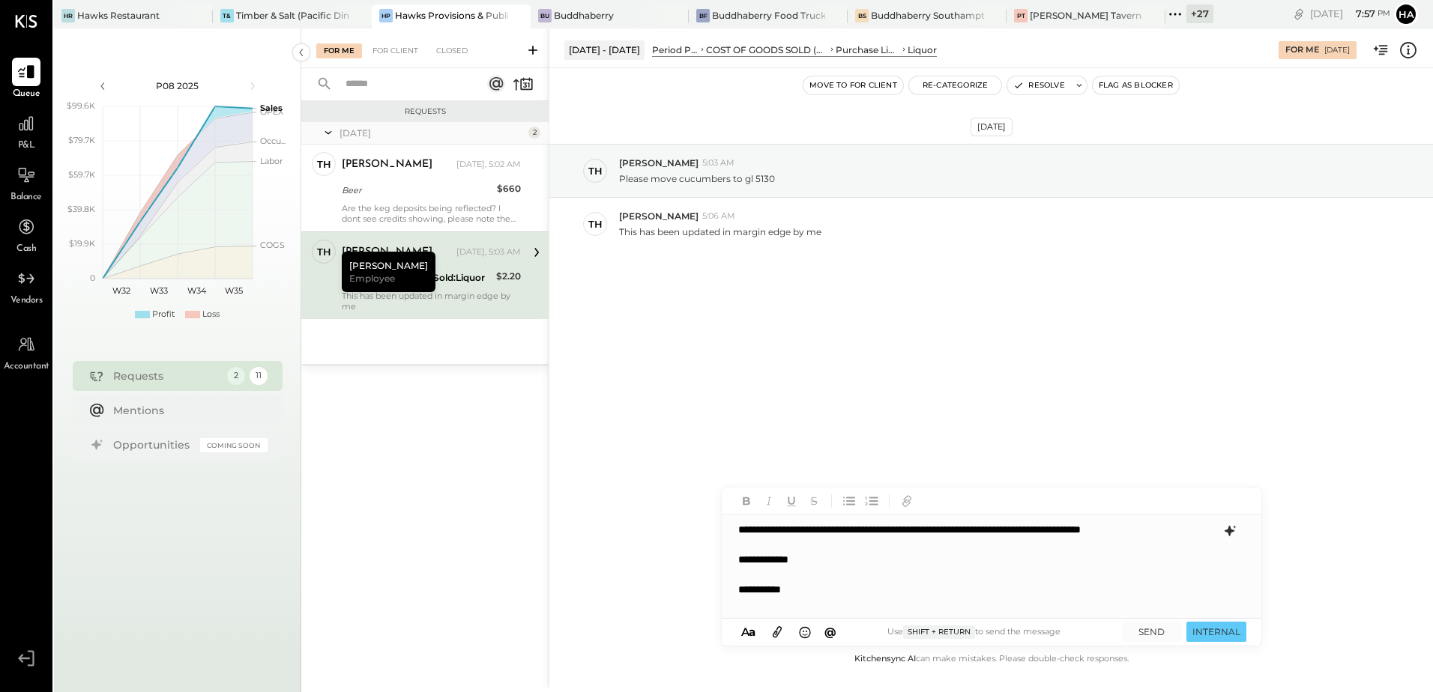
click at [833, 551] on p "**********" at bounding box center [975, 552] width 475 height 120
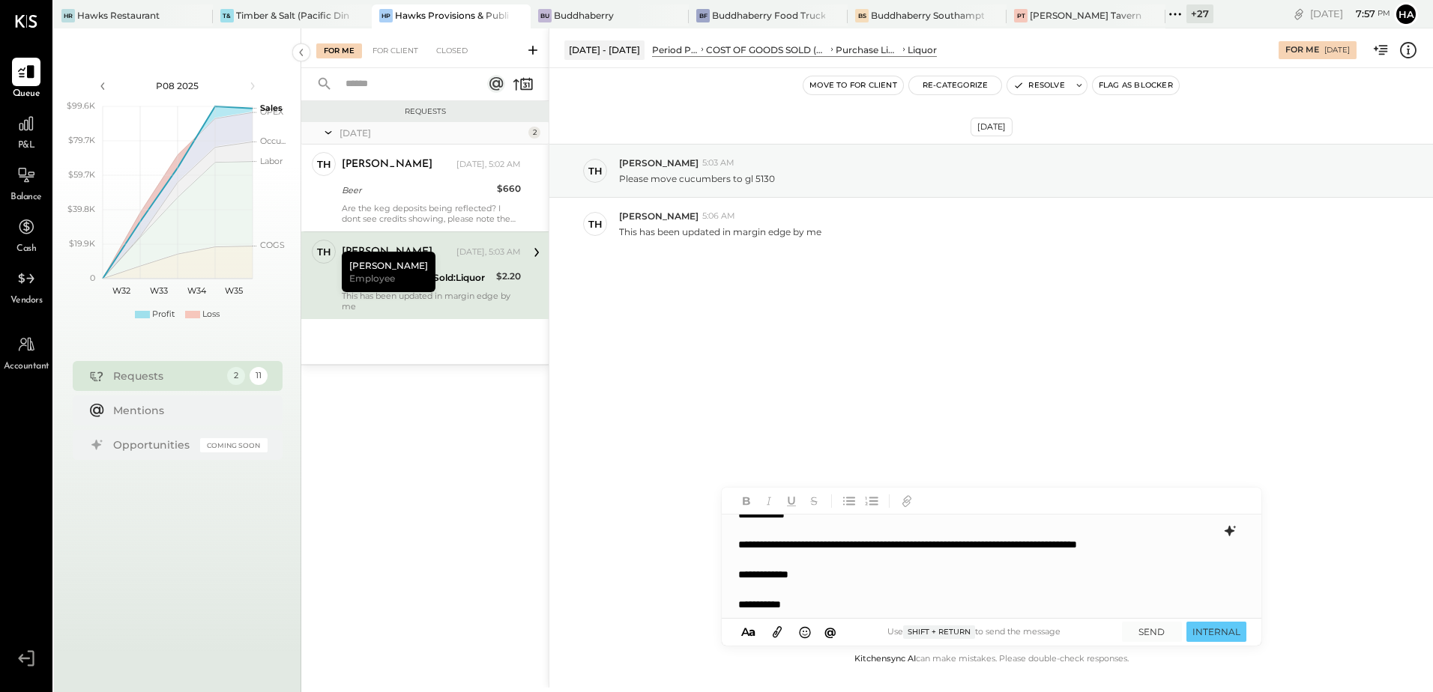
click at [1408, 49] on icon at bounding box center [1408, 49] width 3 height 1
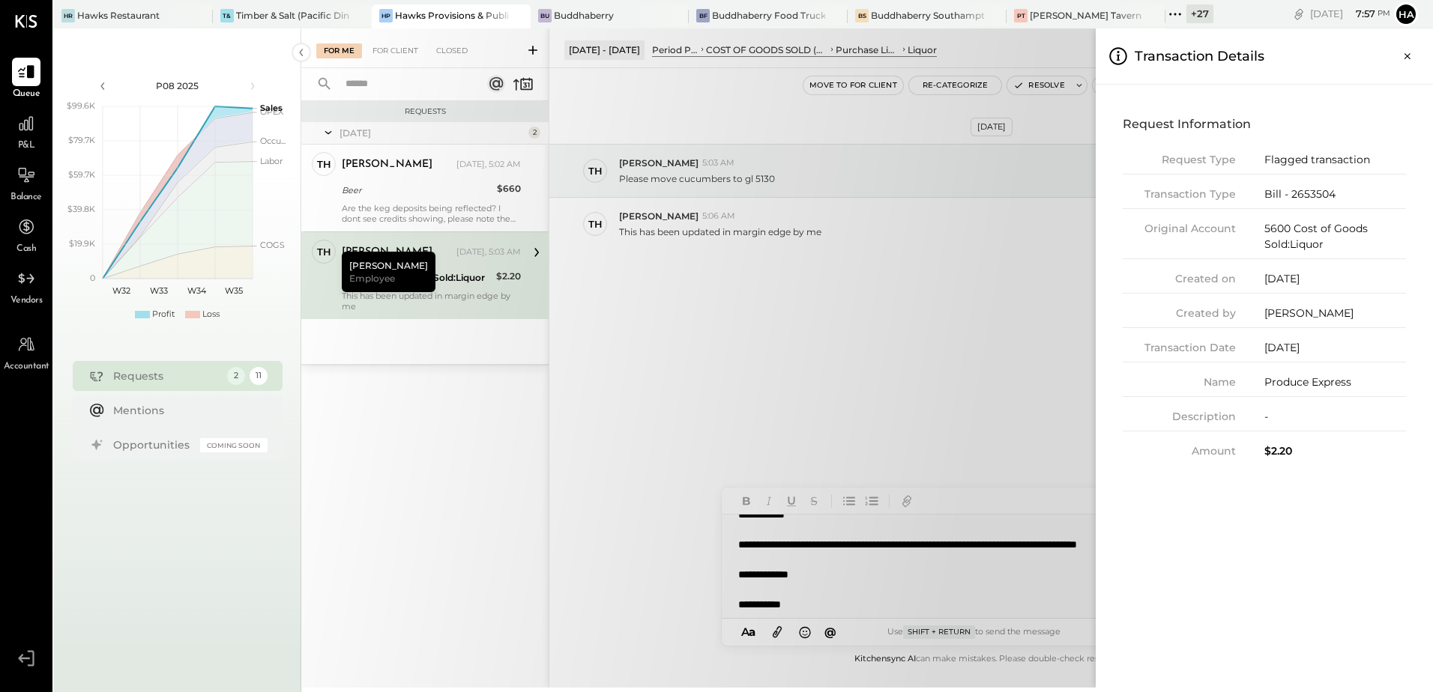
click at [1408, 49] on icon "Close panel" at bounding box center [1407, 56] width 15 height 15
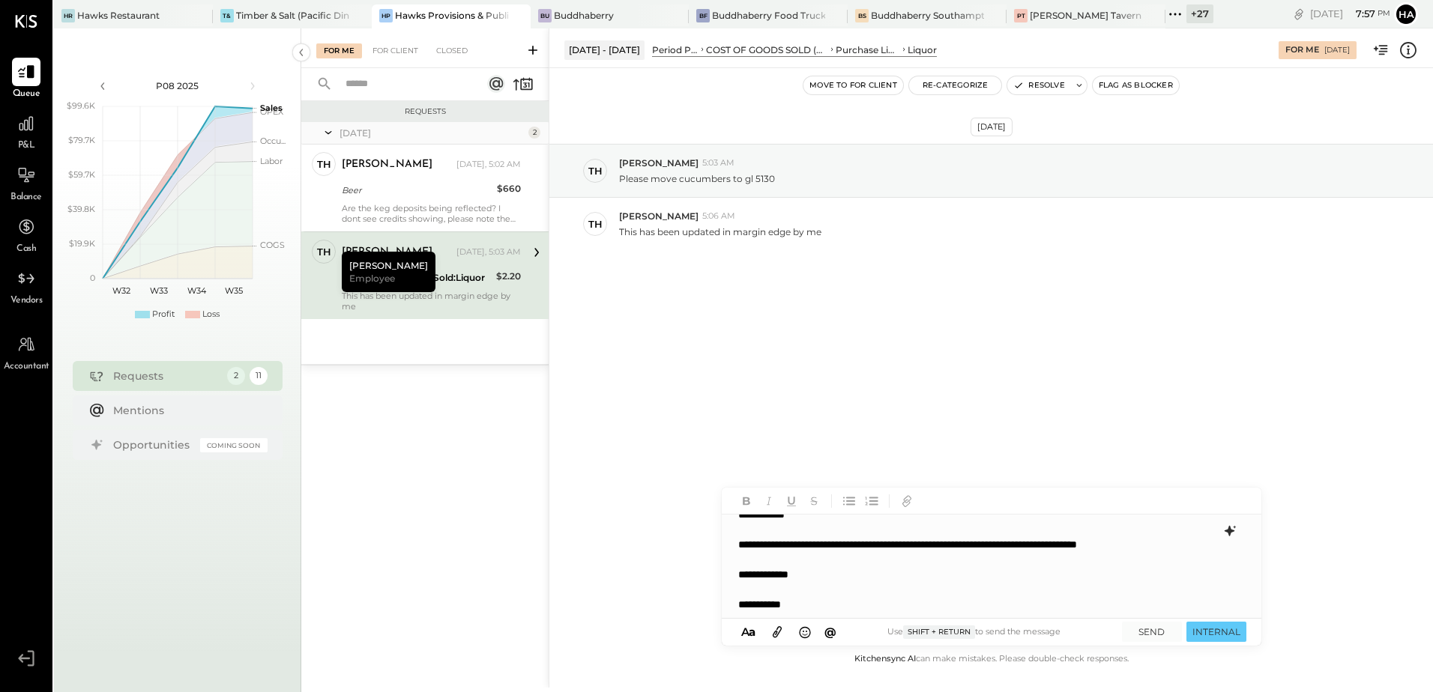
click at [803, 564] on p "**********" at bounding box center [975, 567] width 475 height 120
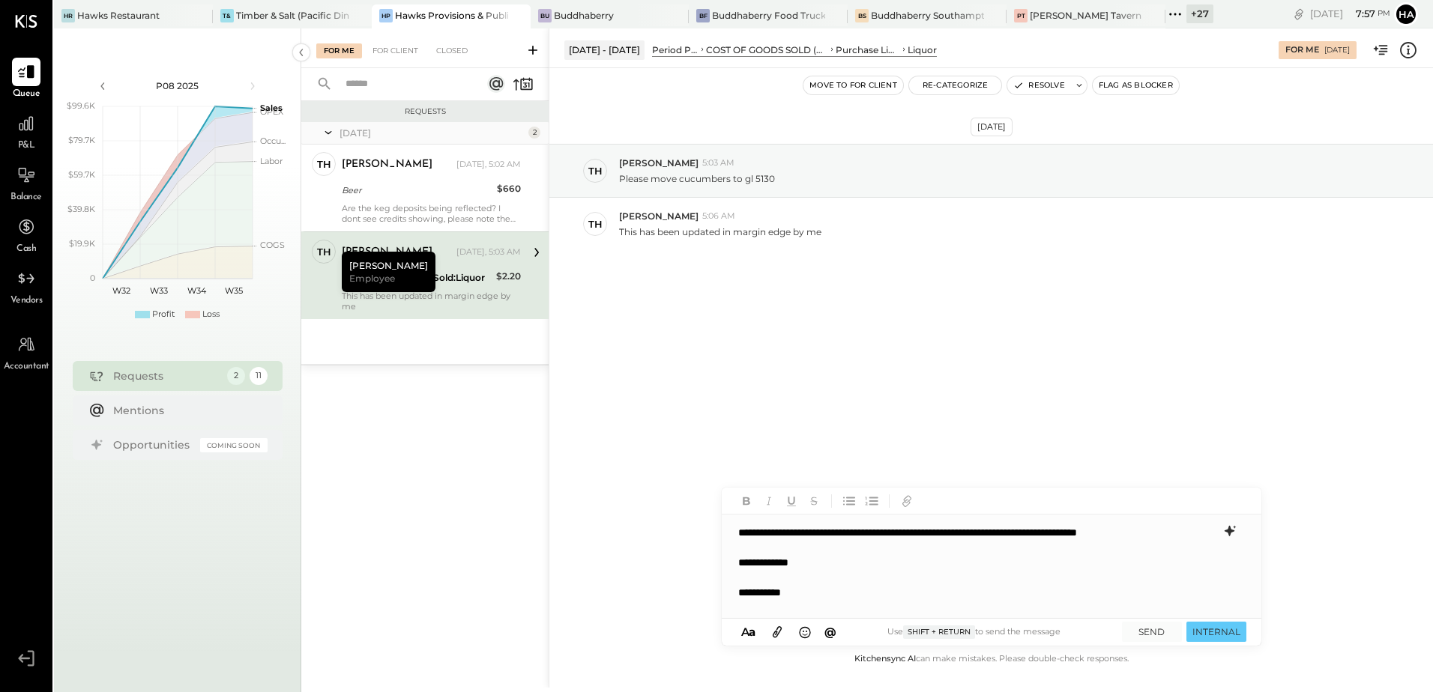
scroll to position [30, 0]
click at [816, 600] on p "**********" at bounding box center [975, 552] width 475 height 120
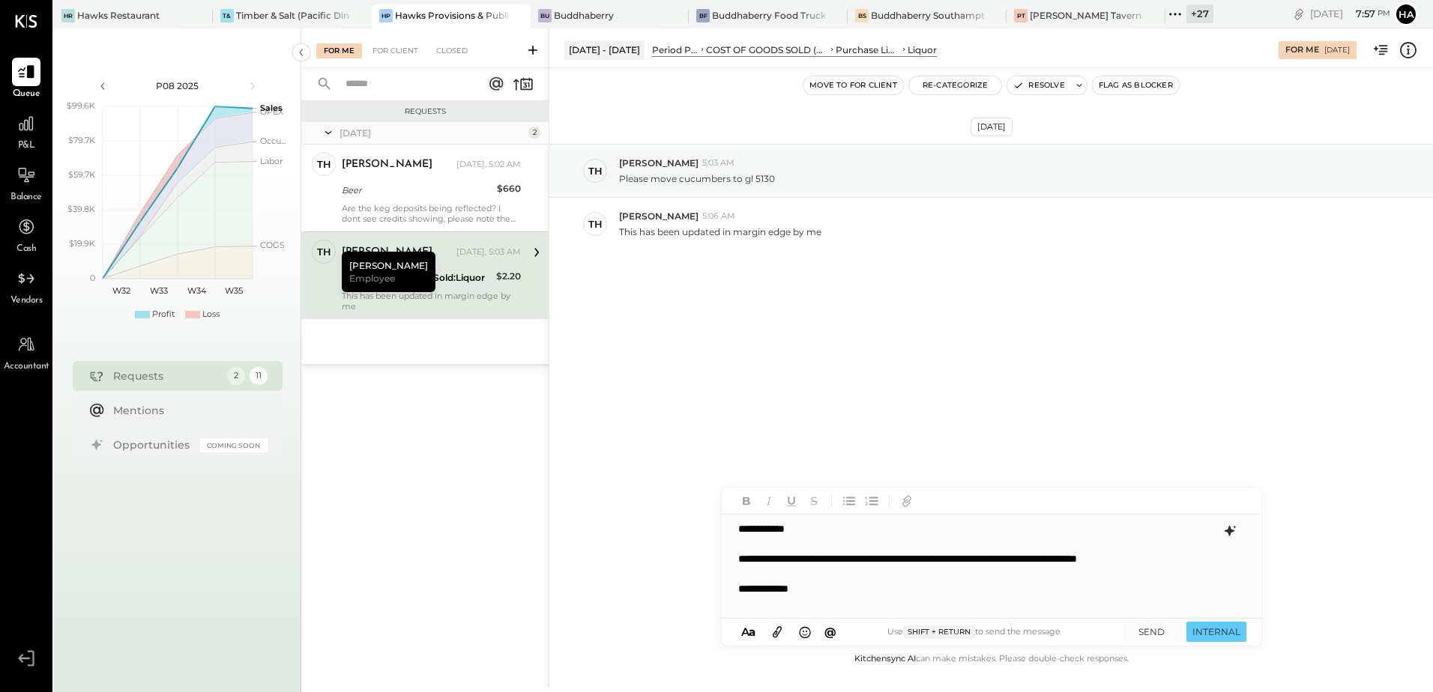
scroll to position [0, 0]
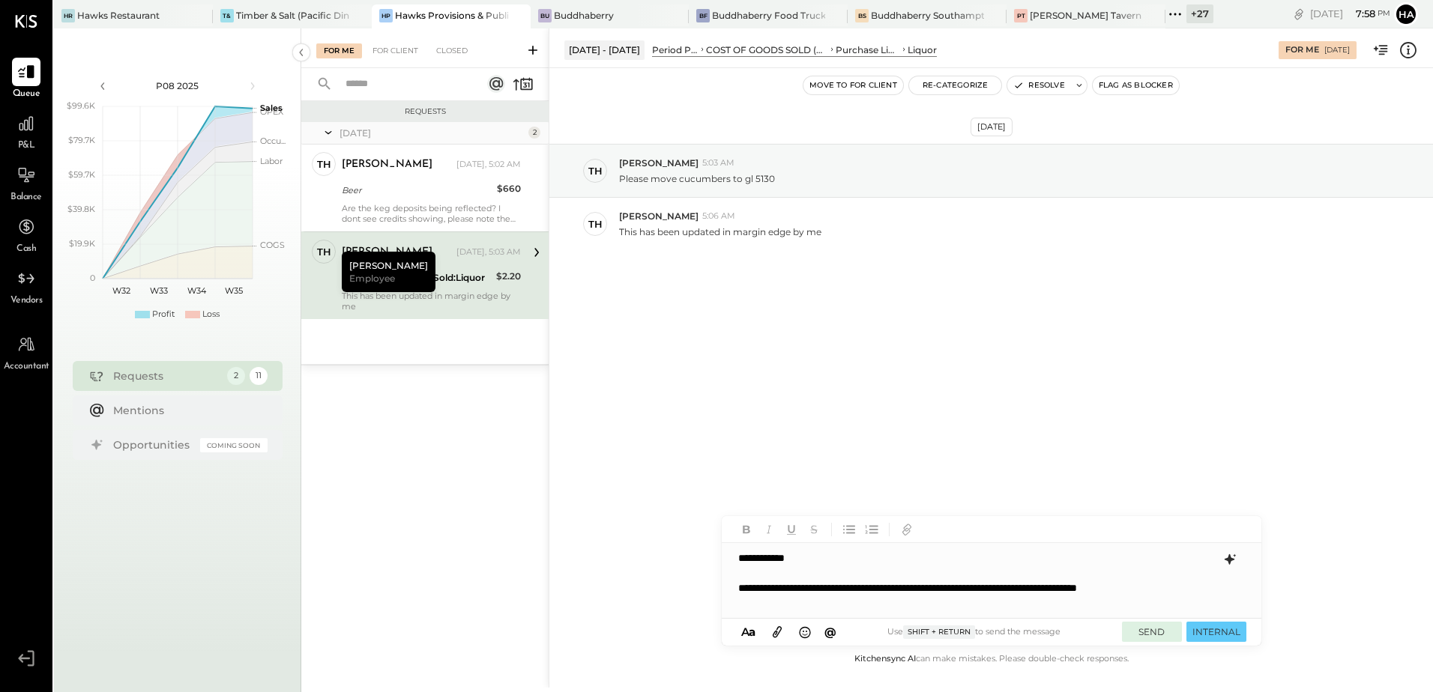
click at [1149, 633] on button "SEND" at bounding box center [1152, 632] width 60 height 20
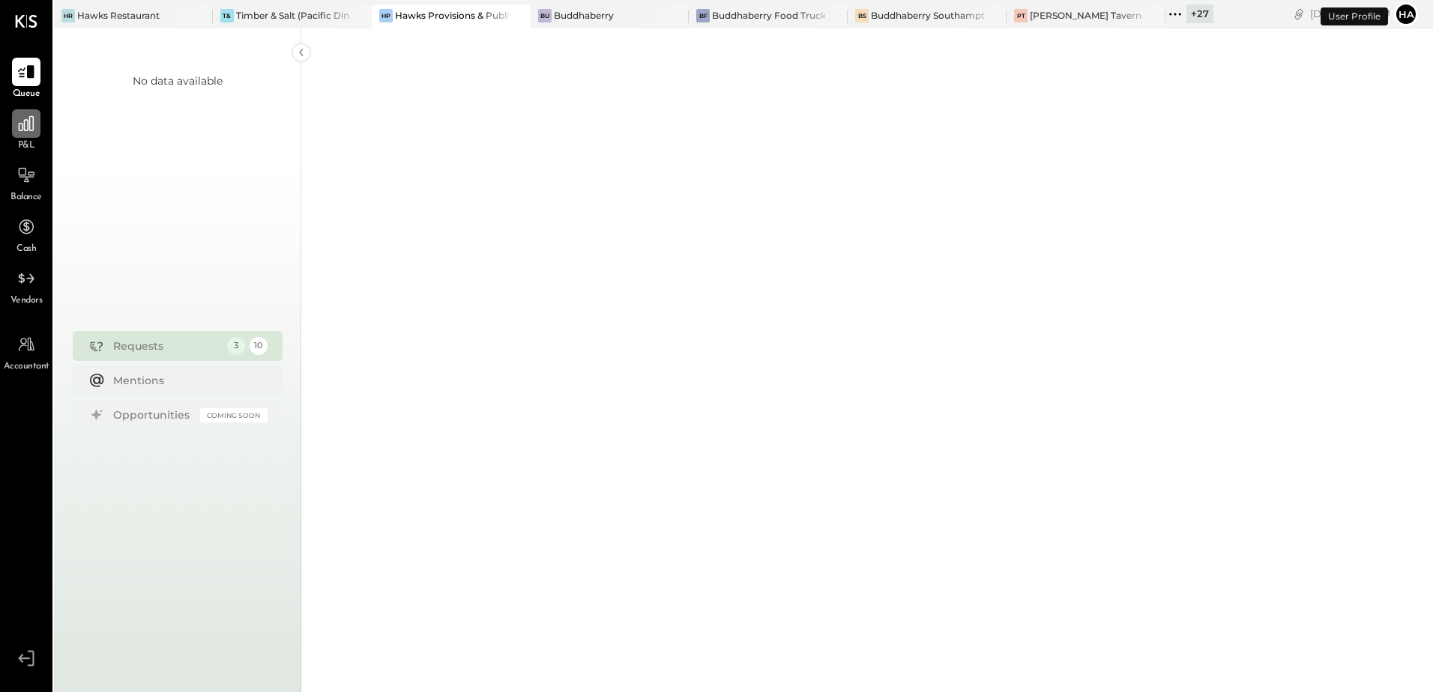
click at [25, 134] on div at bounding box center [26, 123] width 28 height 28
